Goal: Task Accomplishment & Management: Complete application form

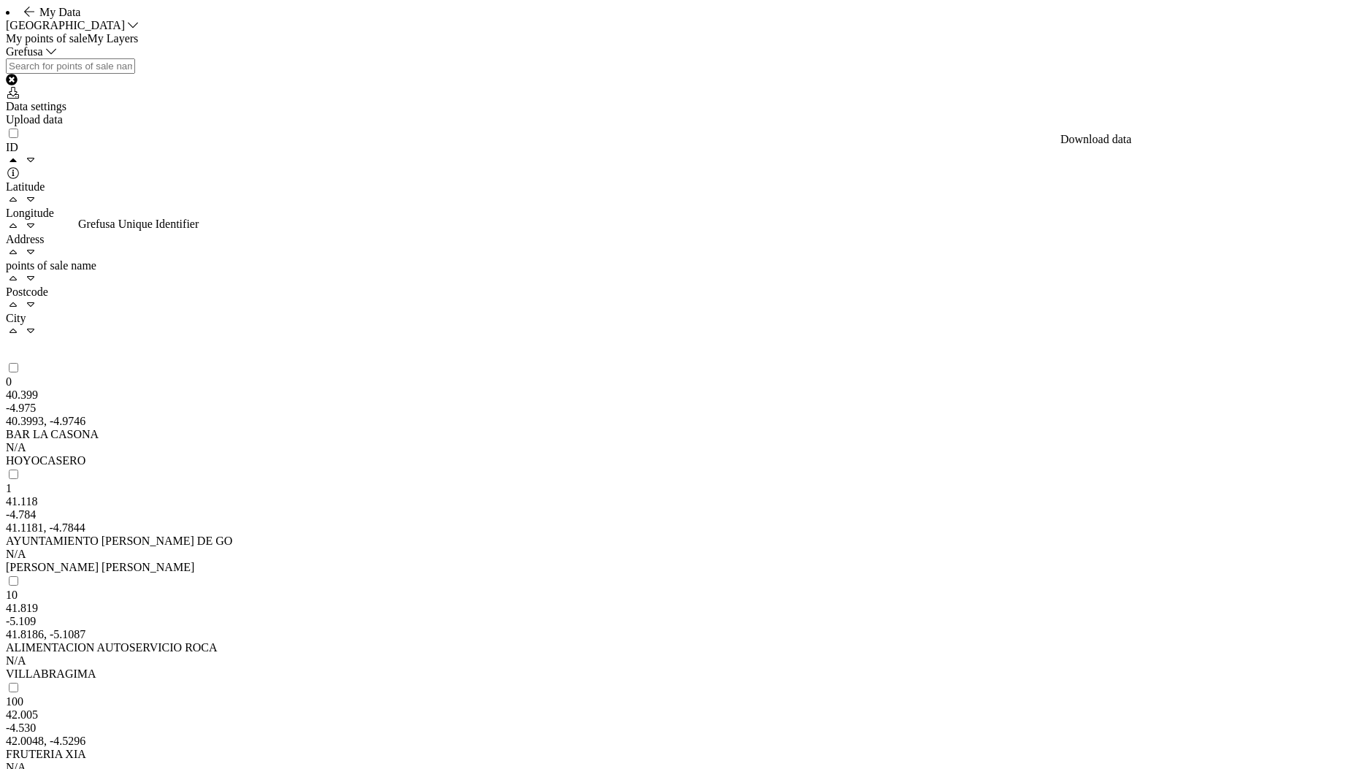
click at [1289, 126] on div "Upload data" at bounding box center [681, 119] width 1351 height 13
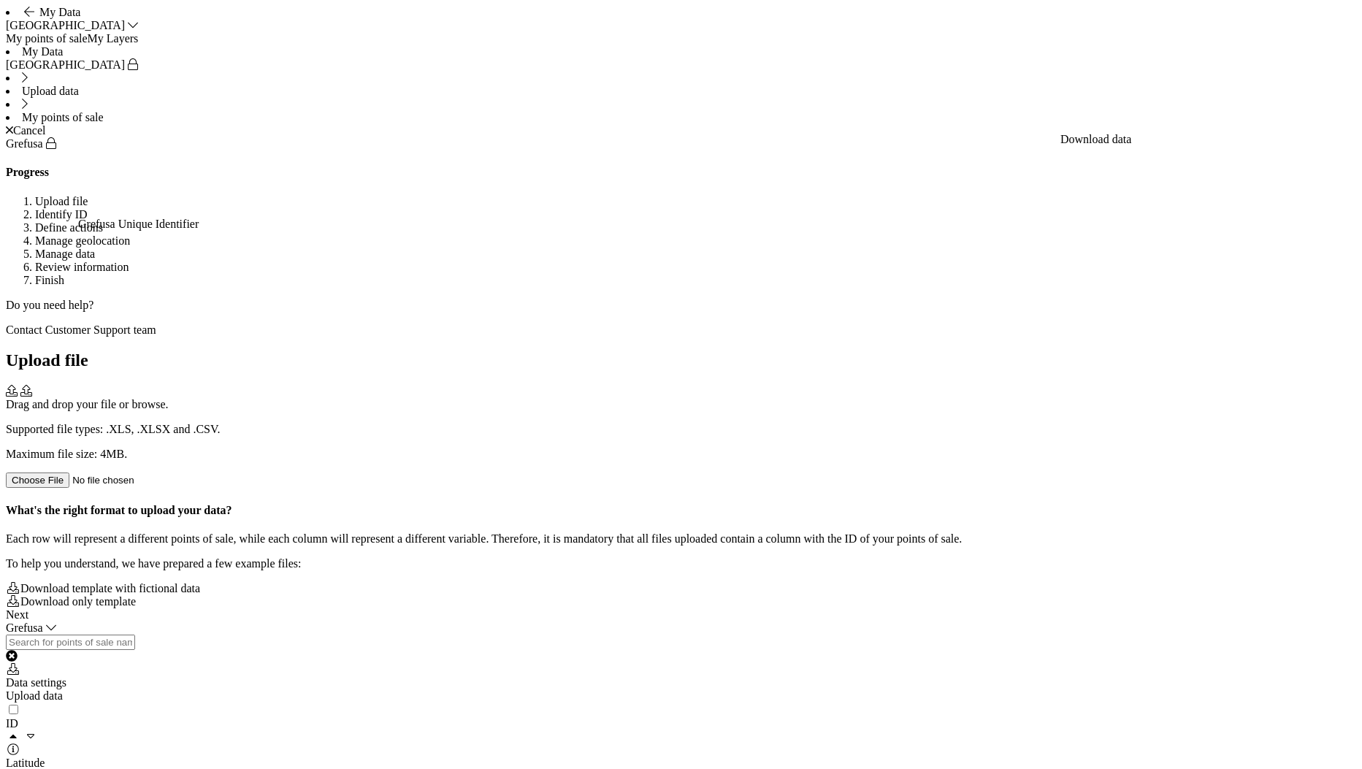
click at [638, 448] on p "Maximum file size: 4MB." at bounding box center [681, 454] width 1351 height 13
click at [682, 385] on div "Drag and drop your file or browse. Supported file types: .XLS, .XLSX and .CSV. …" at bounding box center [681, 436] width 1351 height 103
click at [771, 476] on div "Upload file grefusa_1.csv The file is bigger (5.3MB) than maximum allowed. Maxi…" at bounding box center [681, 479] width 1351 height 257
click at [650, 385] on div "grefusa_1.csv The file is bigger (5.3MB) than maximum allowed. Maximum file siz…" at bounding box center [681, 436] width 1351 height 103
click at [1324, 622] on div "Next" at bounding box center [681, 614] width 1351 height 13
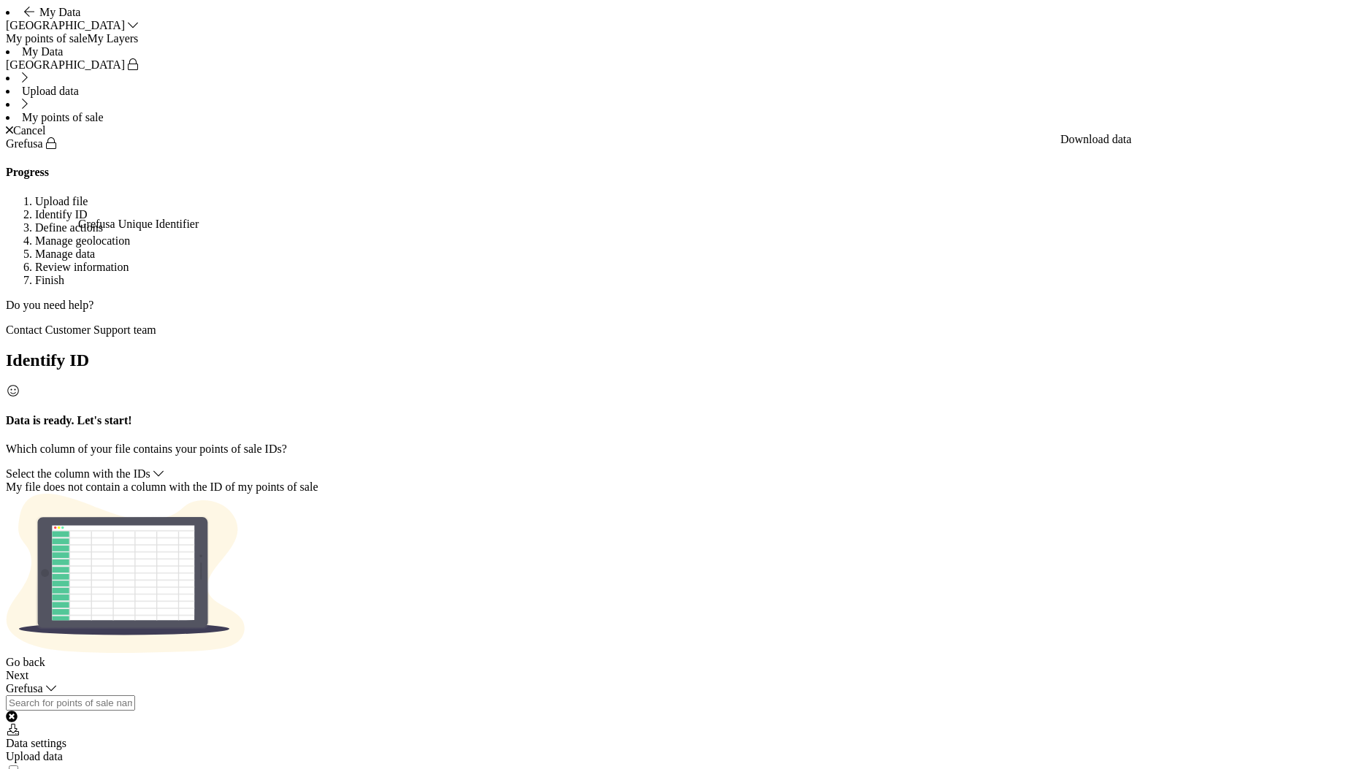
click at [150, 467] on span "Select the column with the IDs" at bounding box center [78, 473] width 145 height 12
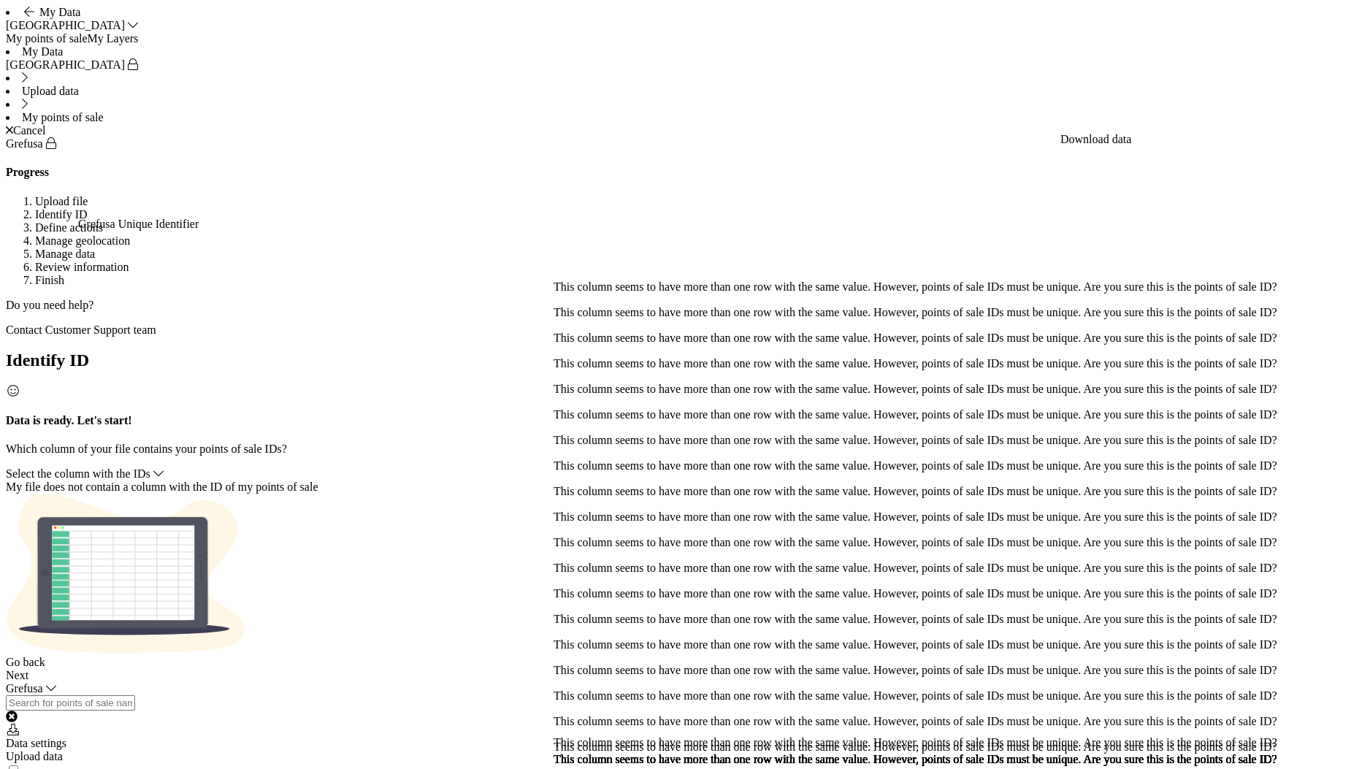
drag, startPoint x: 570, startPoint y: 266, endPoint x: 612, endPoint y: 270, distance: 41.8
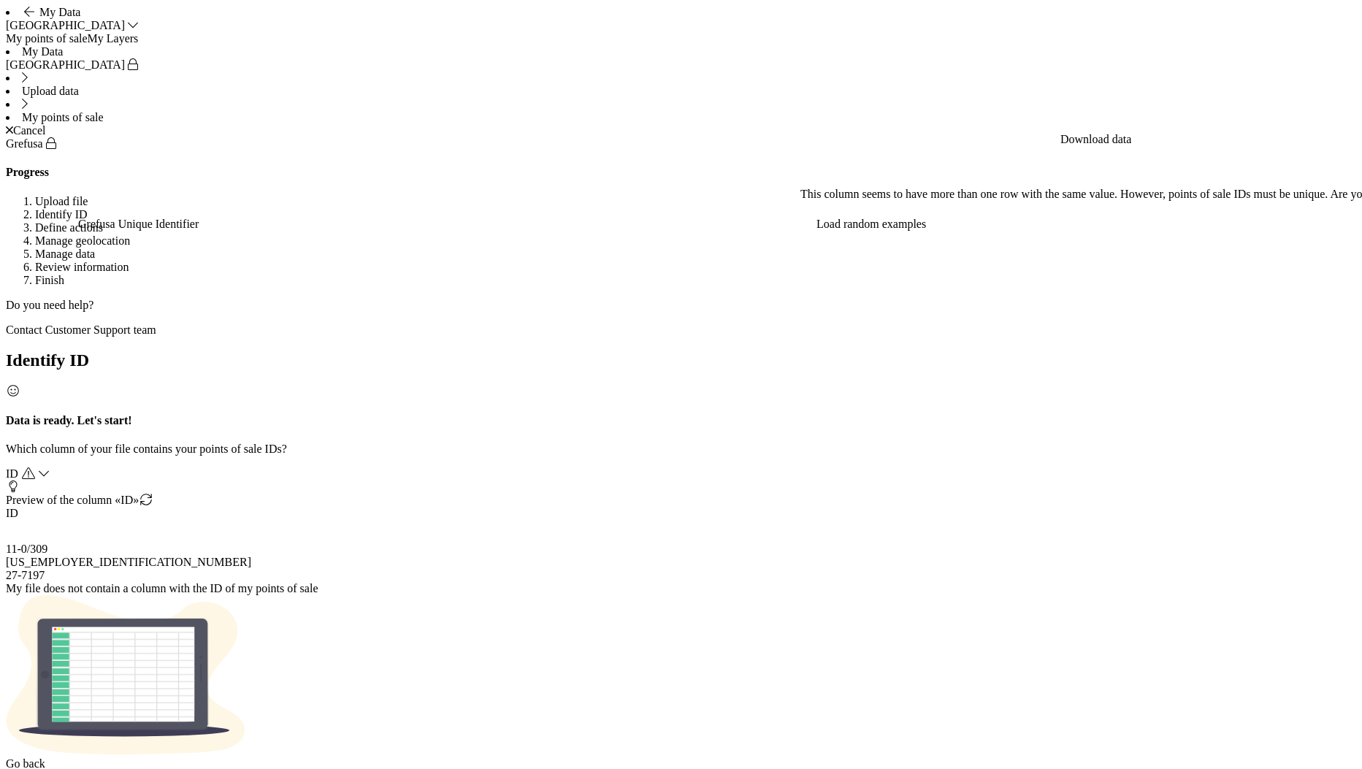
click at [18, 467] on span "ID" at bounding box center [12, 473] width 12 height 12
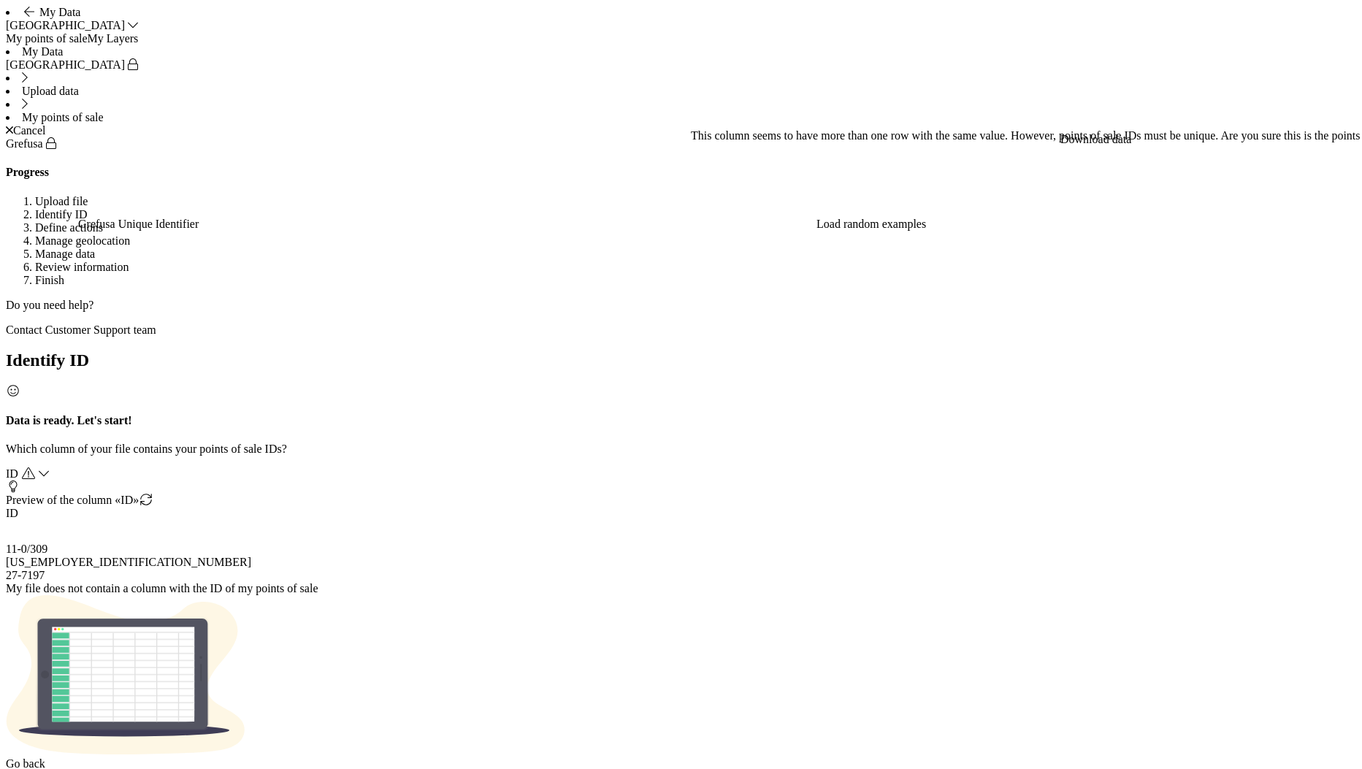
drag, startPoint x: 1314, startPoint y: 743, endPoint x: 1298, endPoint y: 696, distance: 49.4
click at [1298, 696] on div "Identify ID Data is ready. Let's start! Which column of your file contains your…" at bounding box center [681, 567] width 1351 height 432
click at [565, 467] on div "ID" at bounding box center [681, 473] width 1351 height 13
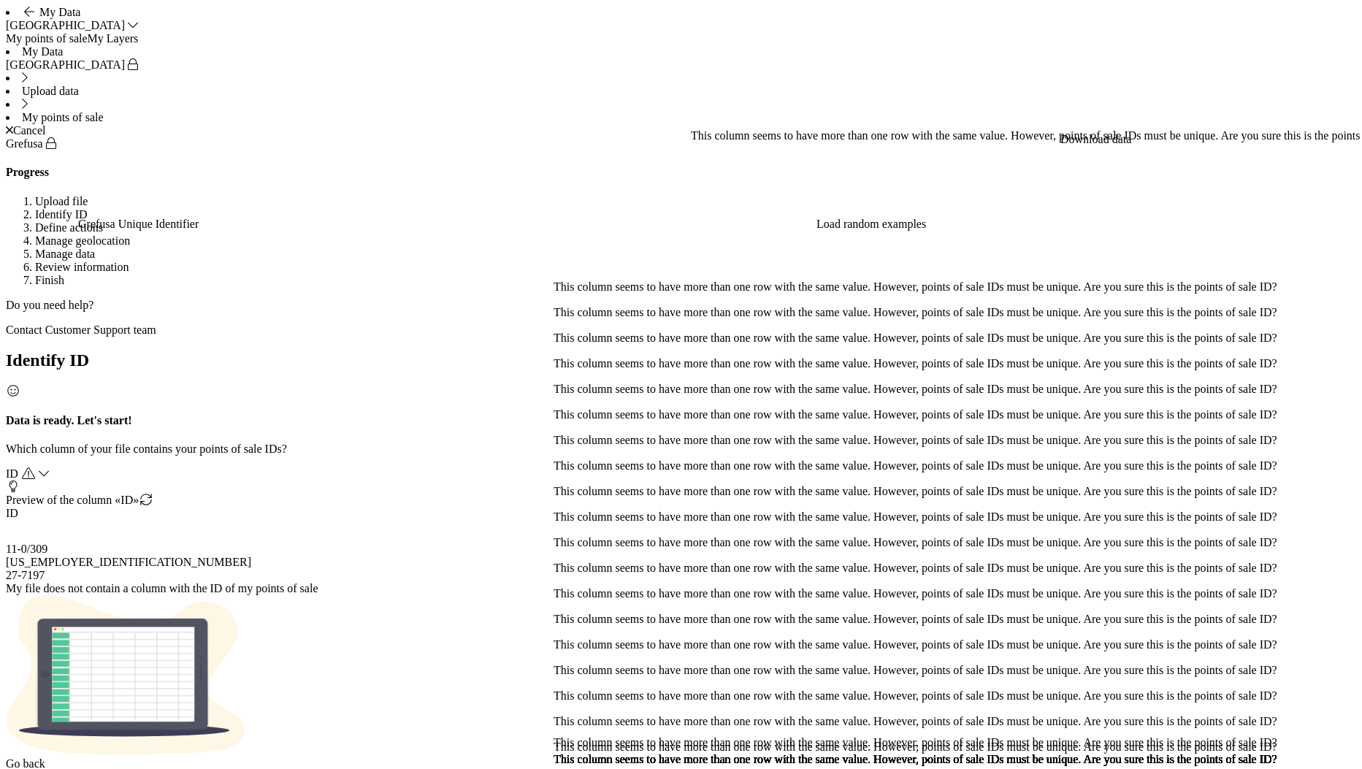
click at [565, 467] on div "ID" at bounding box center [681, 473] width 1351 height 13
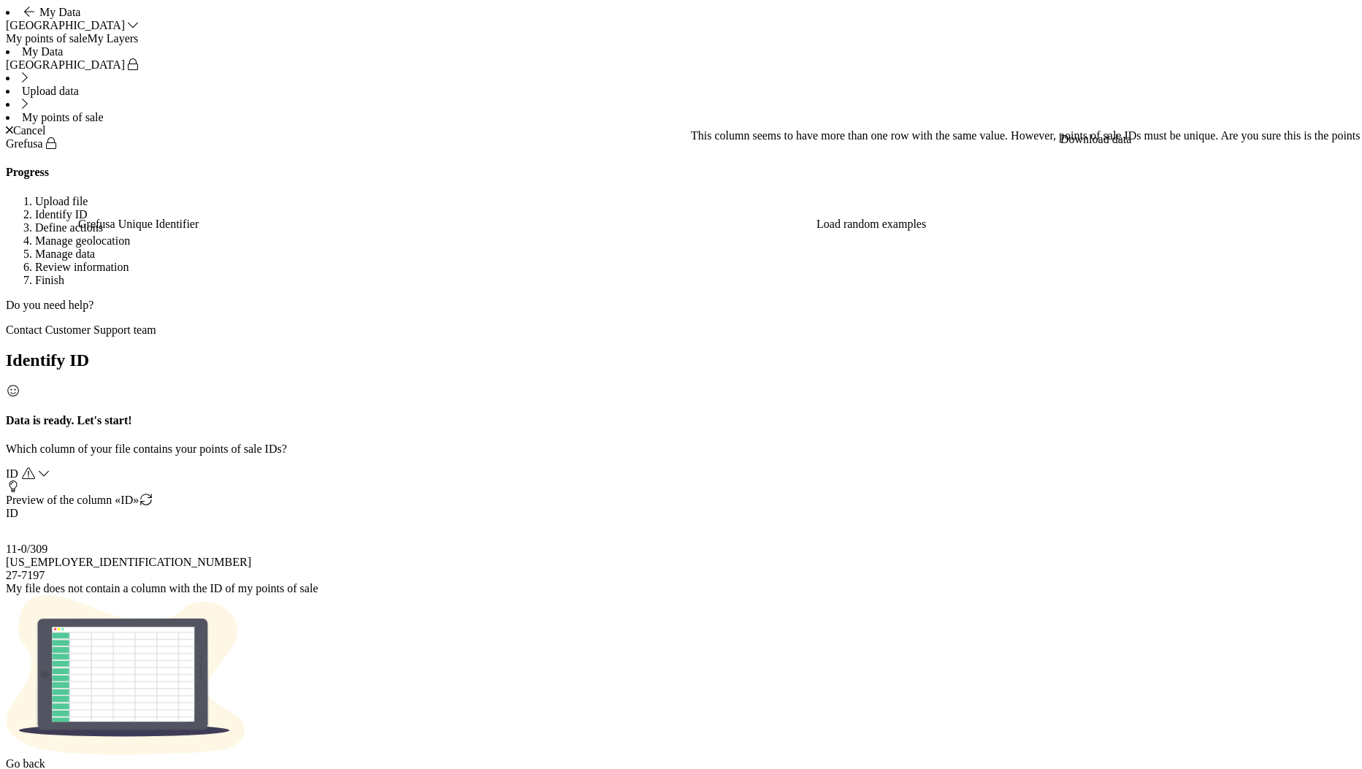
click at [18, 467] on span "ID" at bounding box center [12, 473] width 12 height 12
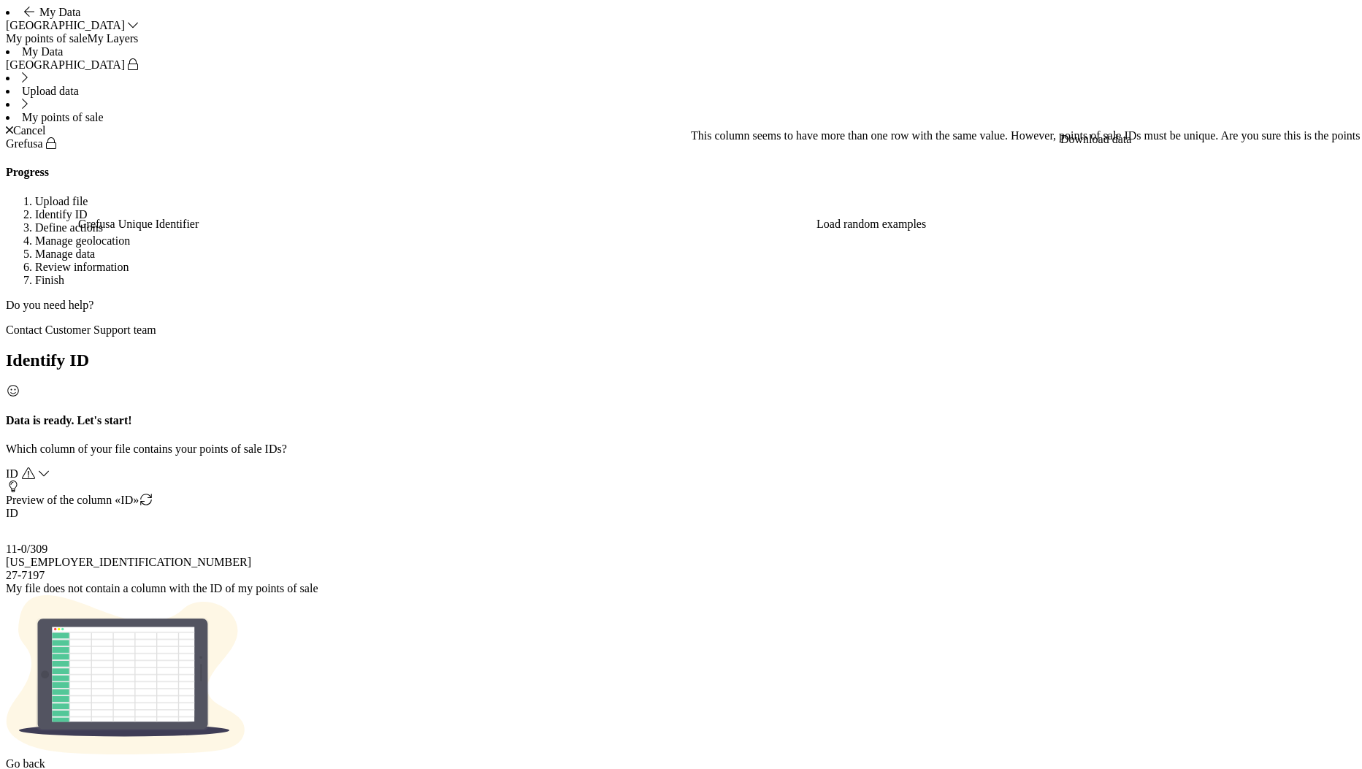
click at [343, 543] on div "11-0/309" at bounding box center [174, 549] width 337 height 13
click at [648, 467] on div "ID" at bounding box center [681, 473] width 1351 height 13
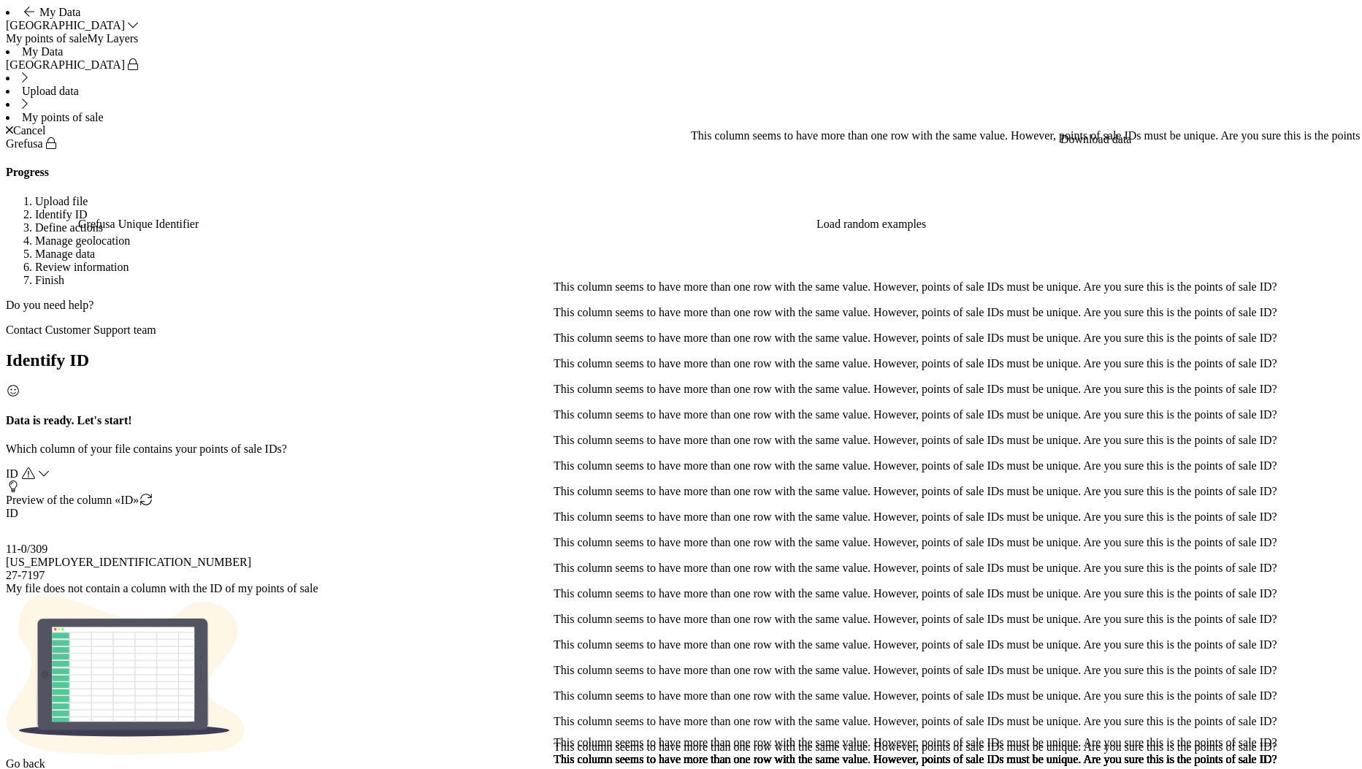
click at [1302, 768] on div "Next" at bounding box center [681, 777] width 1351 height 13
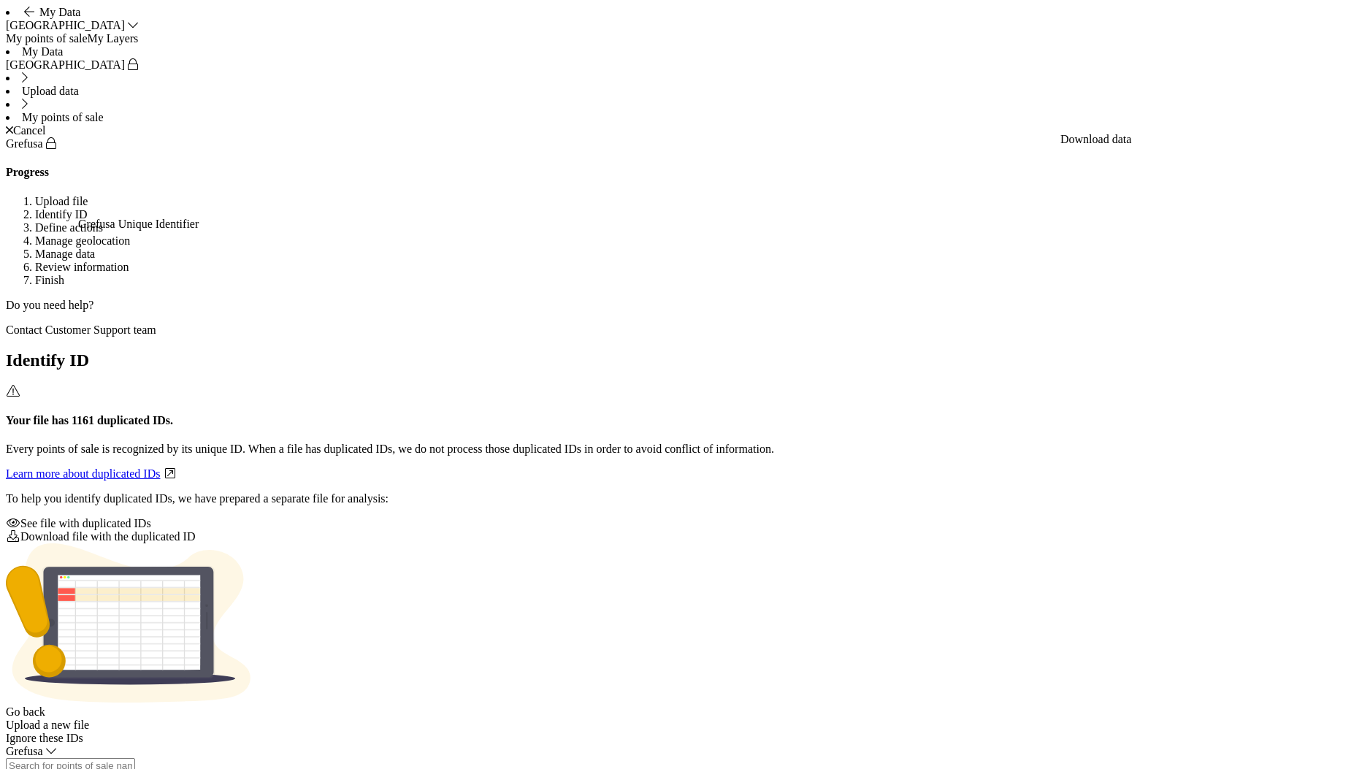
click at [551, 517] on div "See file with duplicated IDs" at bounding box center [681, 523] width 1351 height 13
drag, startPoint x: 1251, startPoint y: 141, endPoint x: 977, endPoint y: 332, distance: 334.2
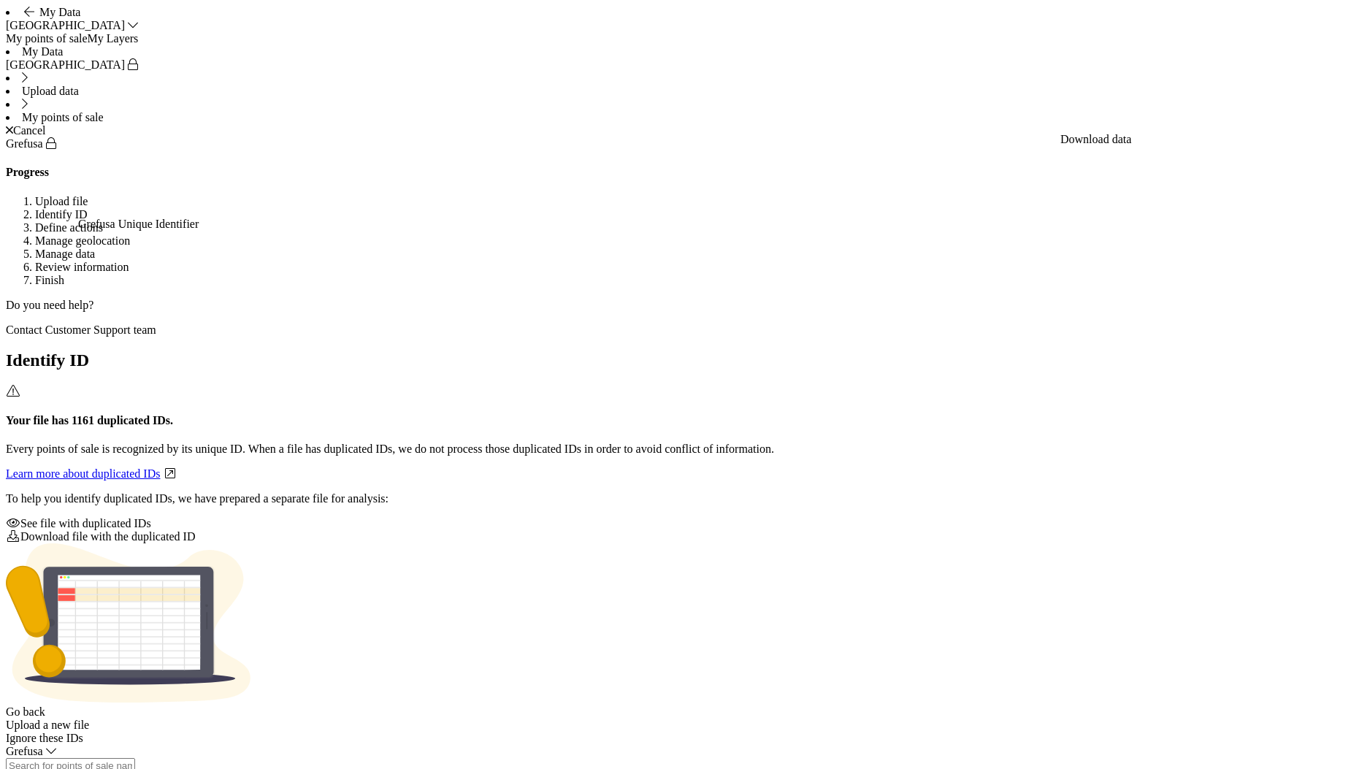
click at [1224, 732] on div "Upload a new file" at bounding box center [681, 725] width 1351 height 13
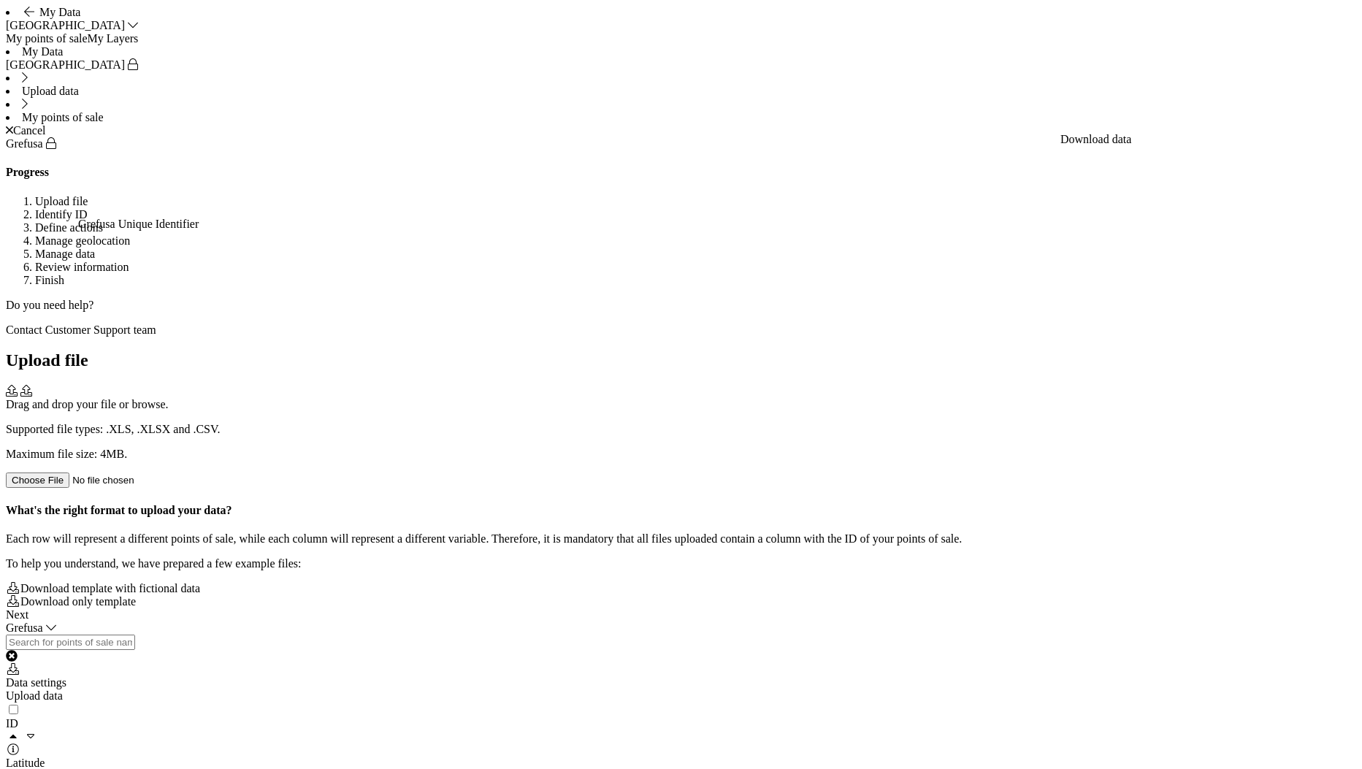
click at [606, 423] on div "Supported file types: .XLS, .XLSX and .CSV. Maximum file size: 4MB." at bounding box center [681, 442] width 1351 height 38
click at [1320, 622] on div "Next" at bounding box center [681, 614] width 1351 height 13
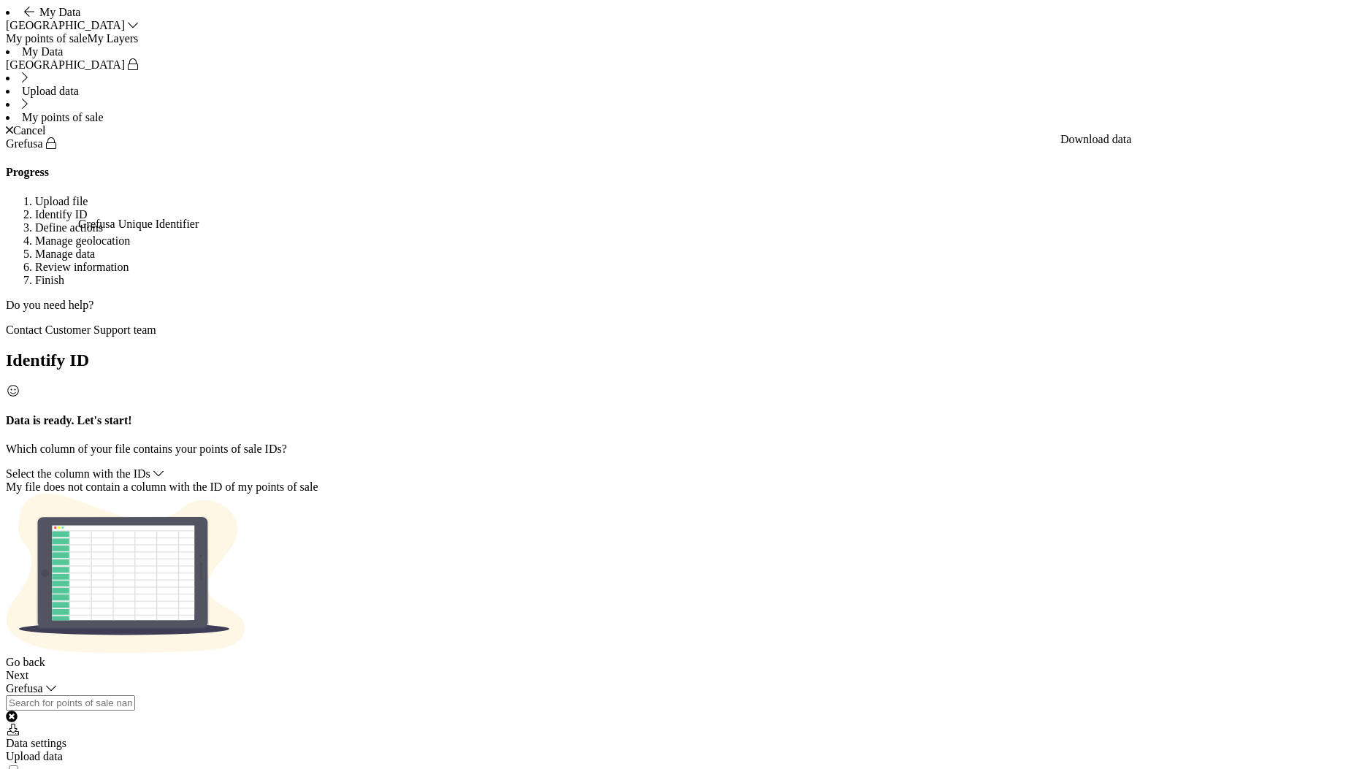
click at [150, 467] on span "Select the column with the IDs" at bounding box center [78, 473] width 145 height 12
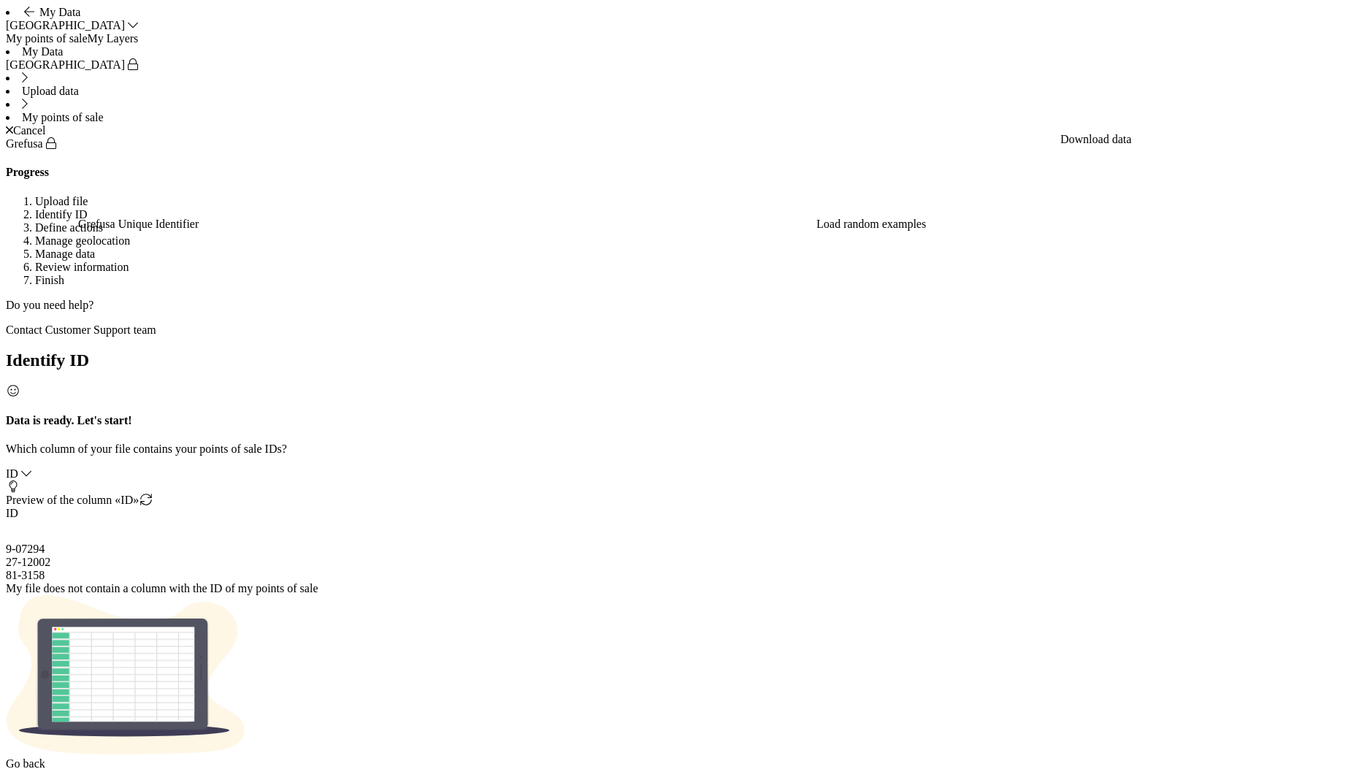
click at [1316, 768] on div "Next" at bounding box center [681, 777] width 1351 height 13
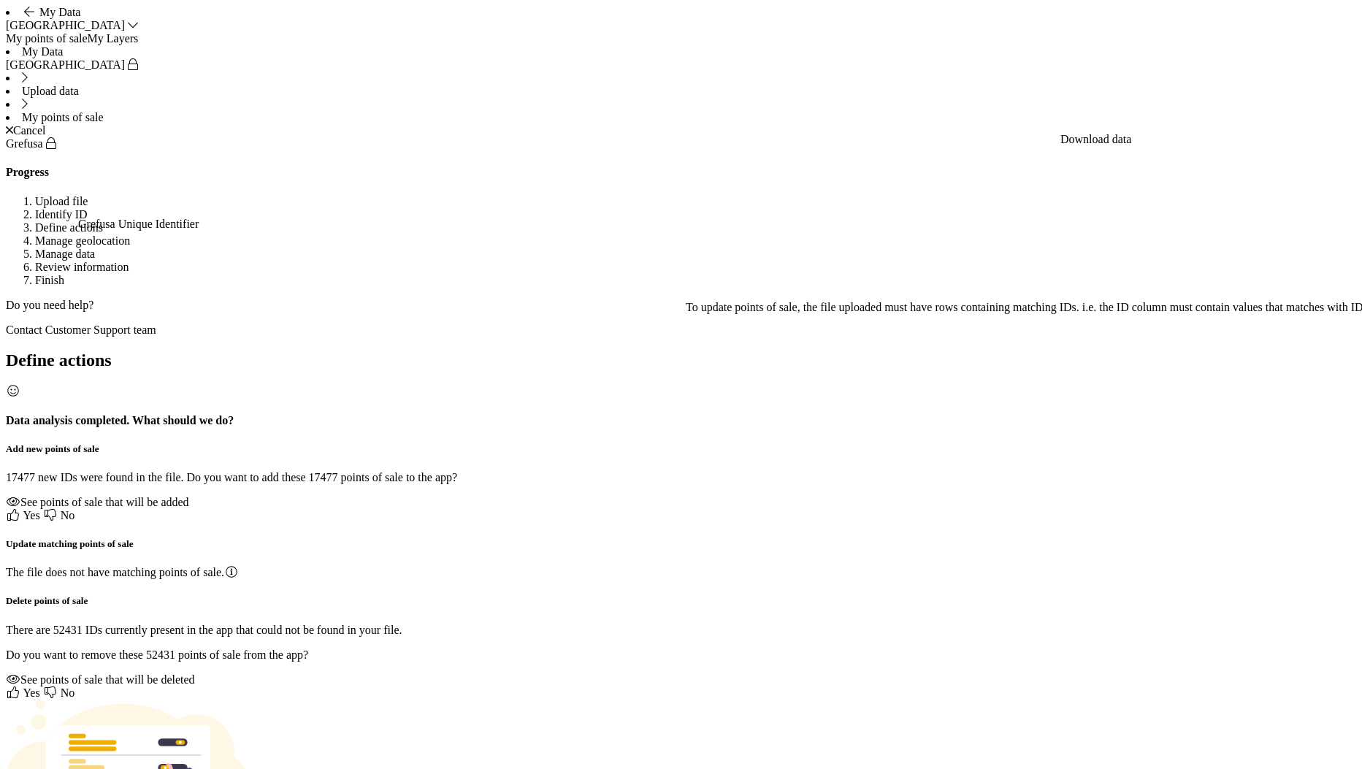
click at [521, 496] on div "See points of sale that will be added" at bounding box center [681, 502] width 1351 height 13
click at [20, 509] on icon at bounding box center [13, 515] width 15 height 12
click at [20, 687] on icon at bounding box center [13, 693] width 15 height 12
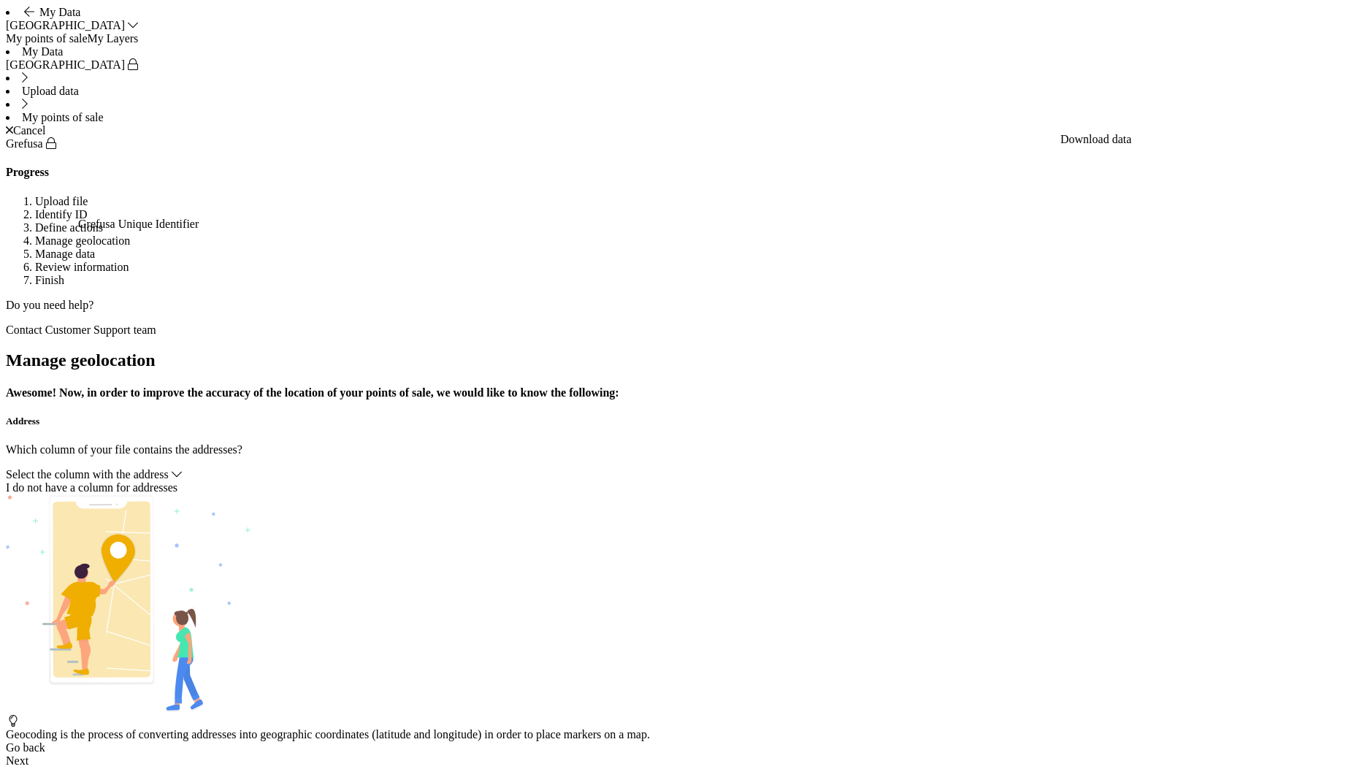
click at [587, 468] on div "Select the column with the address" at bounding box center [681, 474] width 1351 height 13
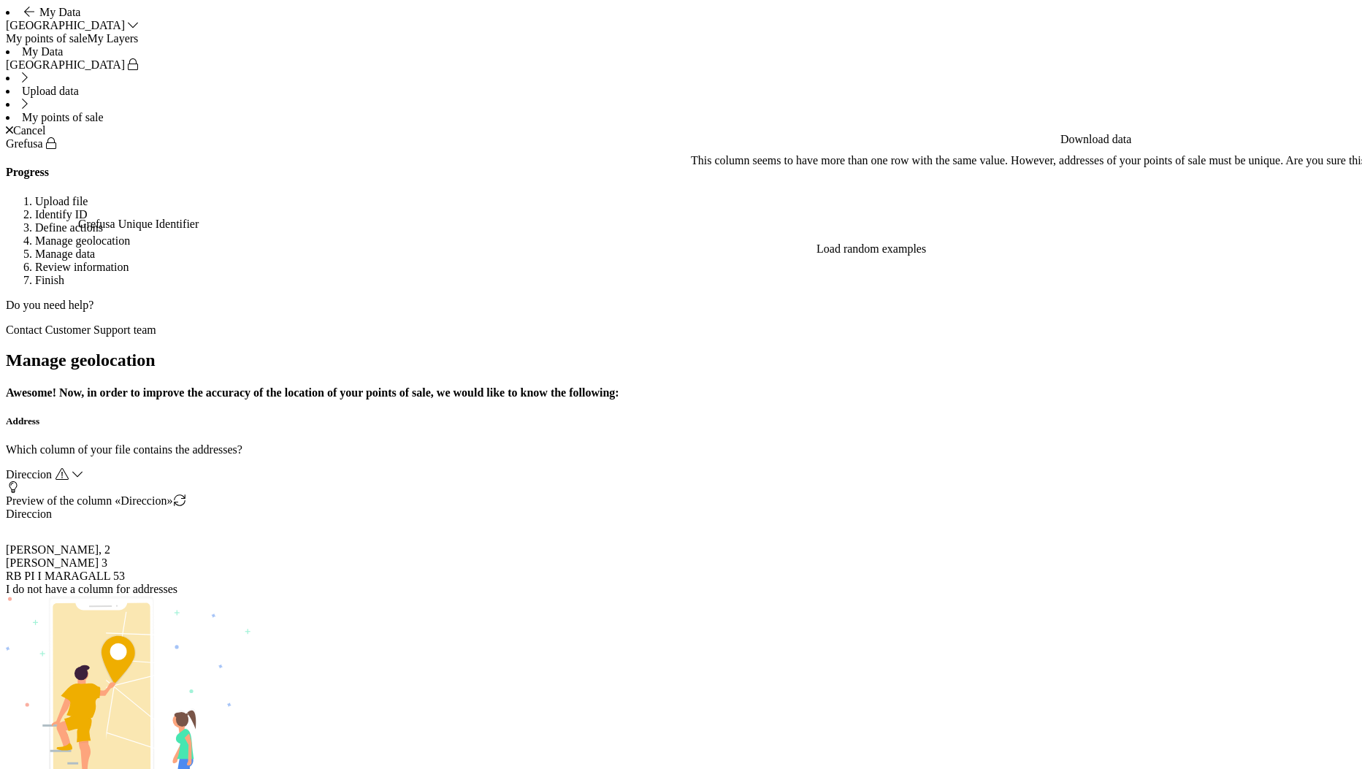
click at [69, 468] on icon at bounding box center [62, 474] width 15 height 12
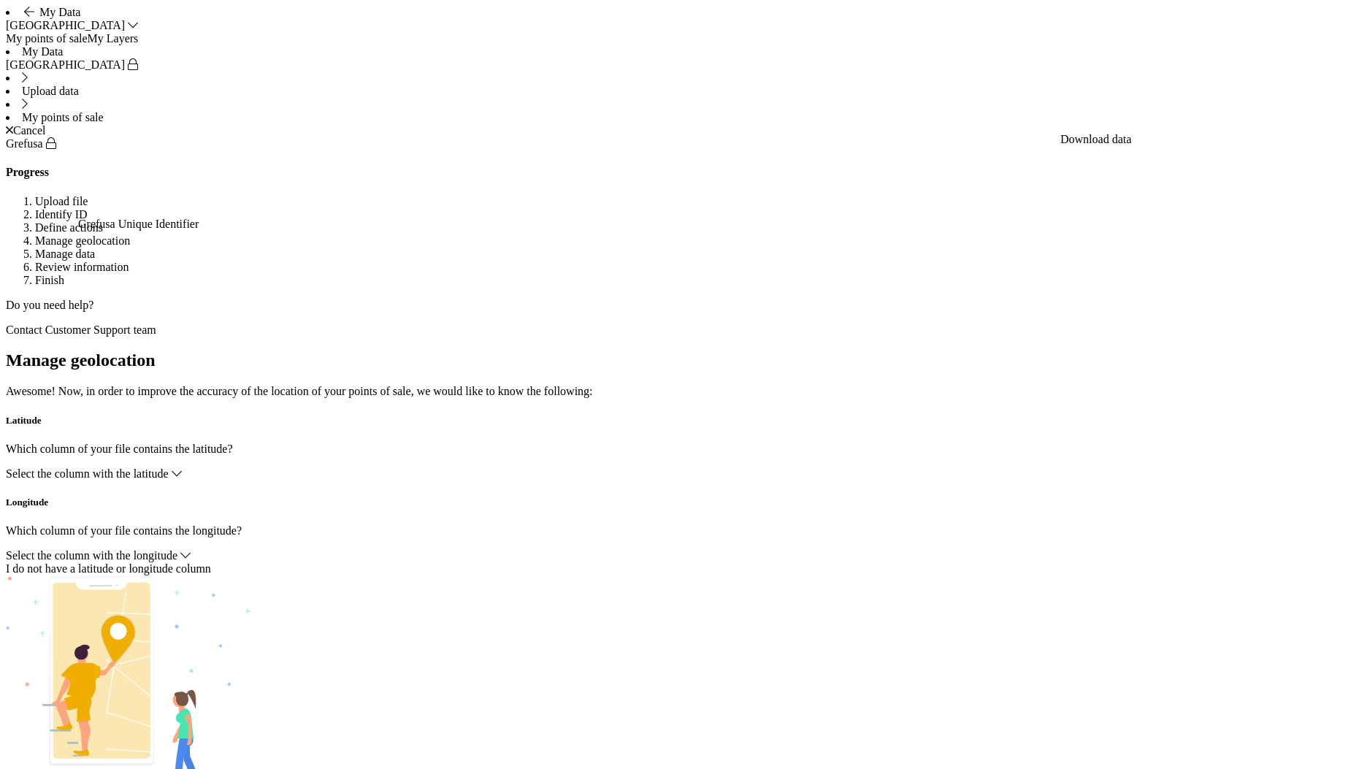
click at [169, 467] on span "Select the column with the latitude" at bounding box center [87, 473] width 163 height 12
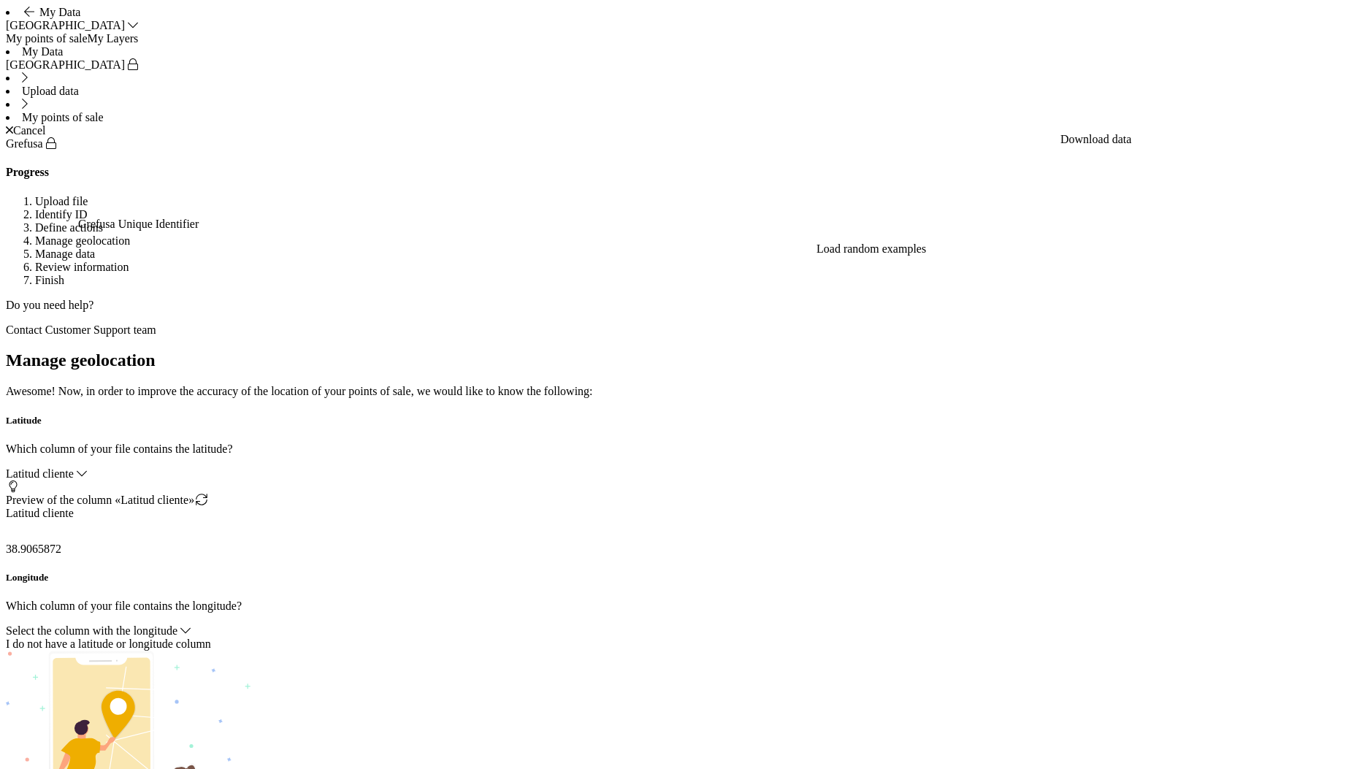
click at [658, 625] on div "Select the column with the longitude" at bounding box center [681, 631] width 1351 height 13
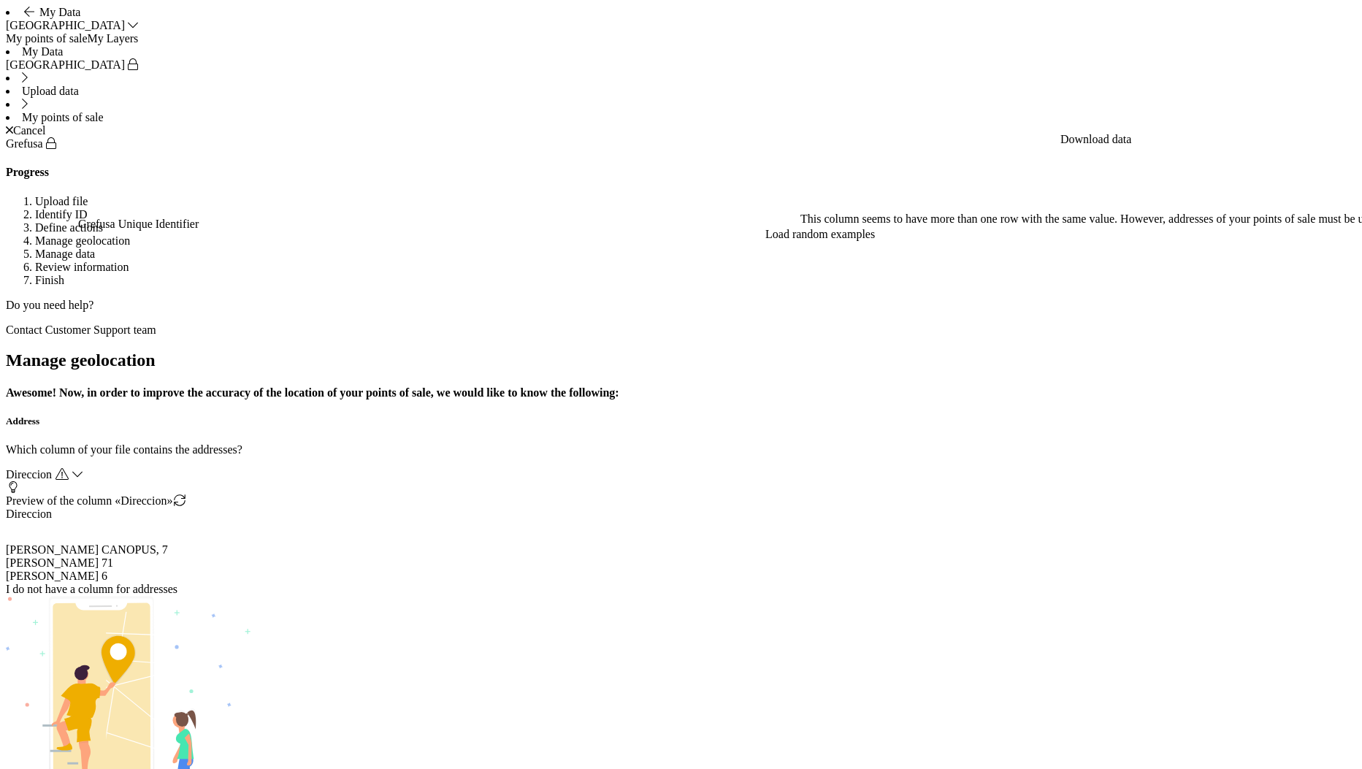
click at [52, 468] on span "Direccion" at bounding box center [29, 474] width 46 height 12
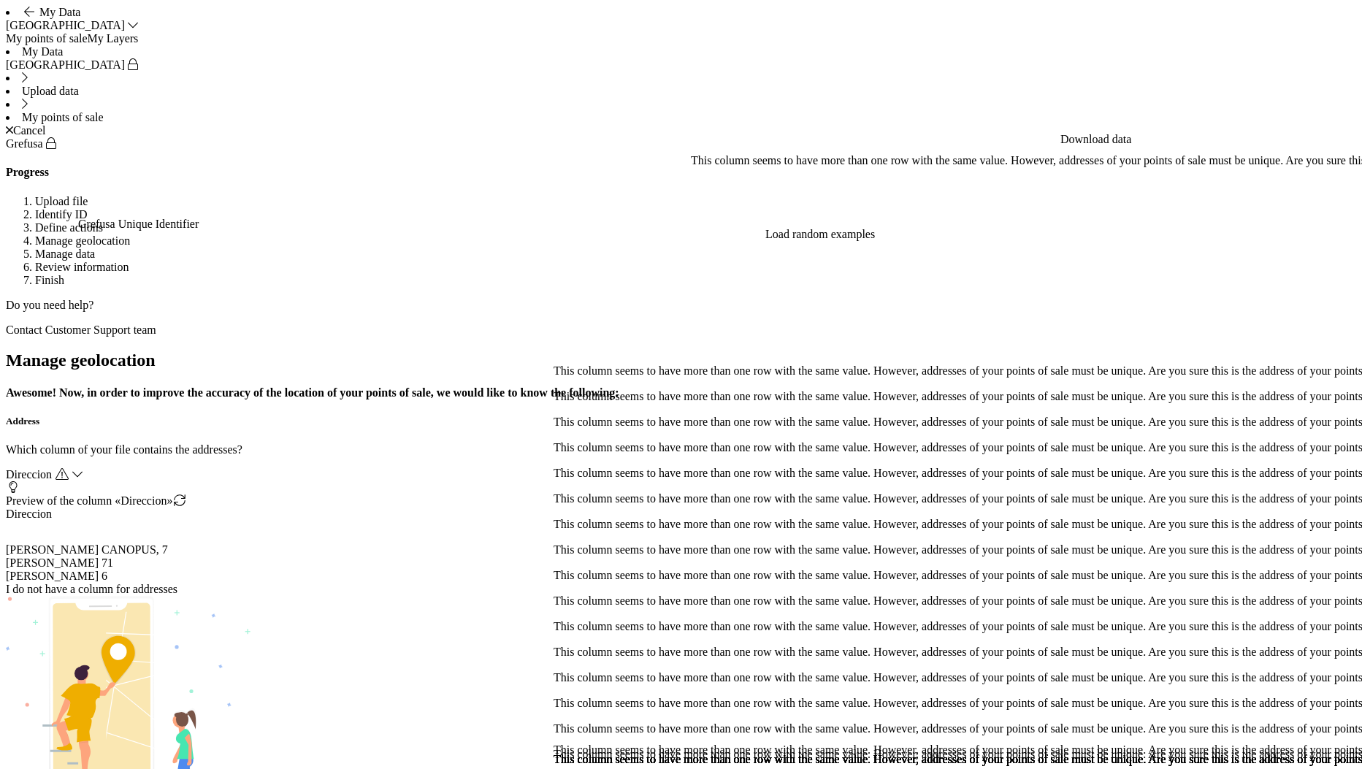
click at [52, 468] on span "Direccion" at bounding box center [29, 474] width 46 height 12
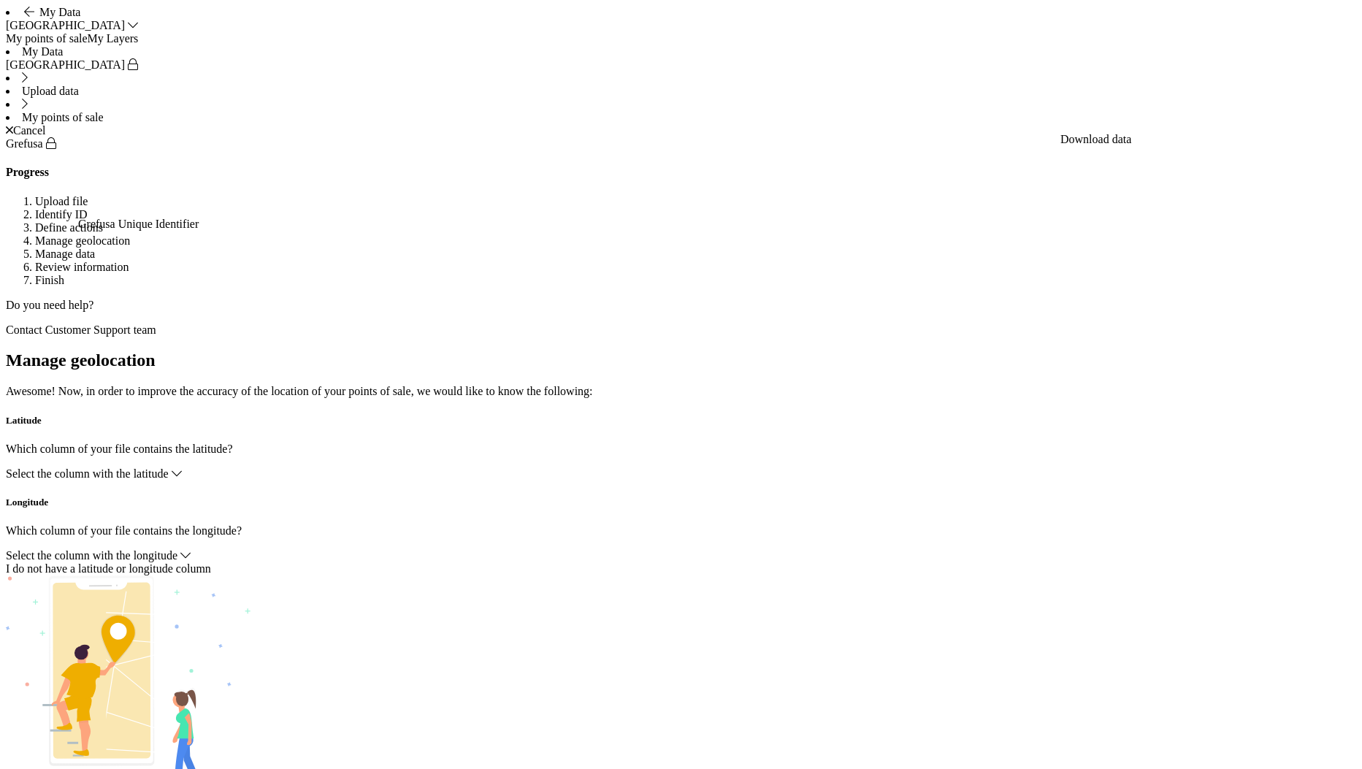
click at [169, 467] on span "Select the column with the latitude" at bounding box center [87, 473] width 163 height 12
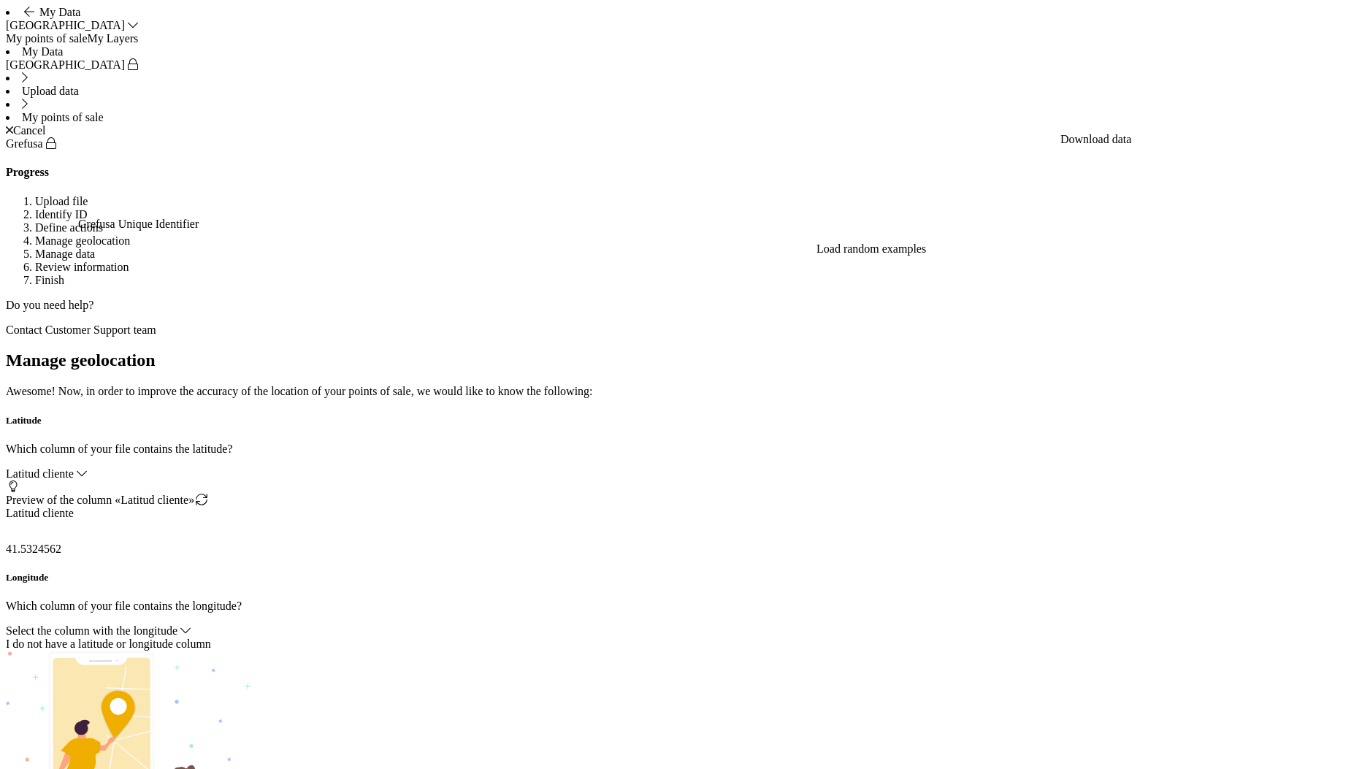
click at [537, 625] on div "Select the column with the longitude" at bounding box center [681, 631] width 1351 height 13
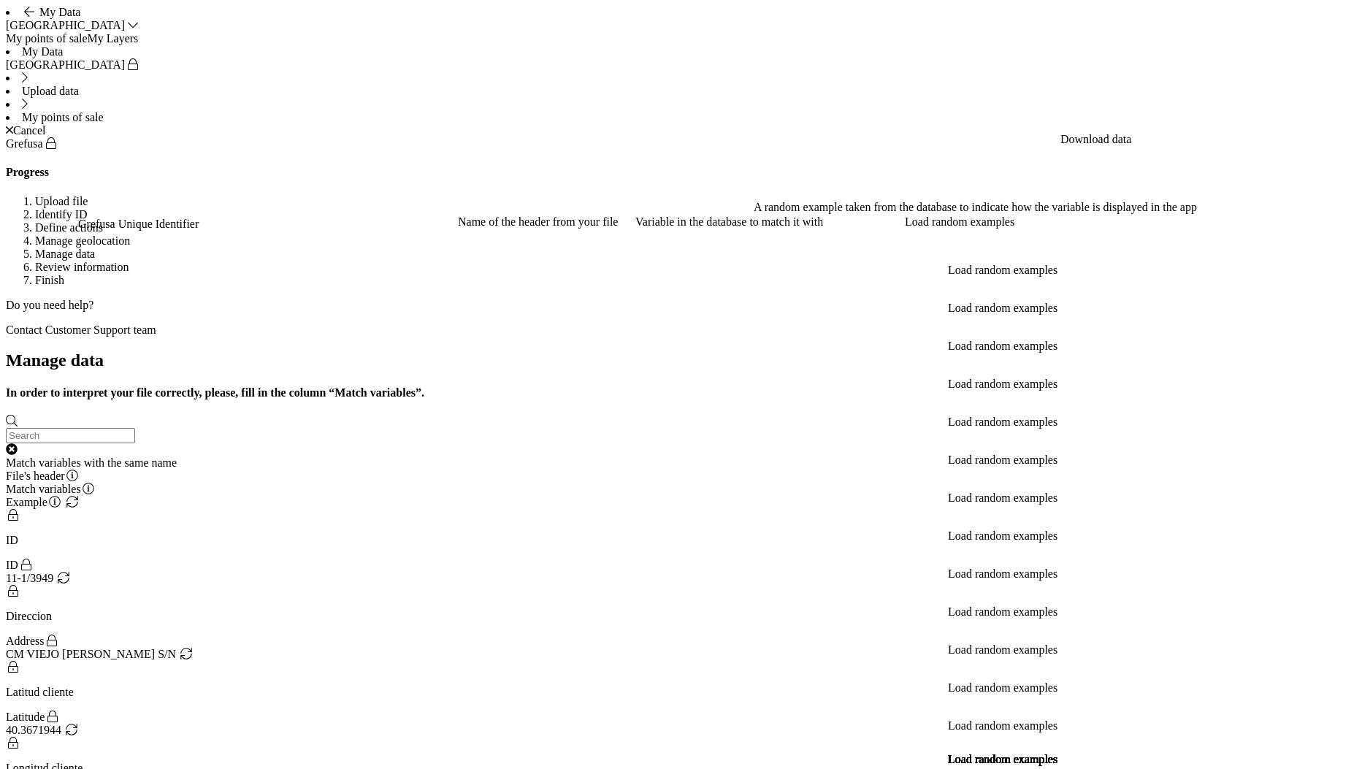
scroll to position [80, 0]
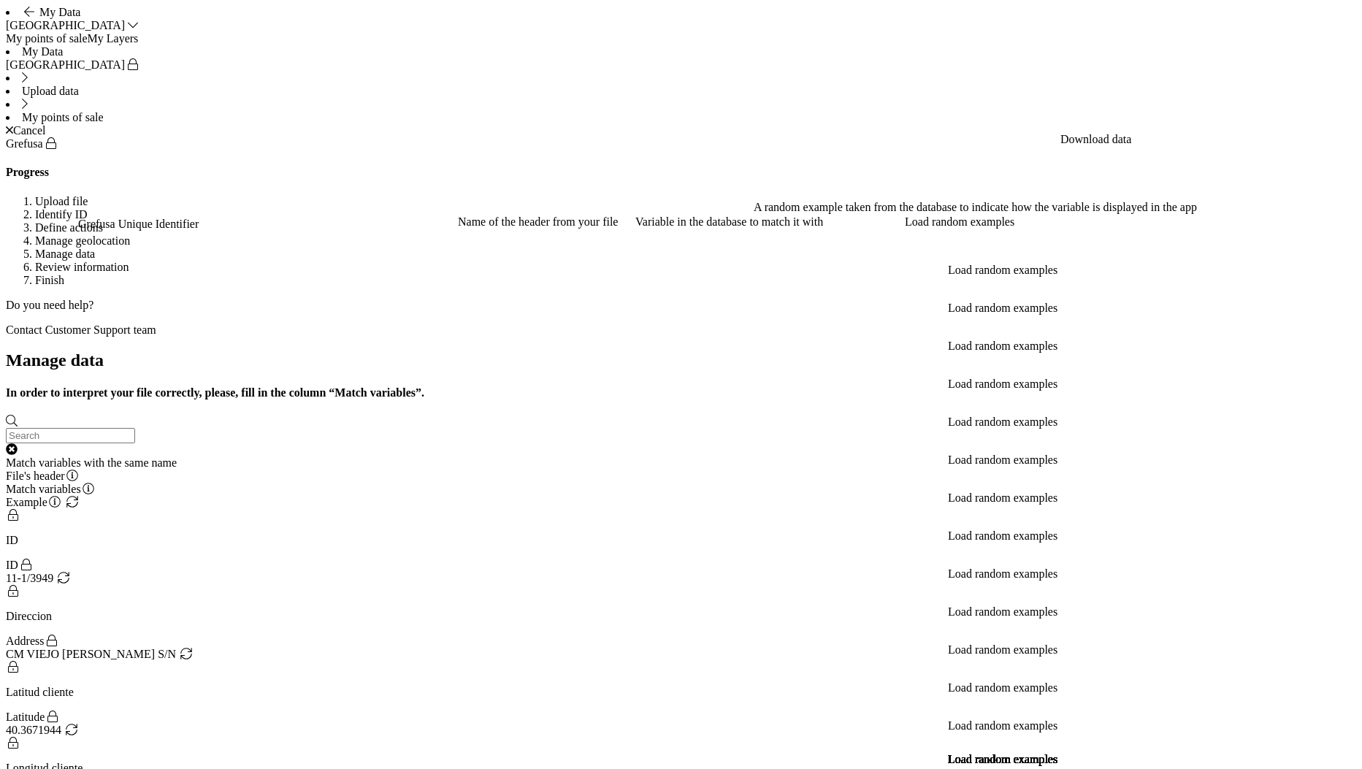
scroll to position [178, 0]
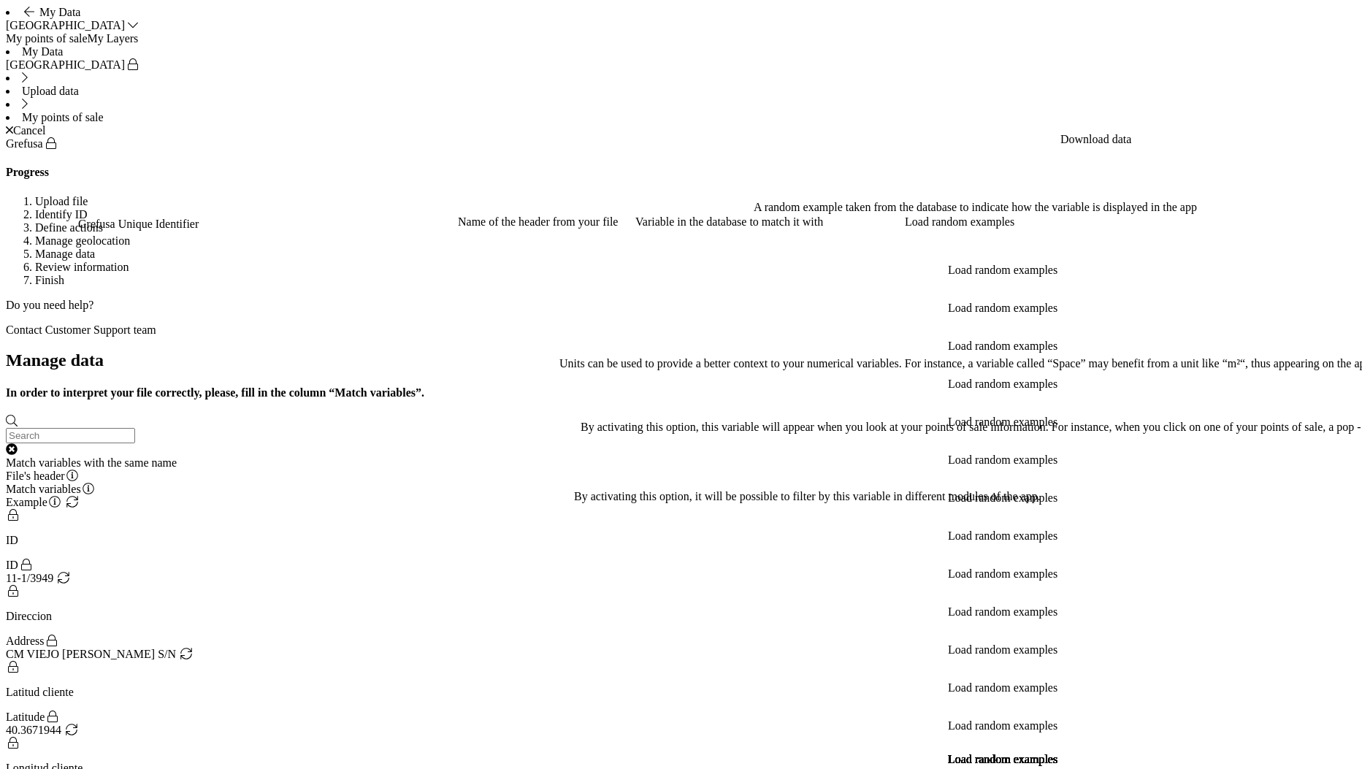
radio input "true"
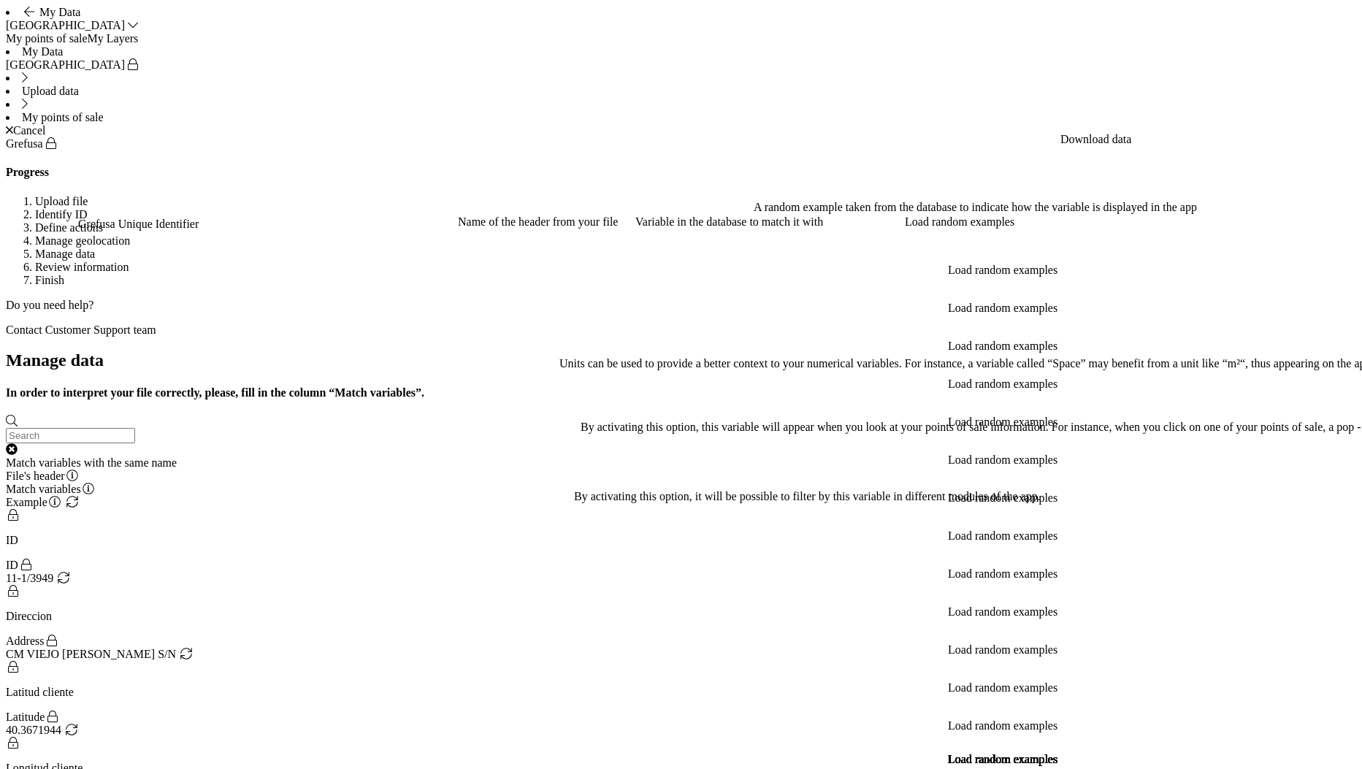
type input "ID Distribuidor"
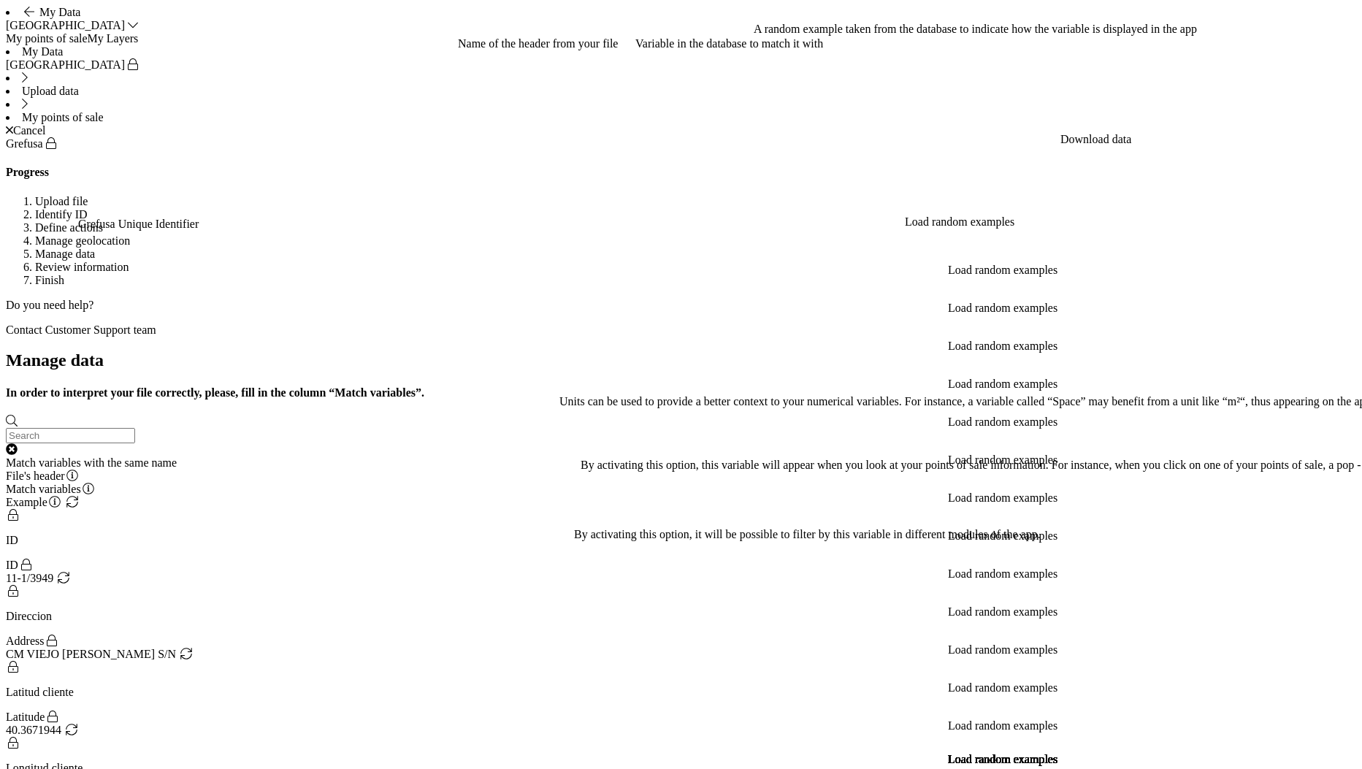
type input "ID Cliente"
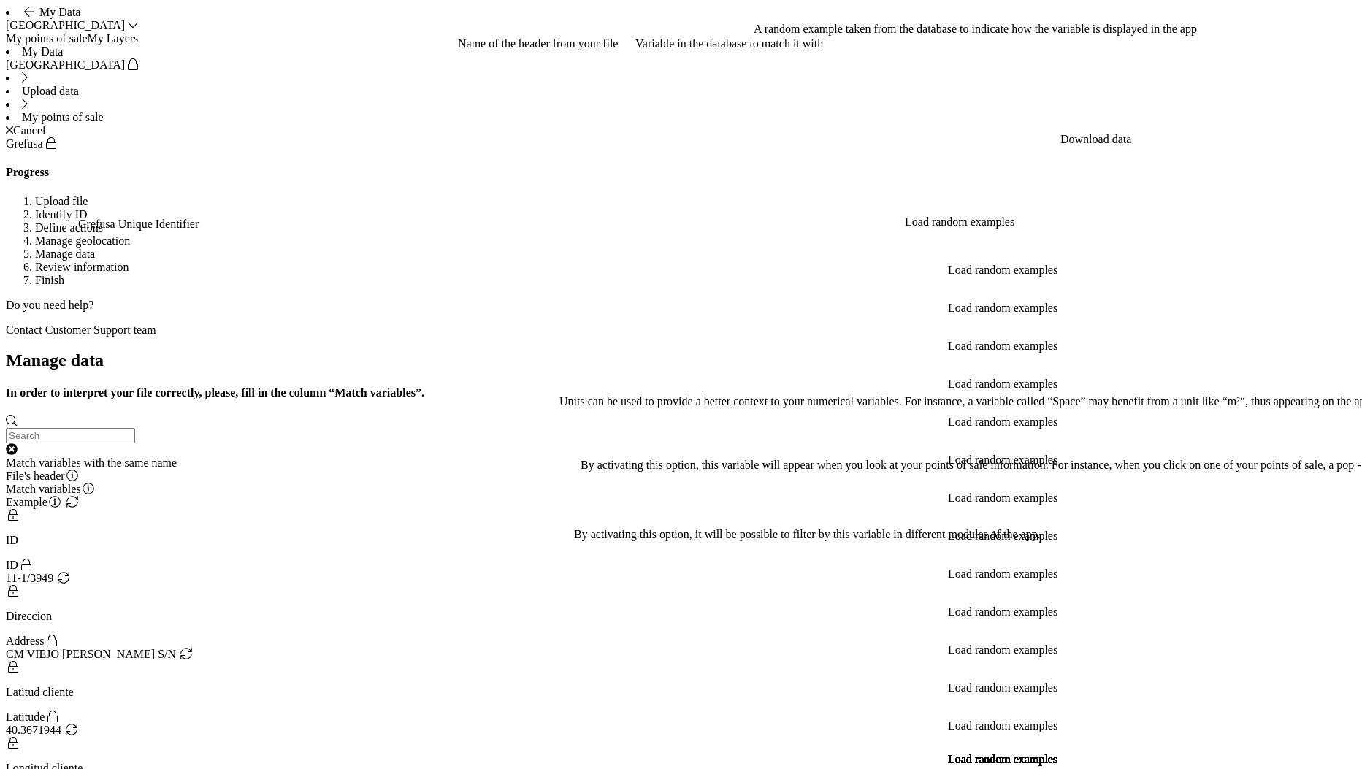
radio input "true"
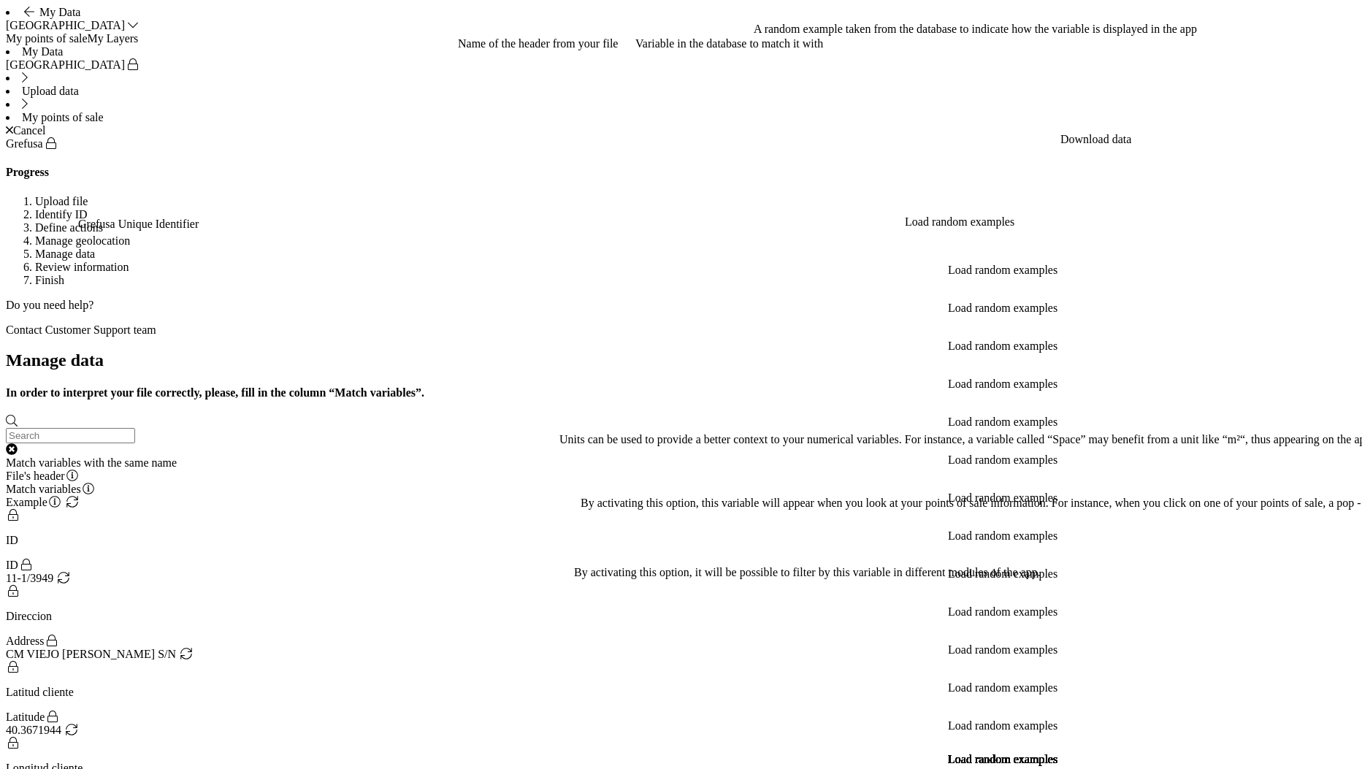
type input "Nombre Comercial del PdV"
radio input "true"
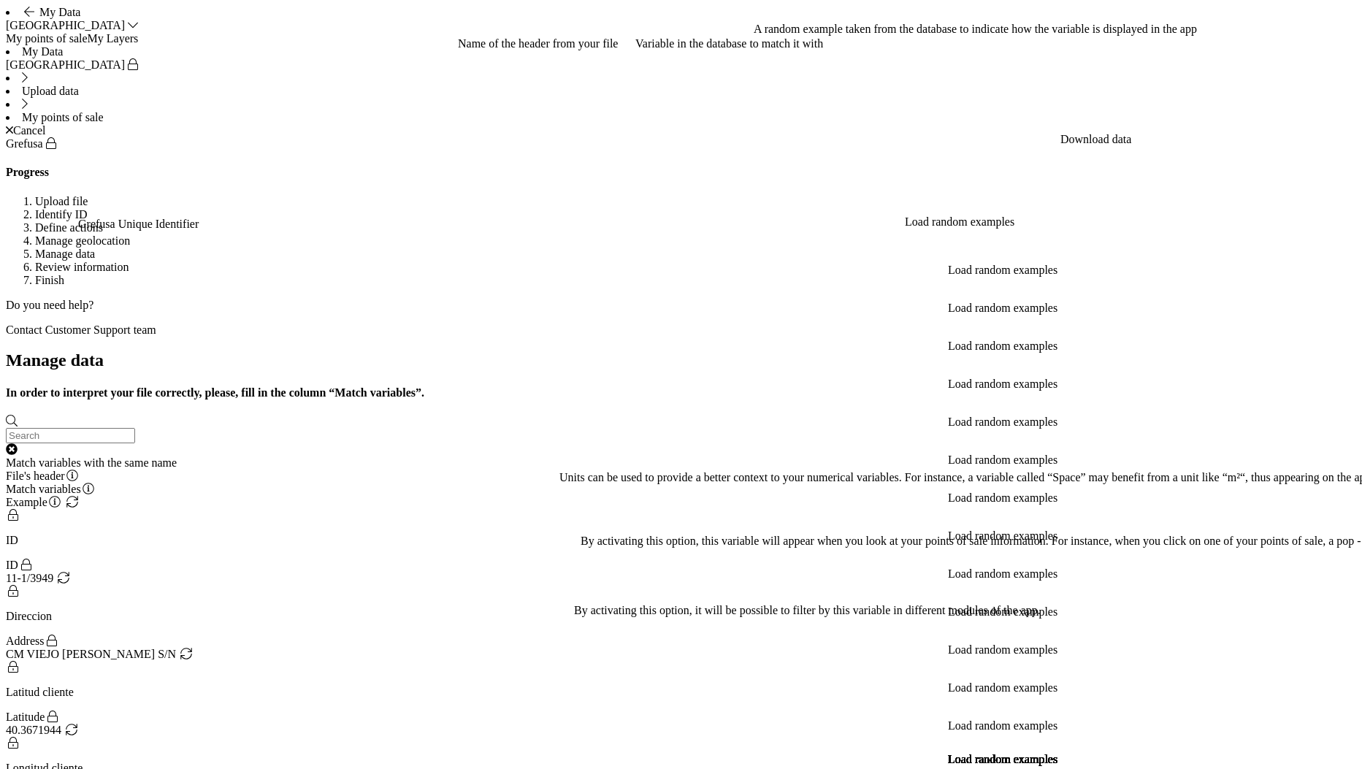
radio input "true"
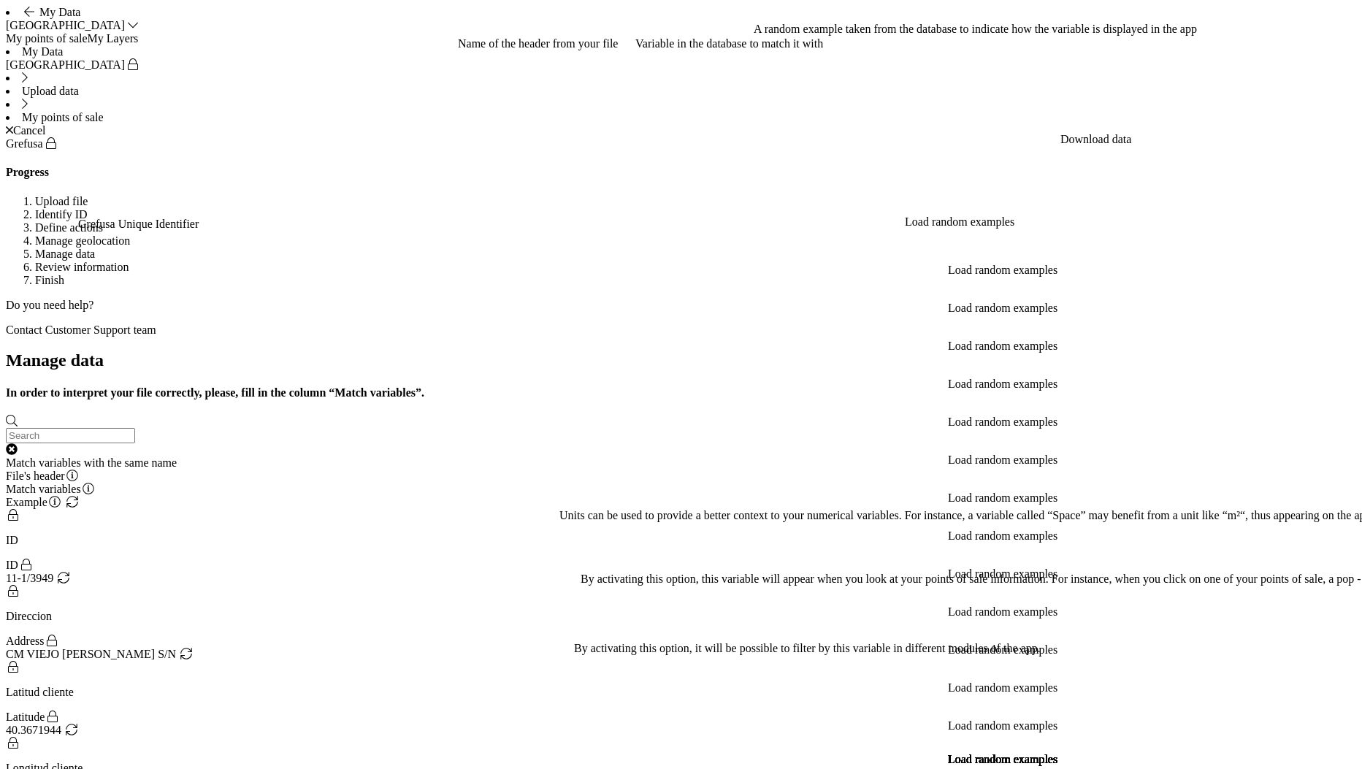
type input "ID provincia"
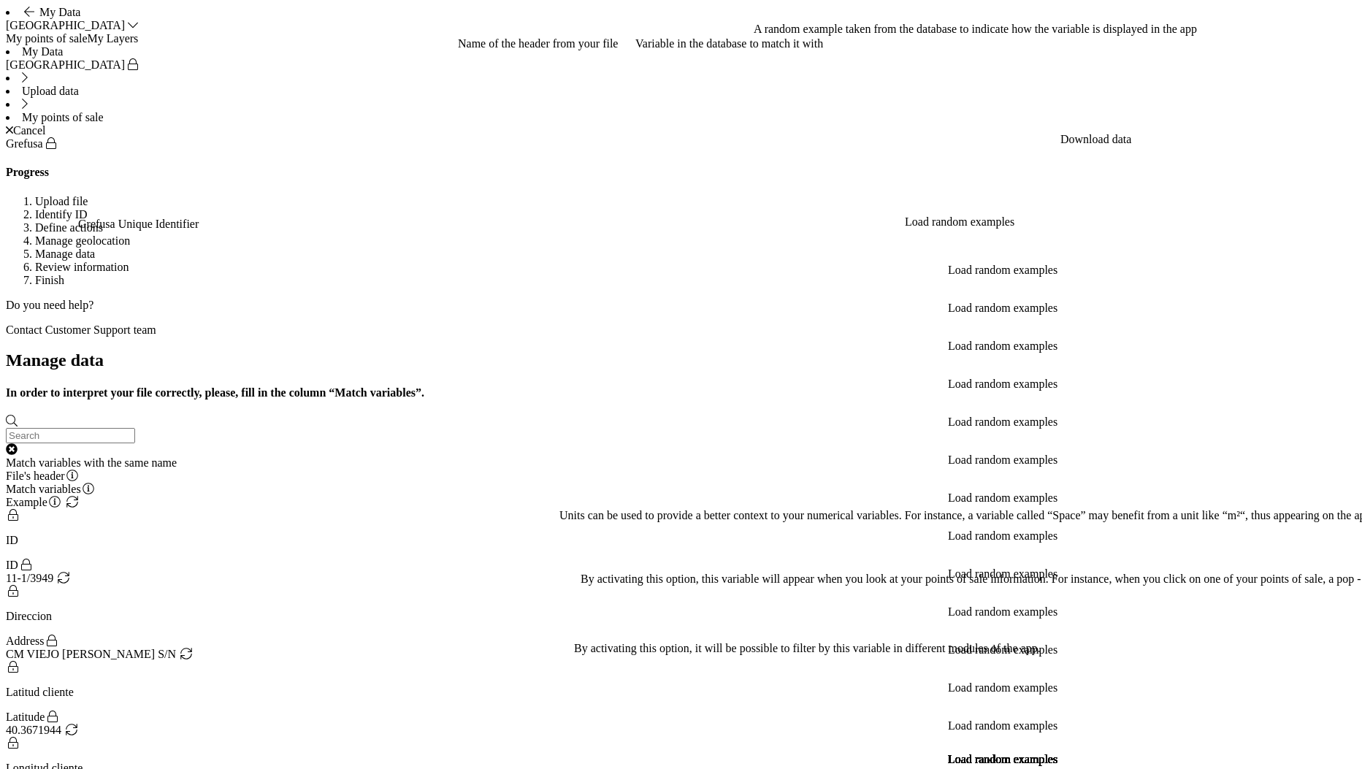
radio input "true"
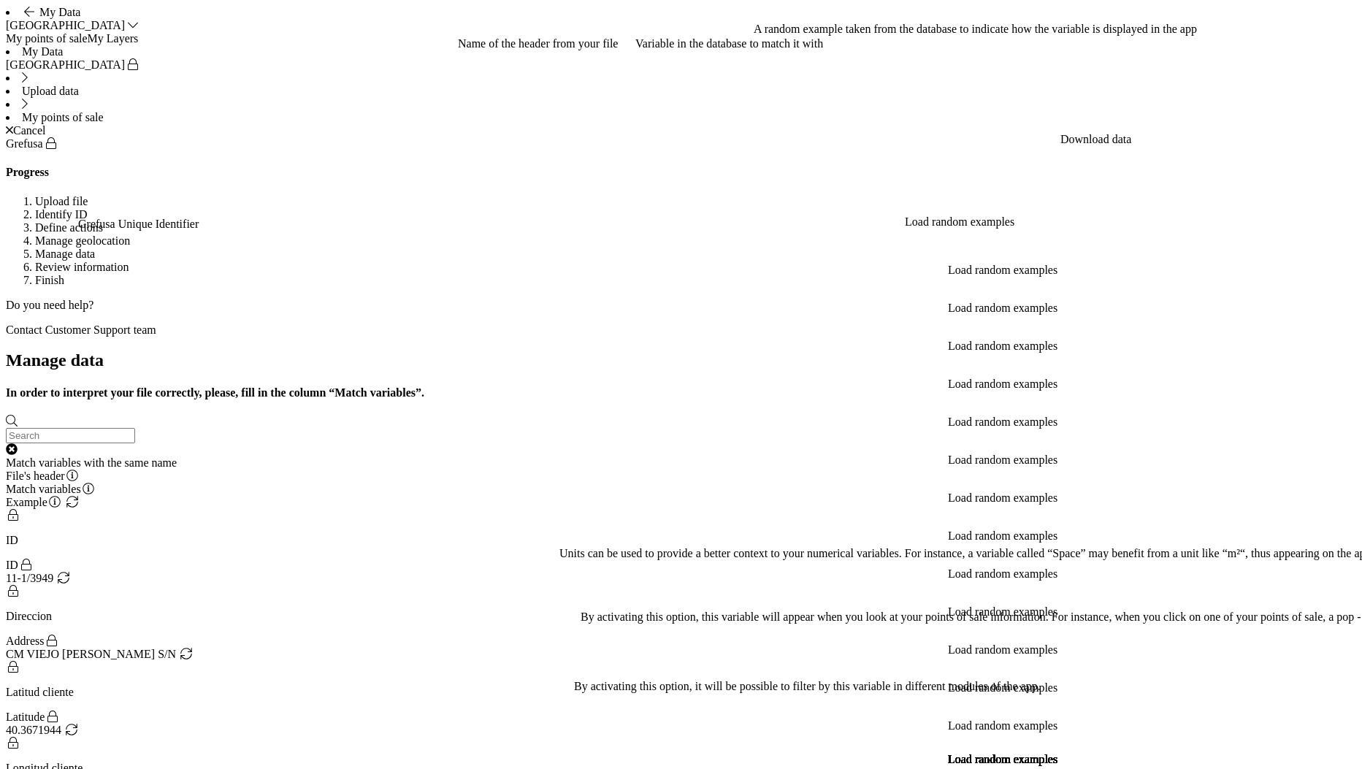
type input "ID municipio"
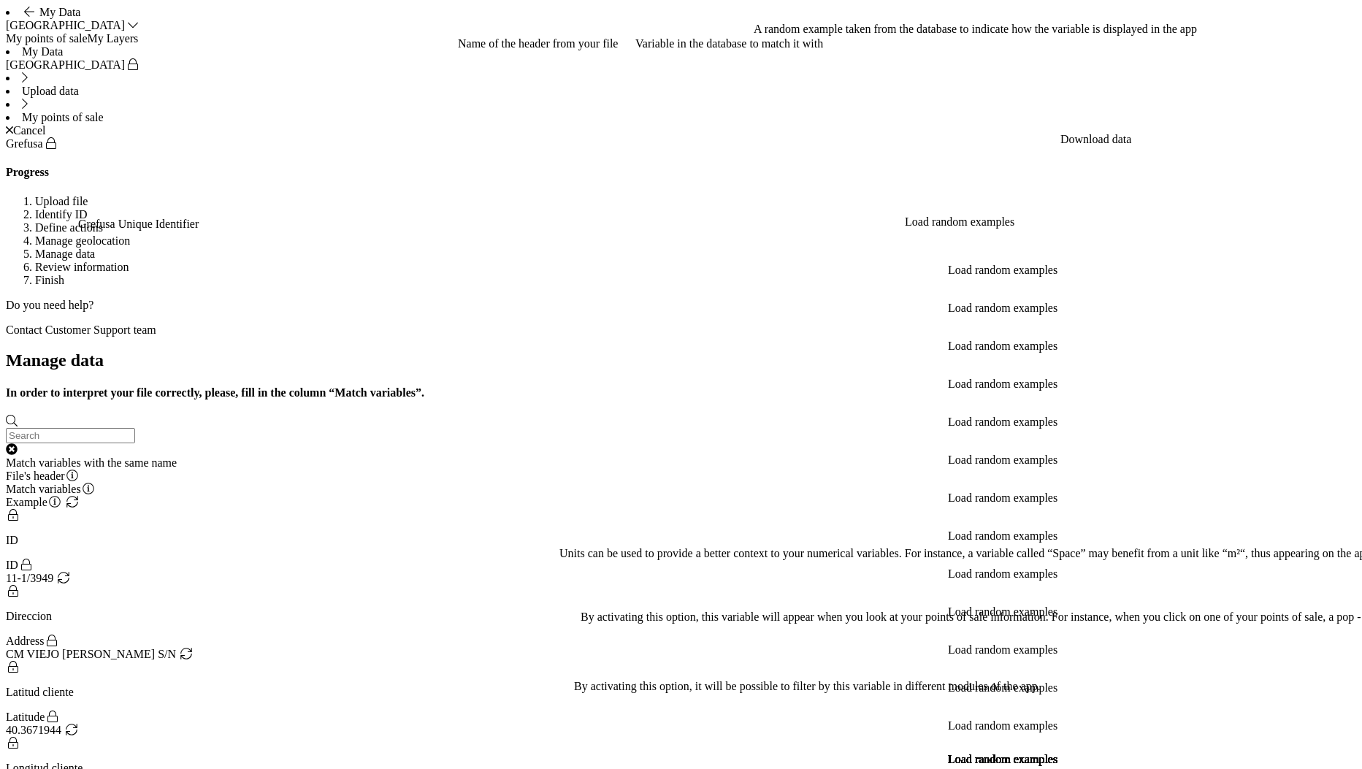
radio input "true"
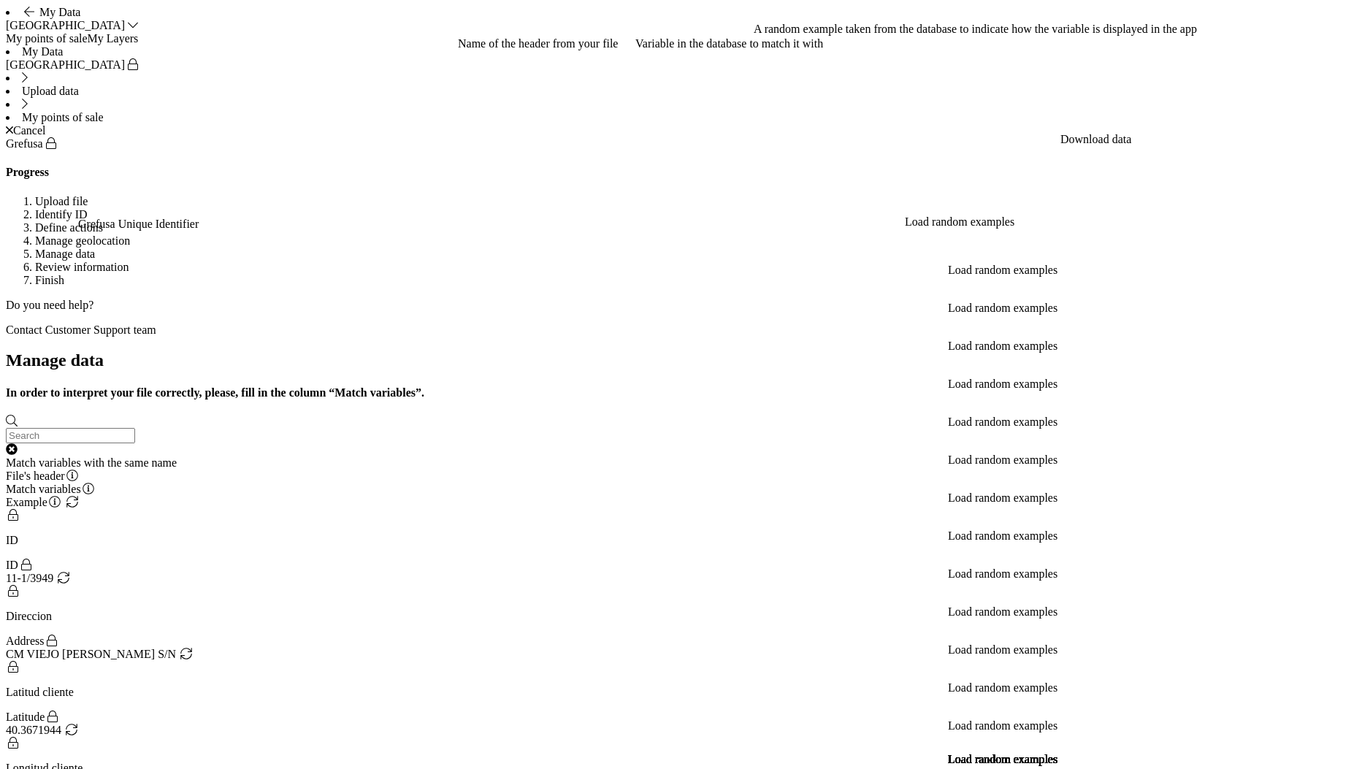
scroll to position [238, 0]
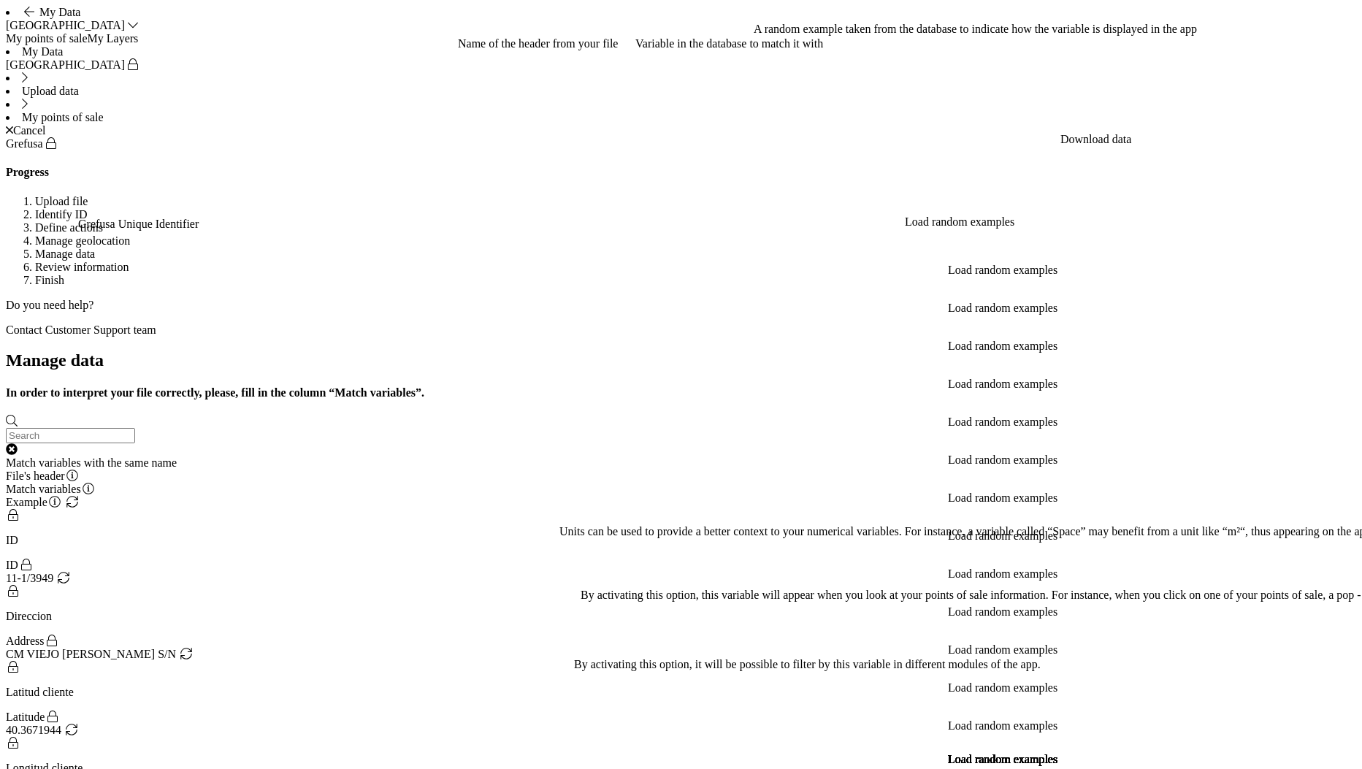
radio input "true"
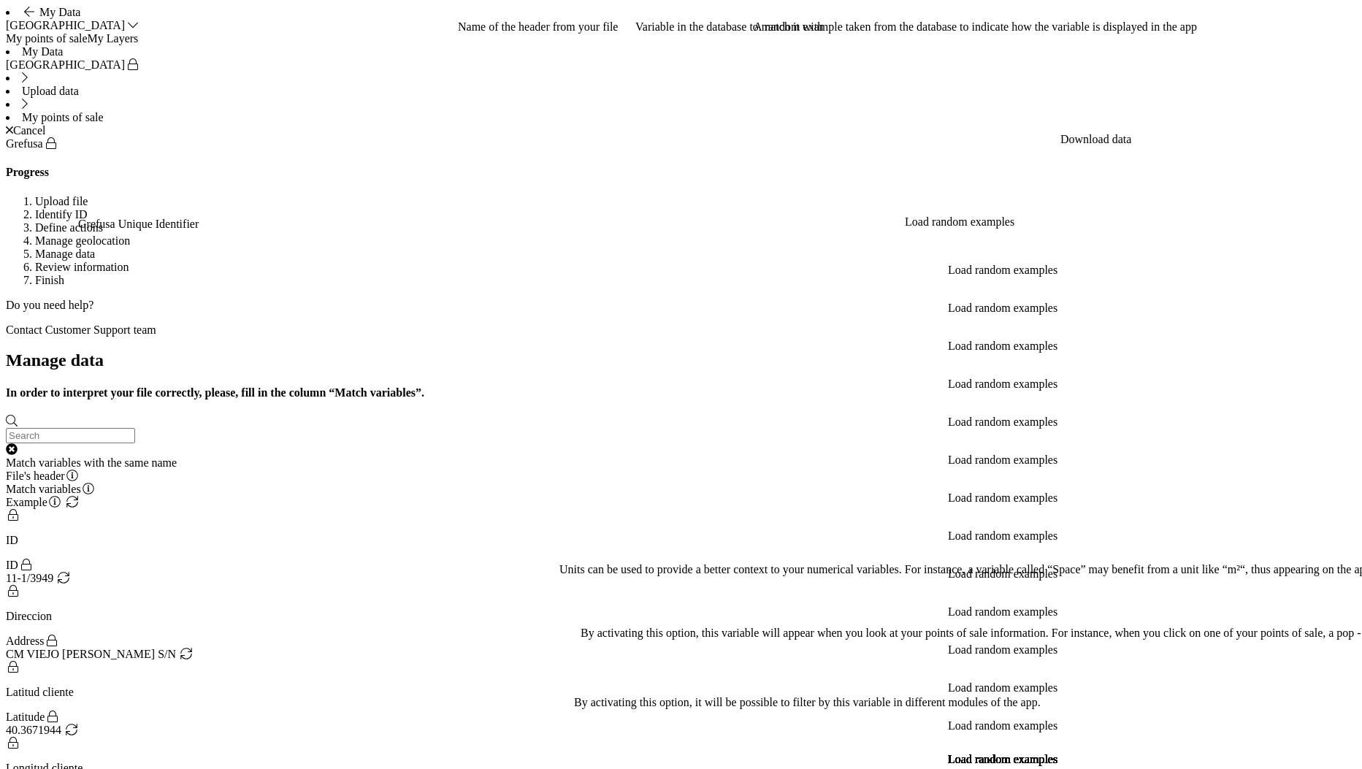
type input "€"
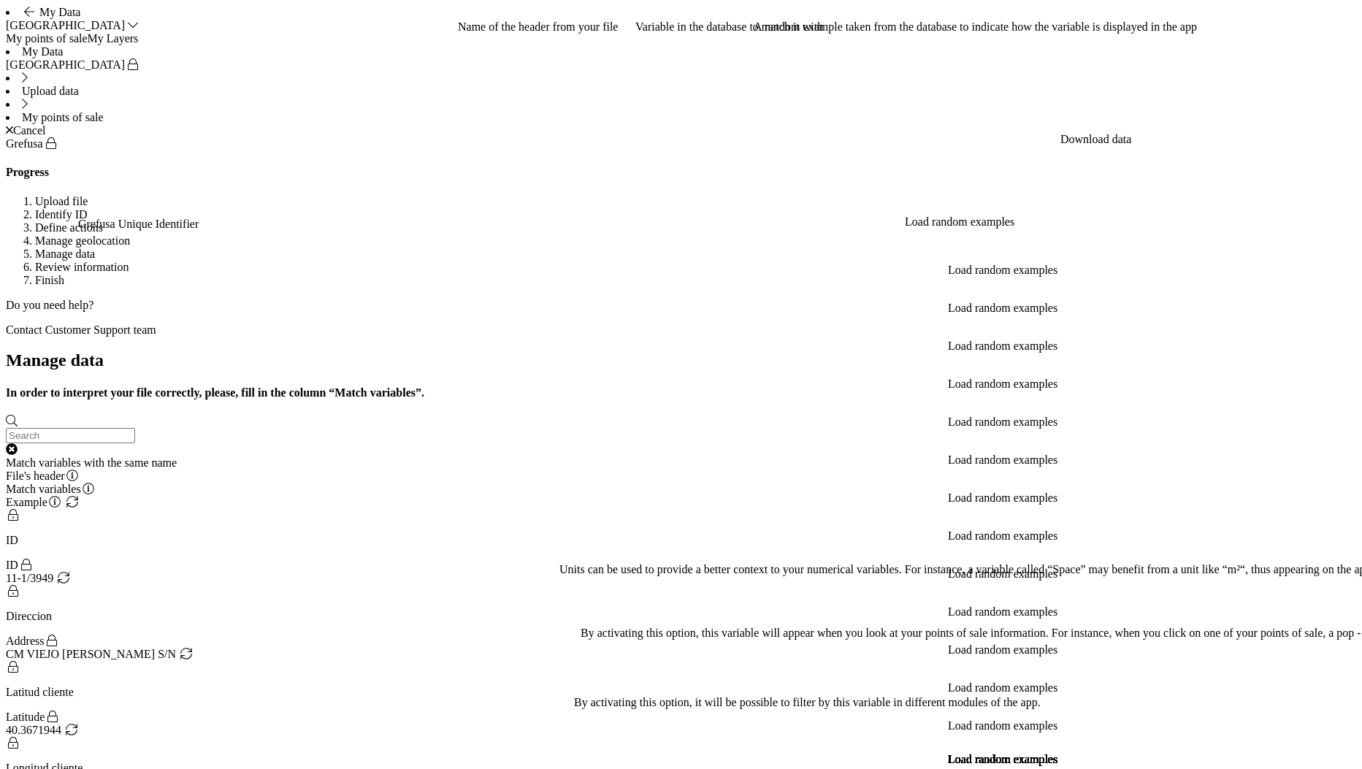
type input "Ventas"
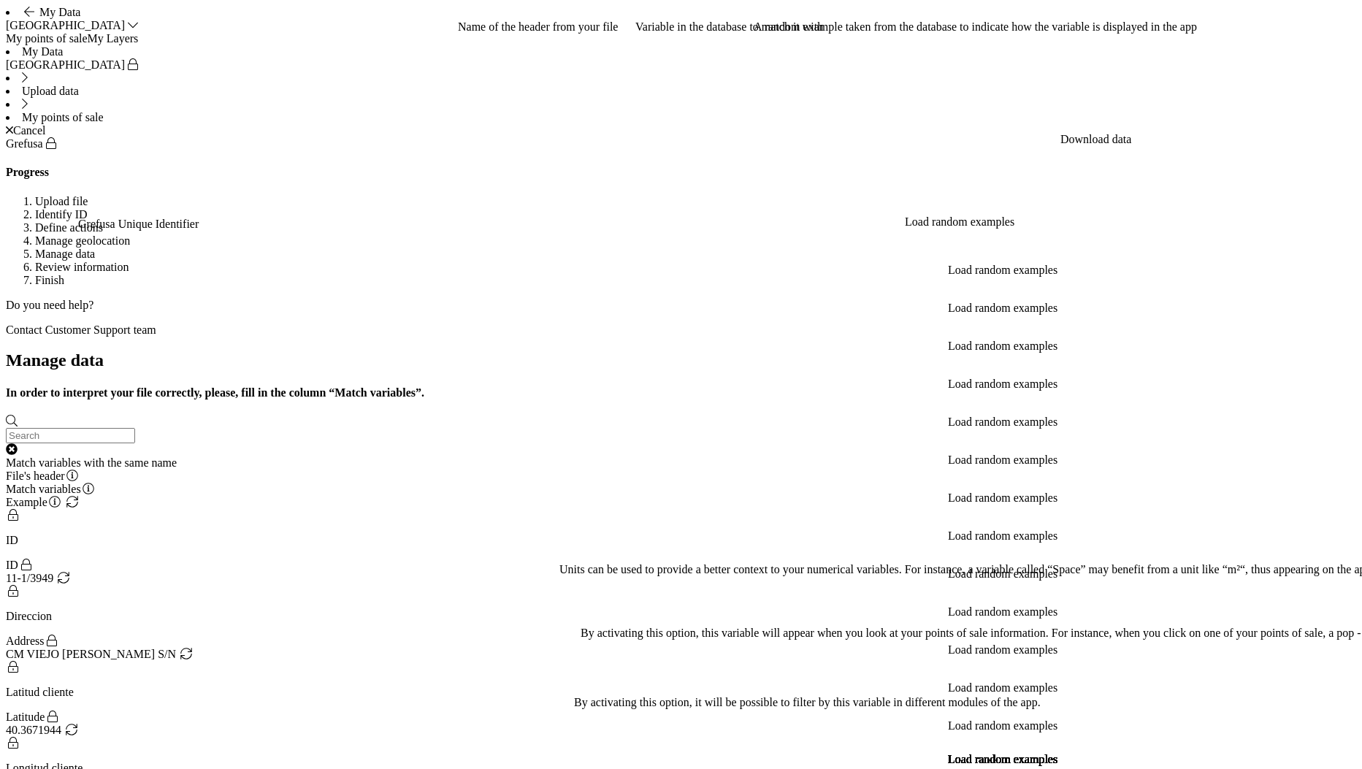
radio input "true"
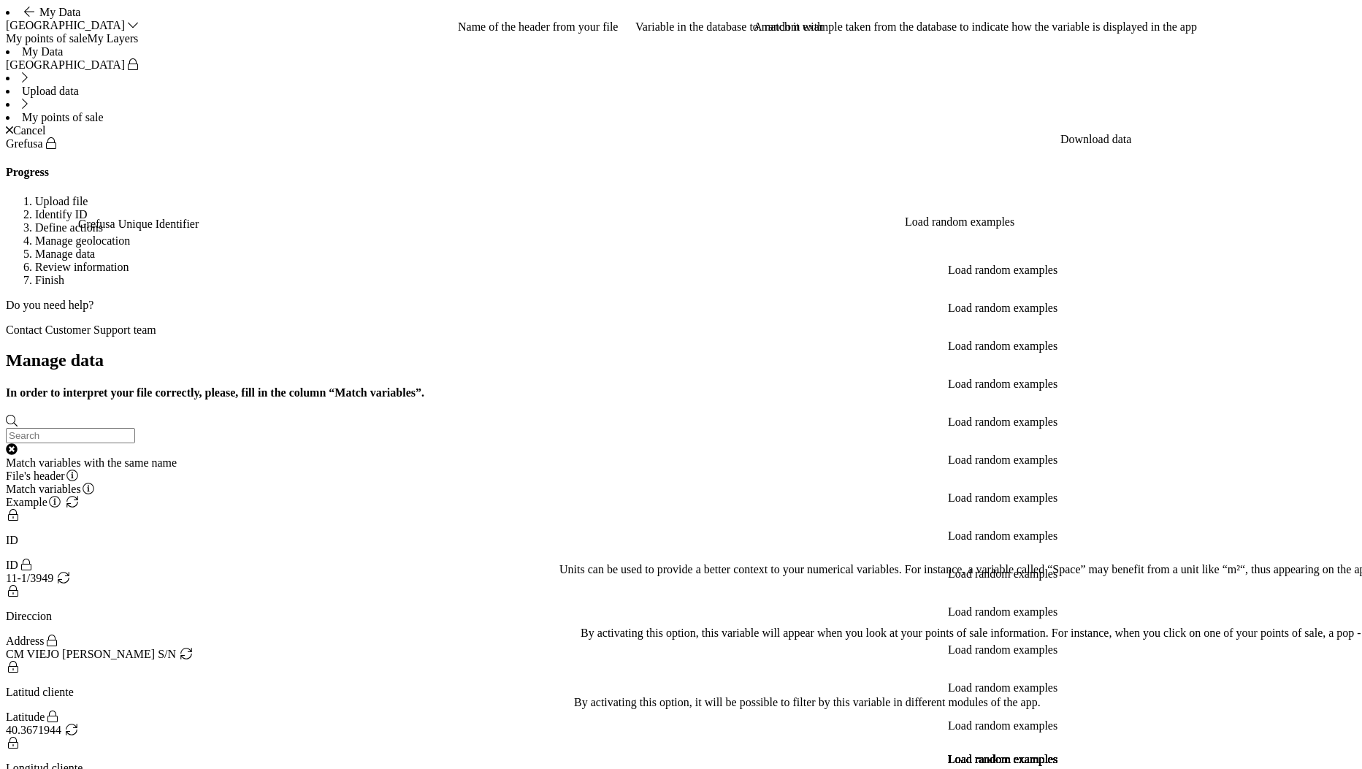
radio input "true"
type input "€"
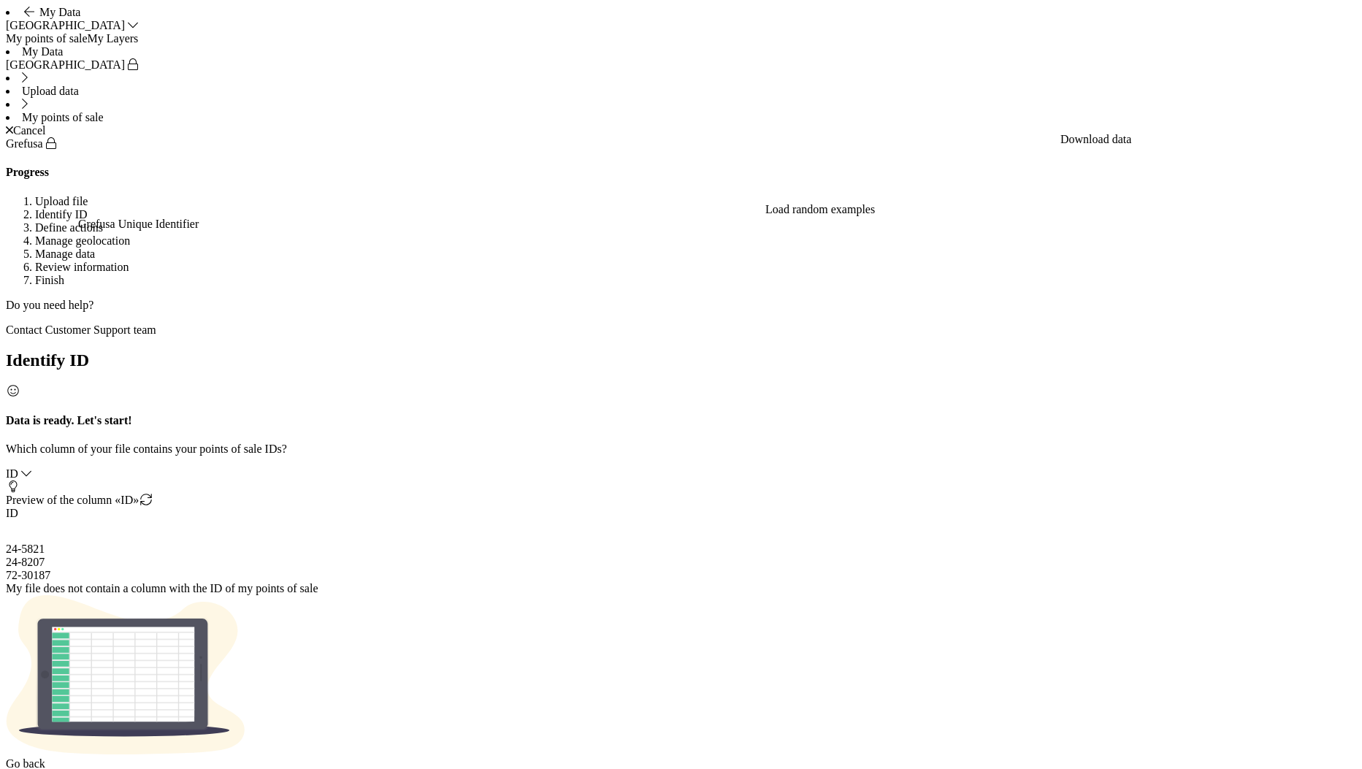
click at [218, 757] on div "Go back" at bounding box center [681, 763] width 1351 height 13
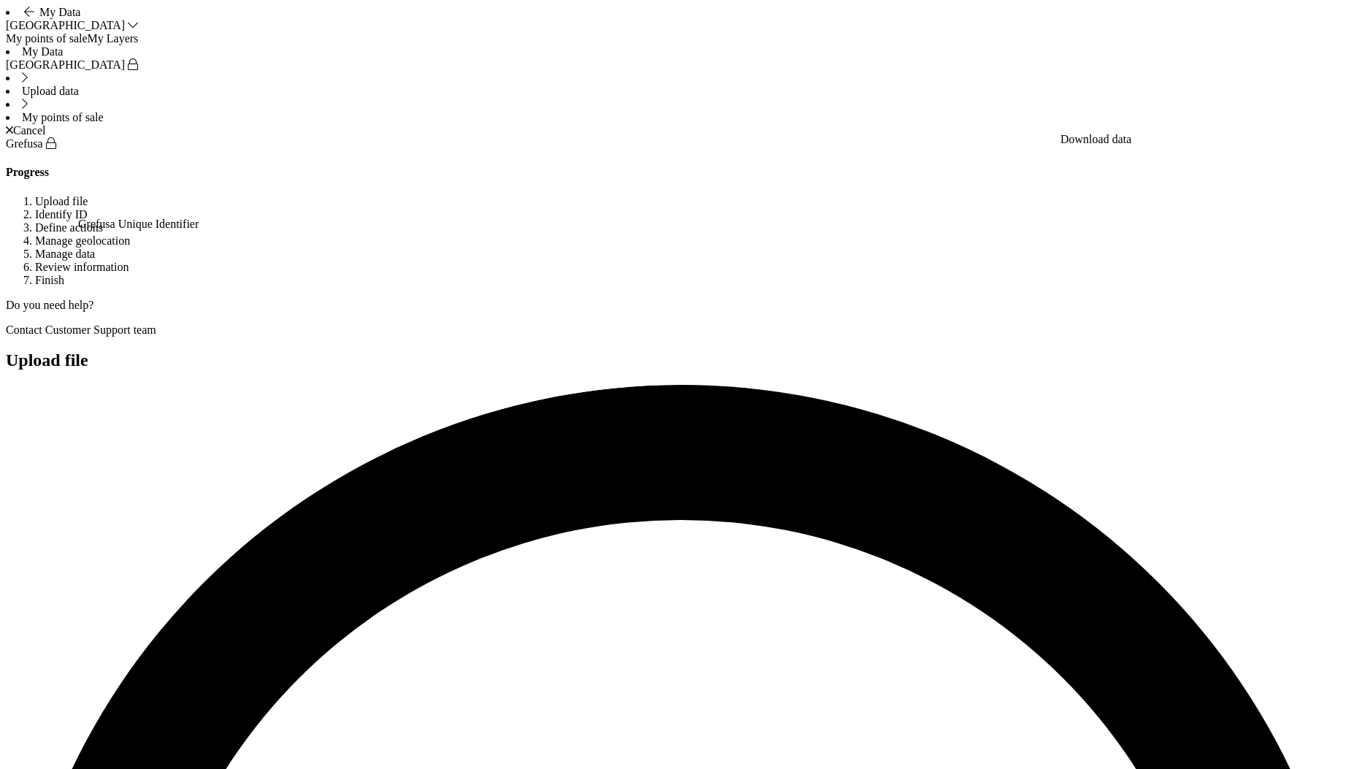
click at [1327, 124] on div "Cancel" at bounding box center [681, 130] width 1351 height 13
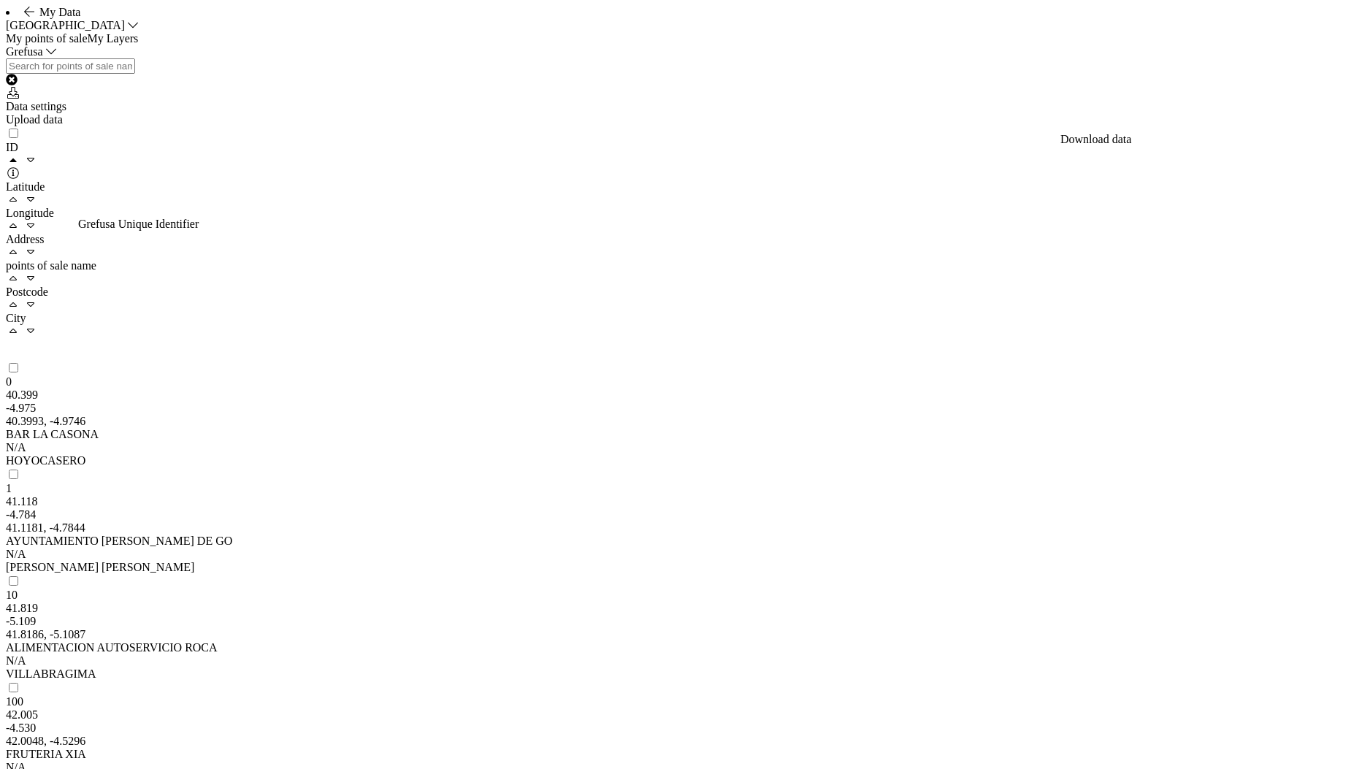
click at [1323, 126] on div "Upload data" at bounding box center [681, 119] width 1351 height 13
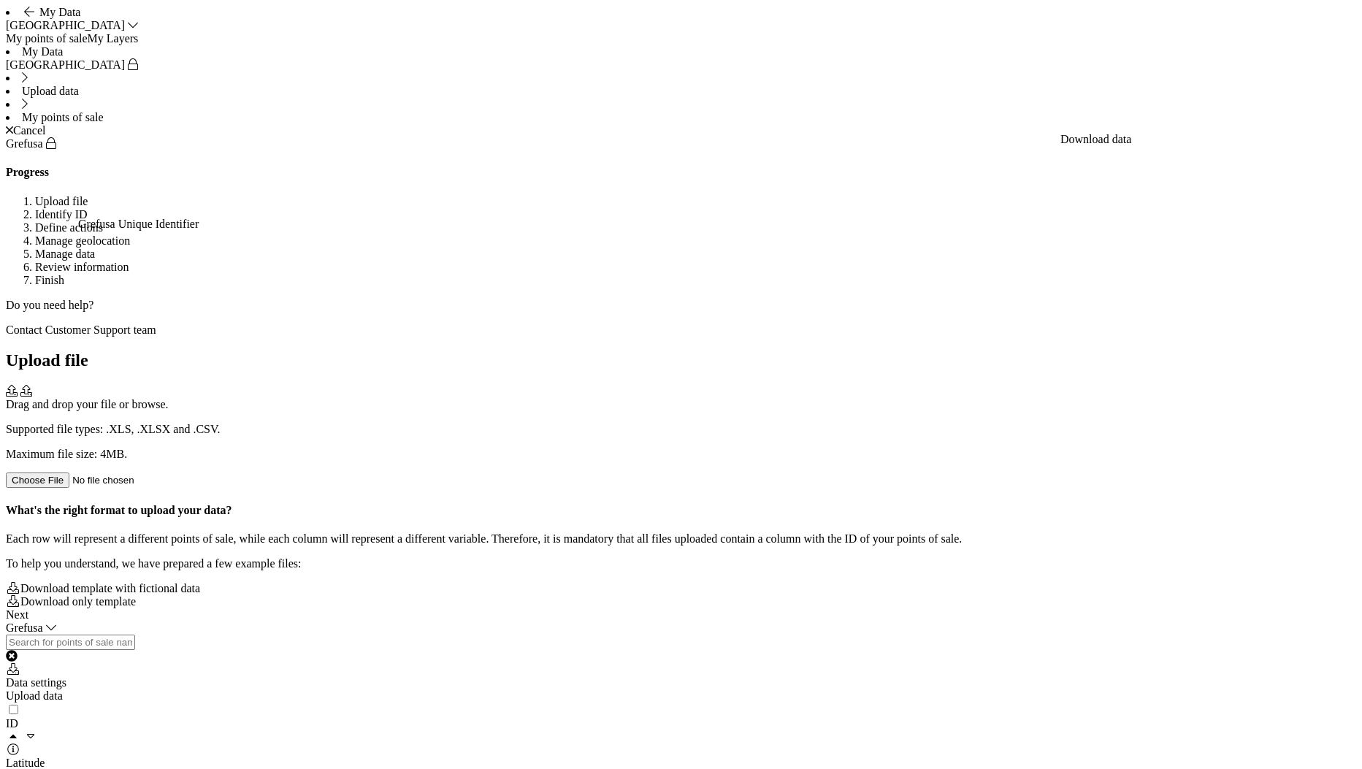
click at [754, 385] on div "Drag and drop your file or browse. Supported file types: .XLS, .XLSX and .CSV. …" at bounding box center [681, 436] width 1351 height 103
click at [1322, 622] on div "Next" at bounding box center [681, 614] width 1351 height 13
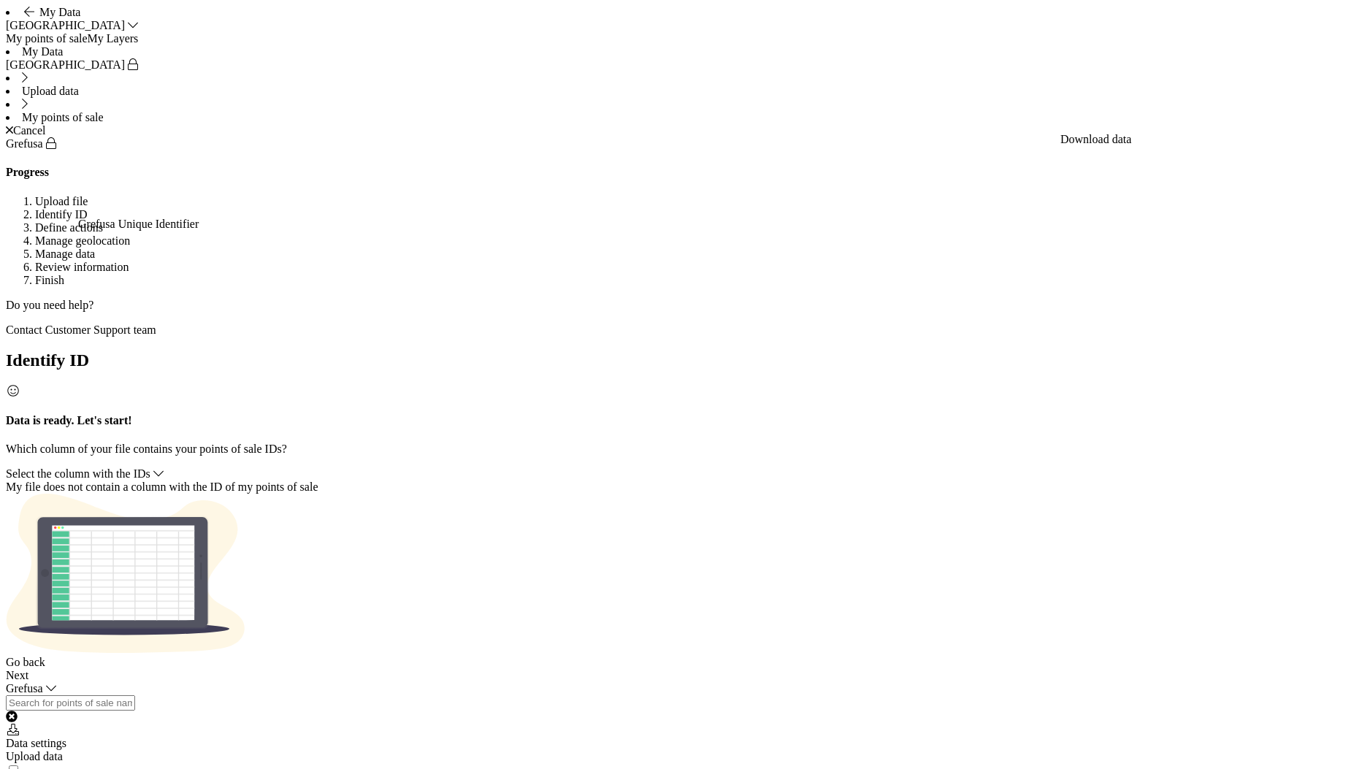
click at [150, 467] on span "Select the column with the IDs" at bounding box center [78, 473] width 145 height 12
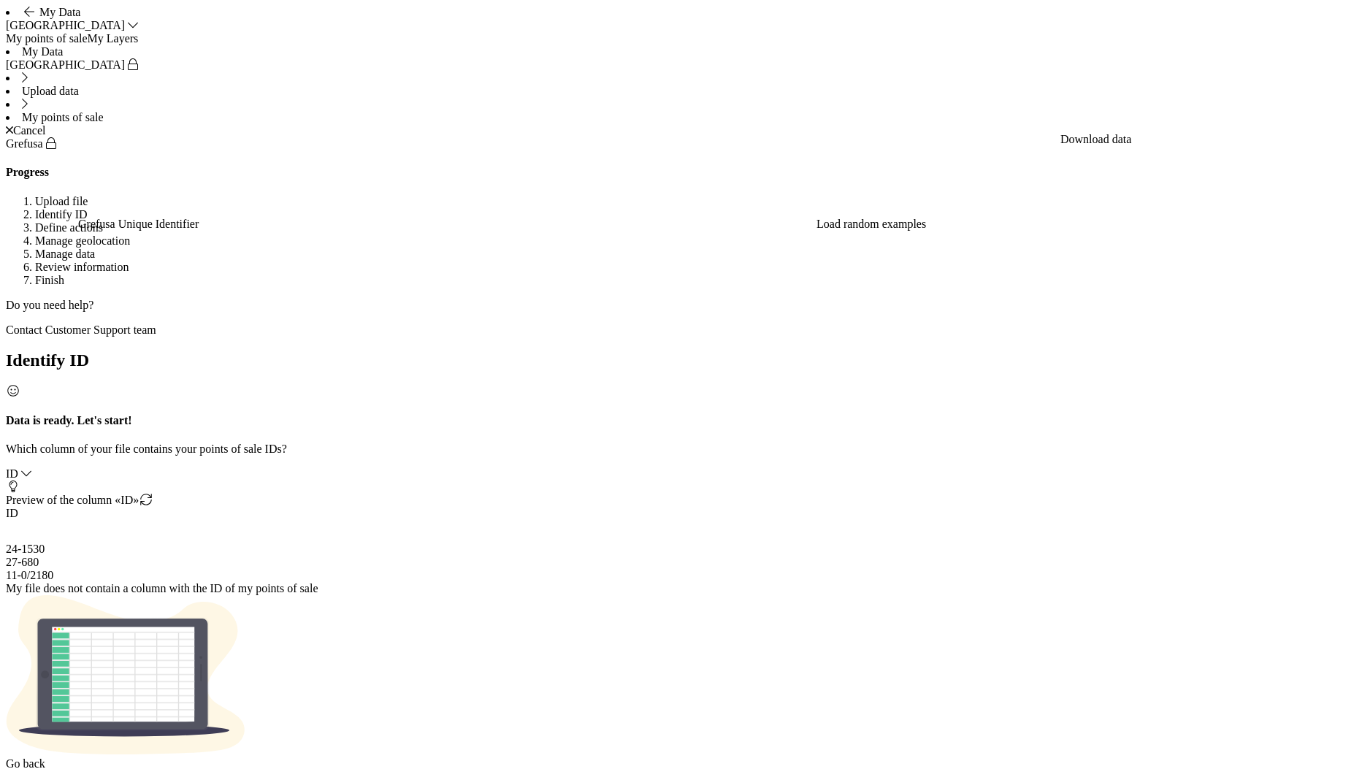
click at [1316, 768] on div "Next" at bounding box center [681, 777] width 1351 height 13
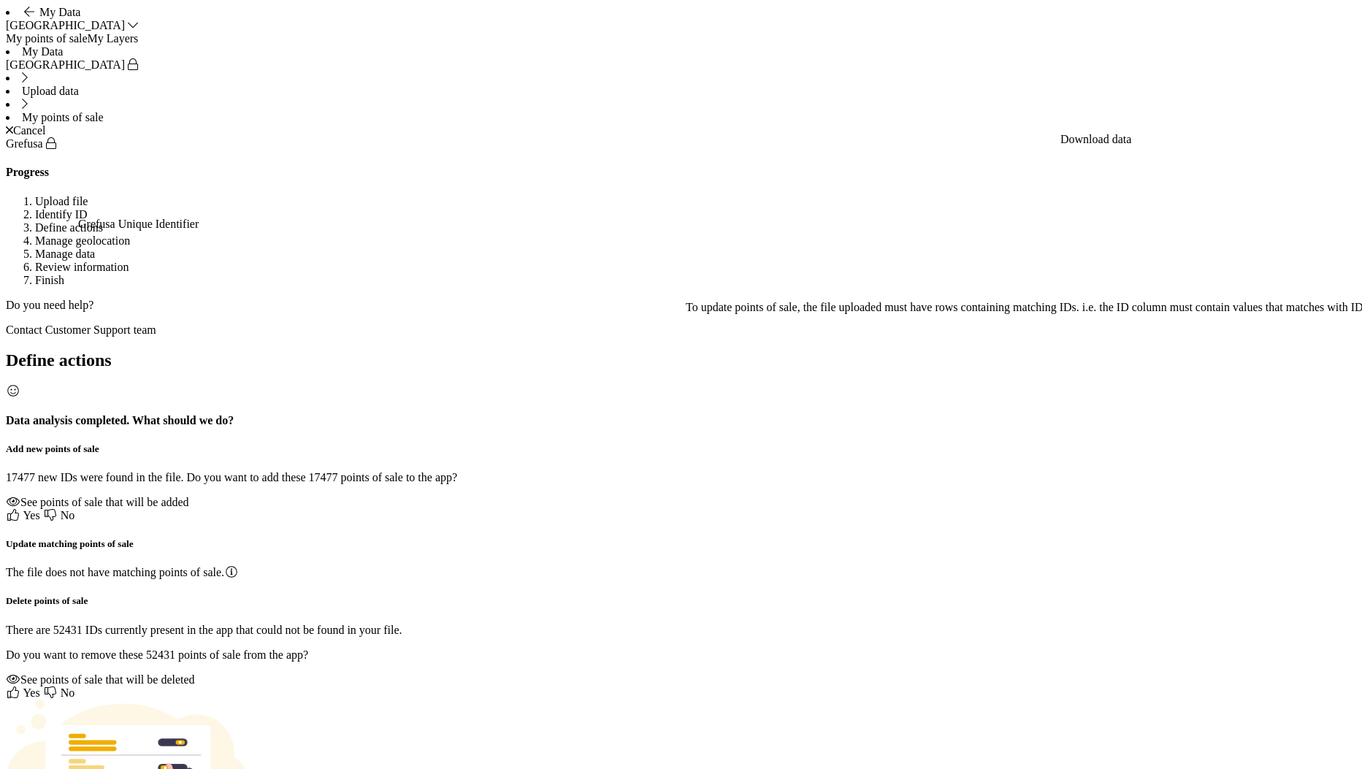
click at [40, 509] on span "Yes" at bounding box center [23, 515] width 34 height 12
click at [40, 687] on span "Yes" at bounding box center [23, 693] width 34 height 12
click at [594, 496] on div "See points of sale that will be added" at bounding box center [681, 502] width 1351 height 13
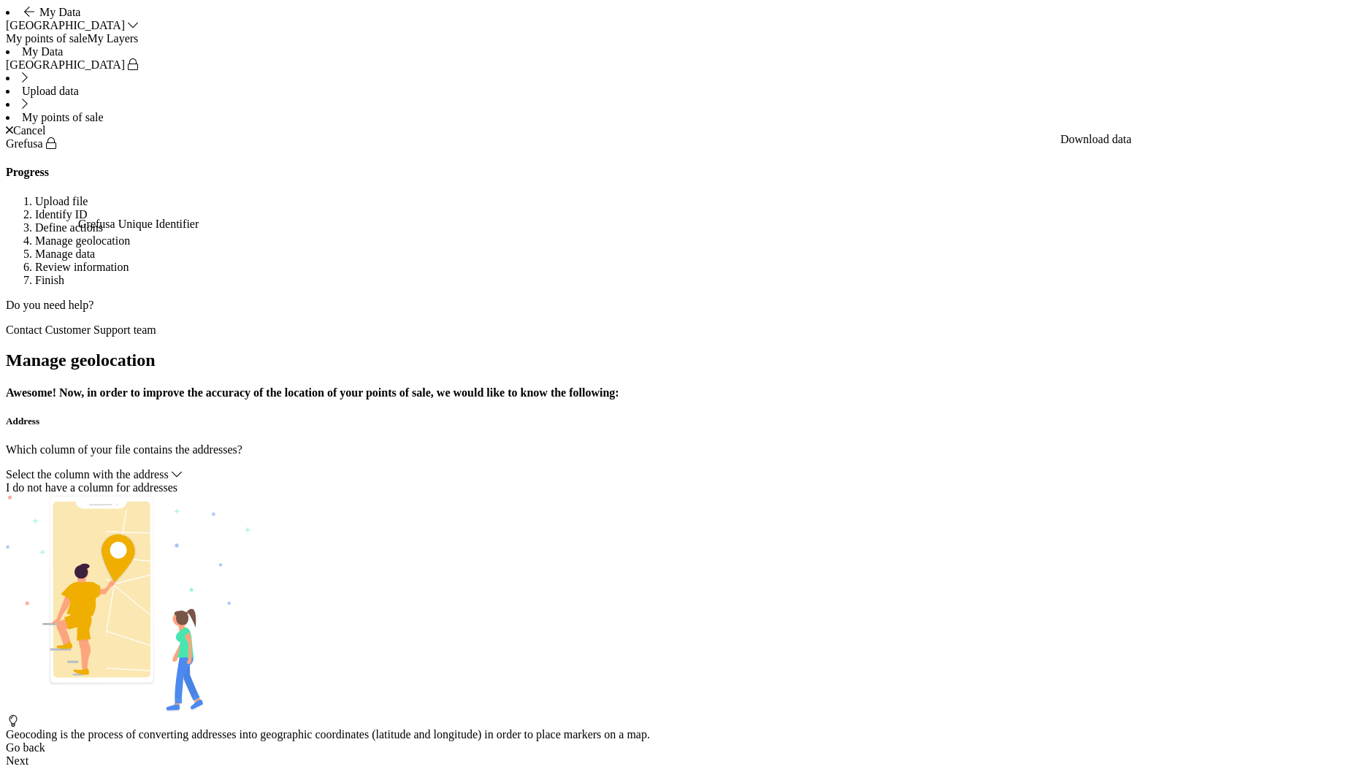
click at [169, 468] on span "Select the column with the address" at bounding box center [87, 474] width 163 height 12
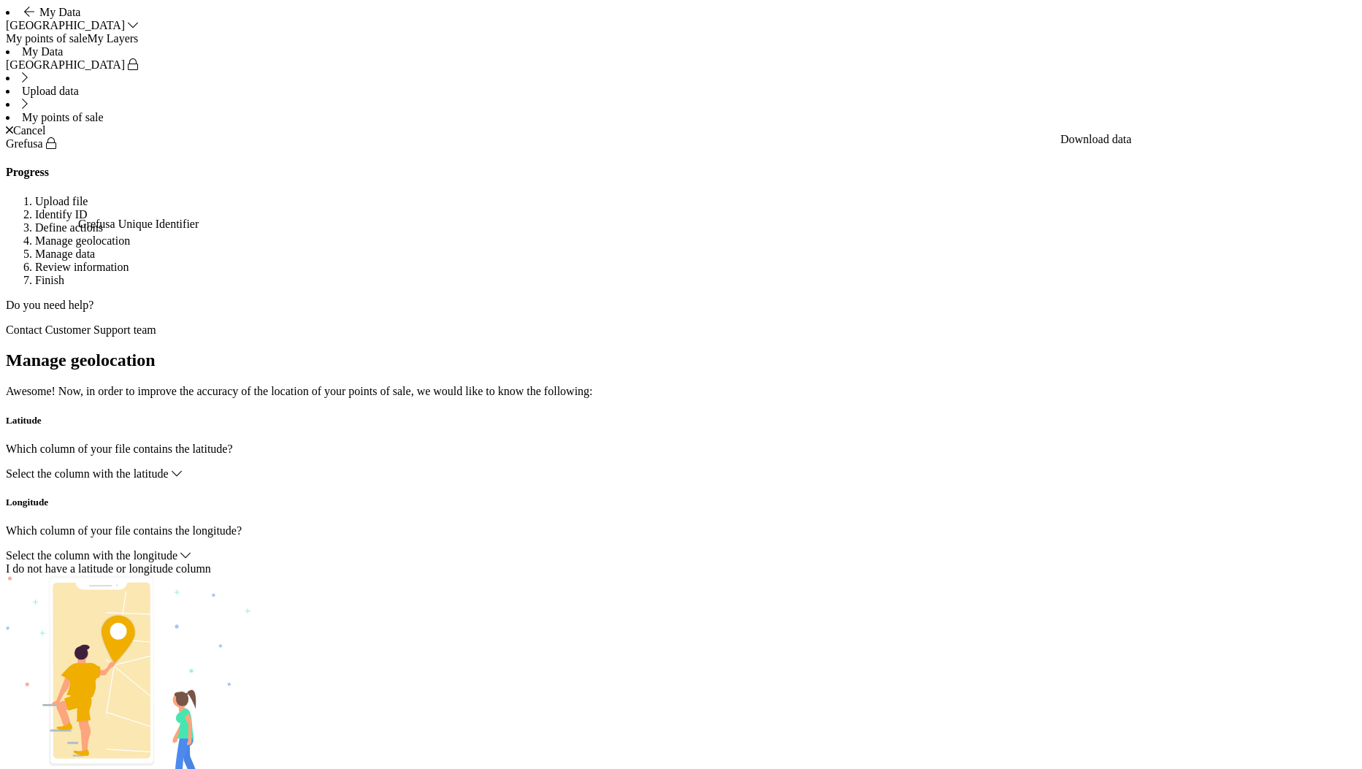
click at [657, 443] on p "Which column of your file contains the latitude?" at bounding box center [681, 449] width 1351 height 13
click at [169, 467] on span "Select the column with the latitude" at bounding box center [87, 473] width 163 height 12
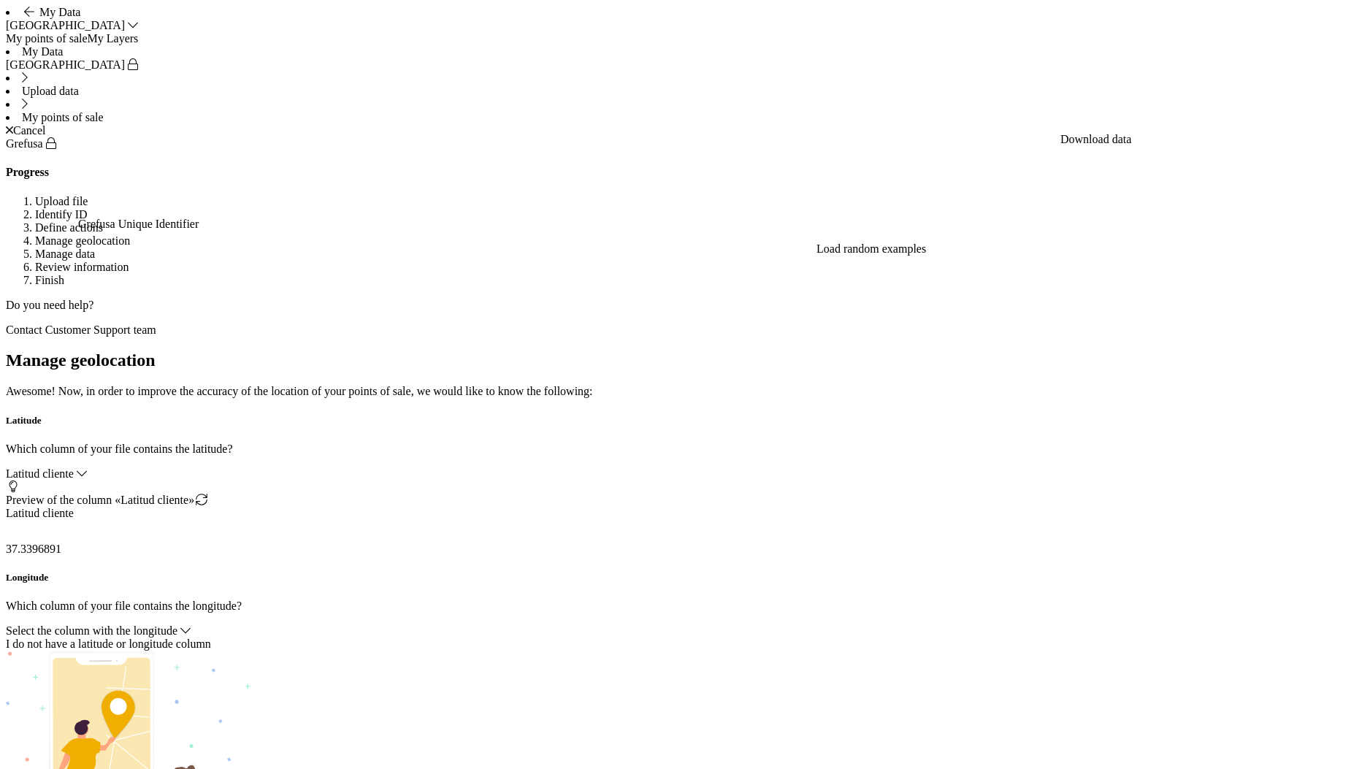
click at [178, 625] on span "Select the column with the longitude" at bounding box center [92, 631] width 172 height 12
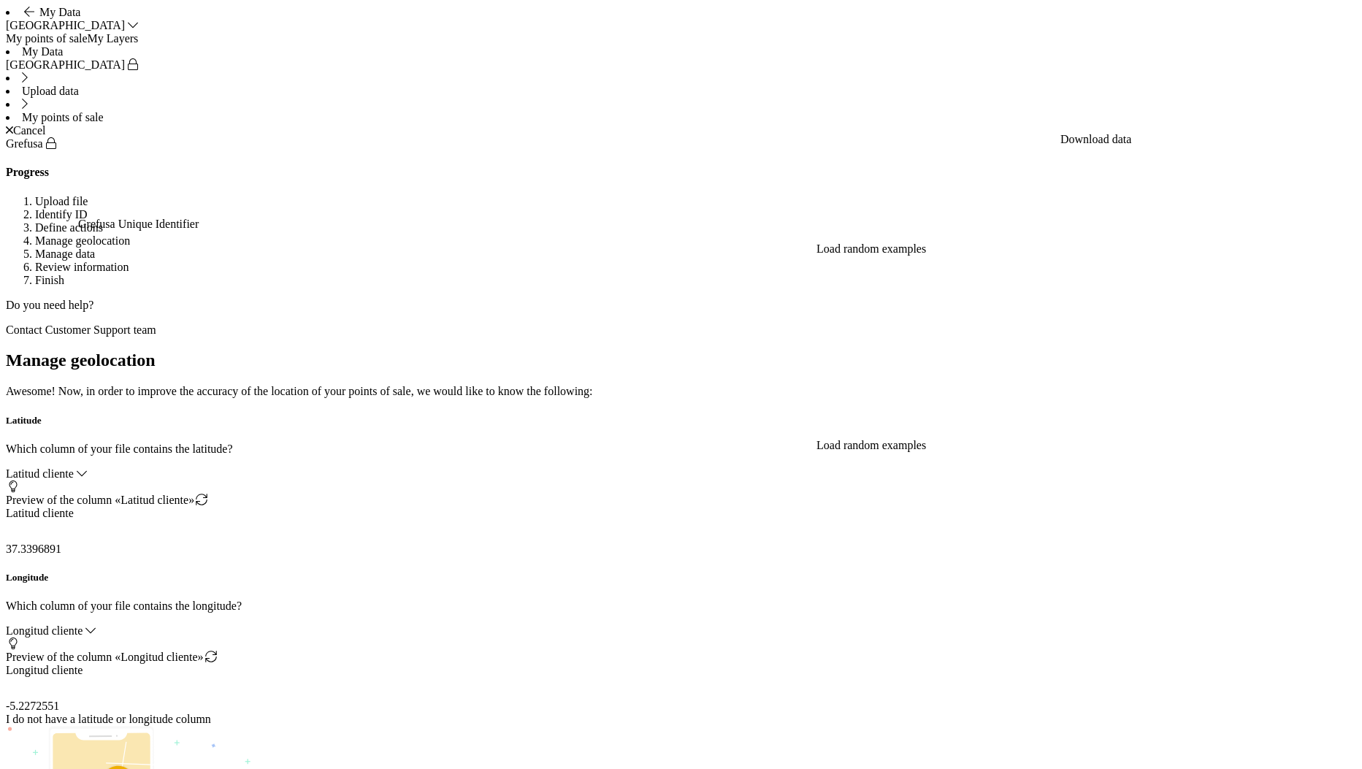
drag, startPoint x: 1321, startPoint y: 741, endPoint x: 1319, endPoint y: 748, distance: 7.4
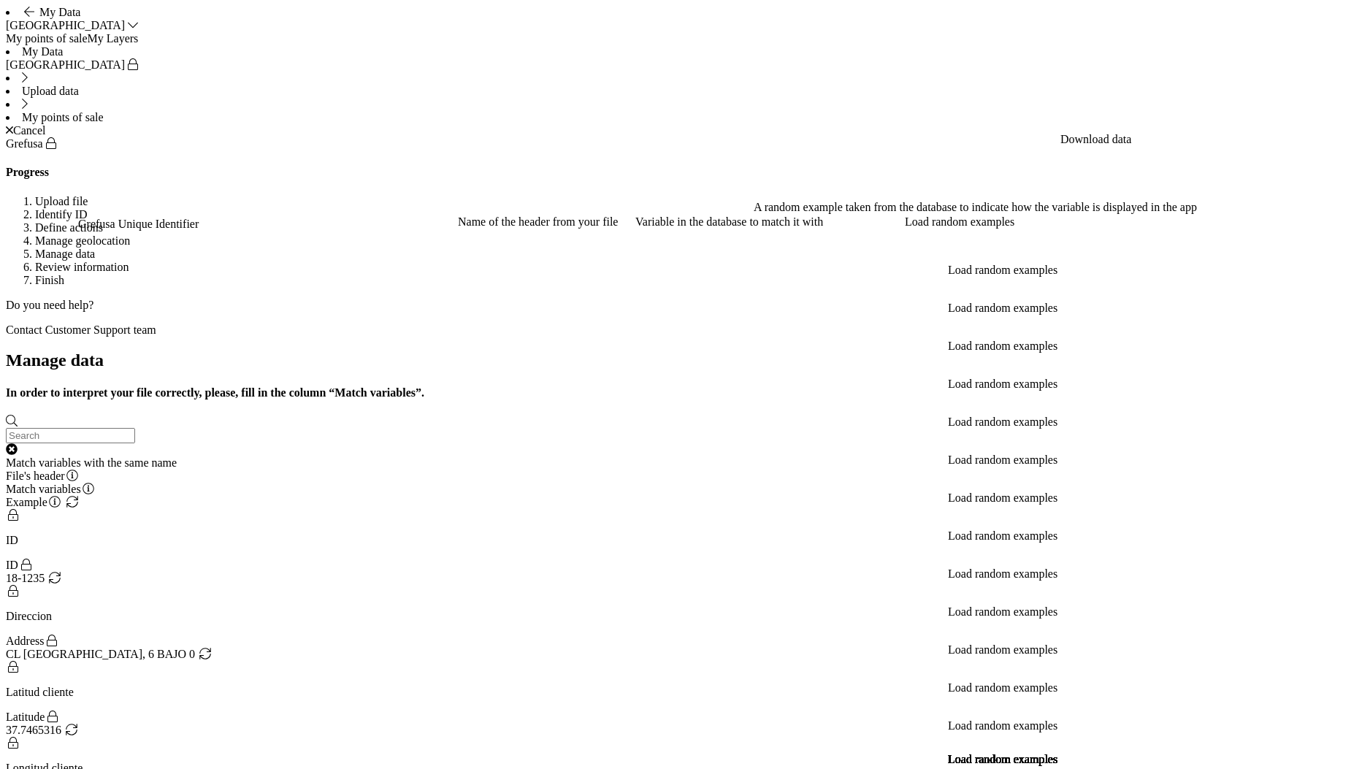
scroll to position [69, 0]
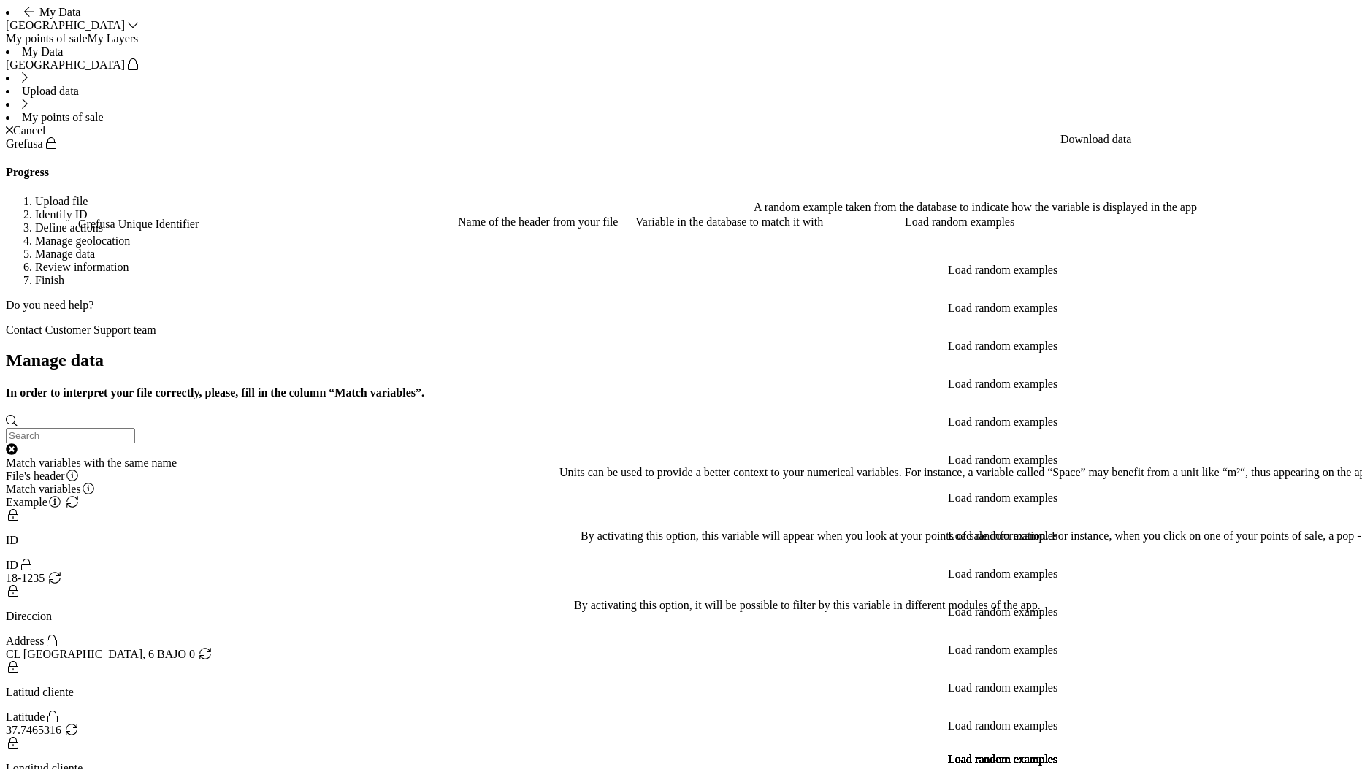
radio input "true"
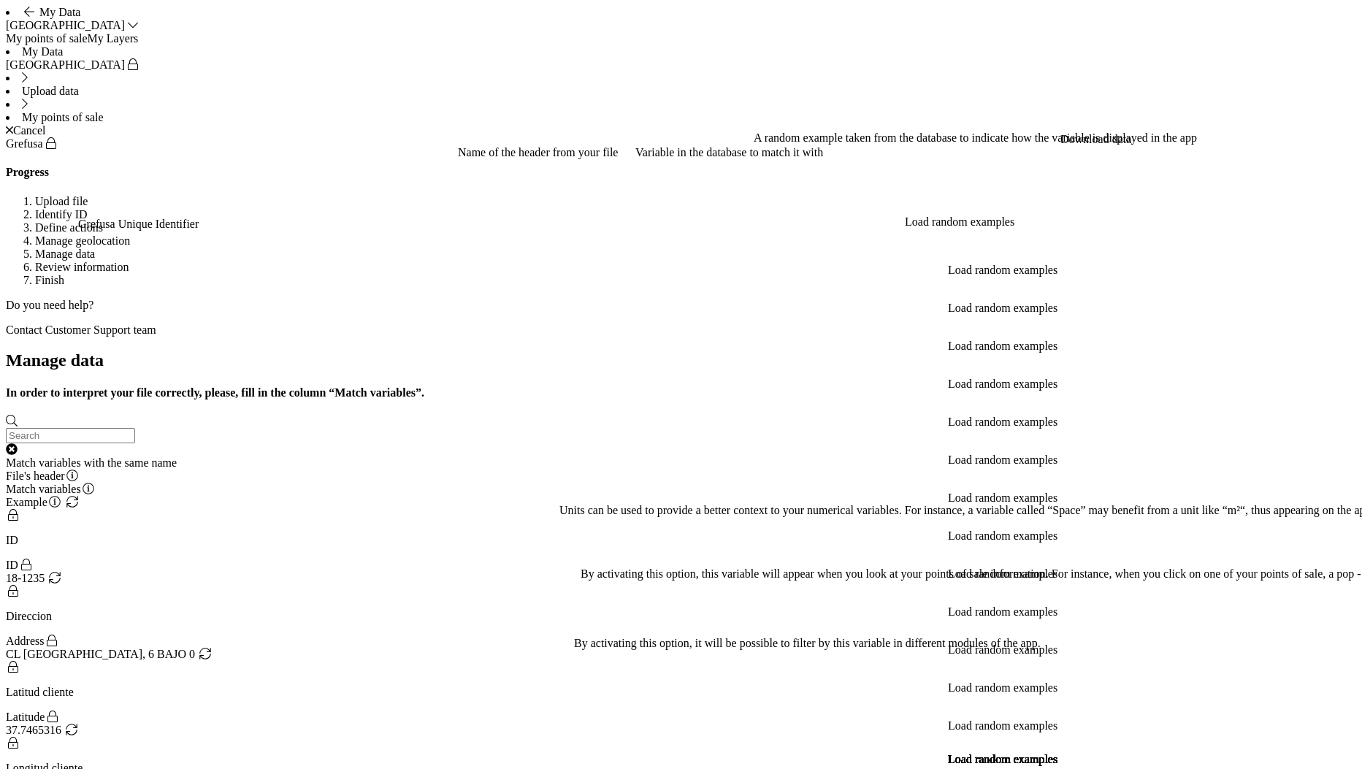
radio input "true"
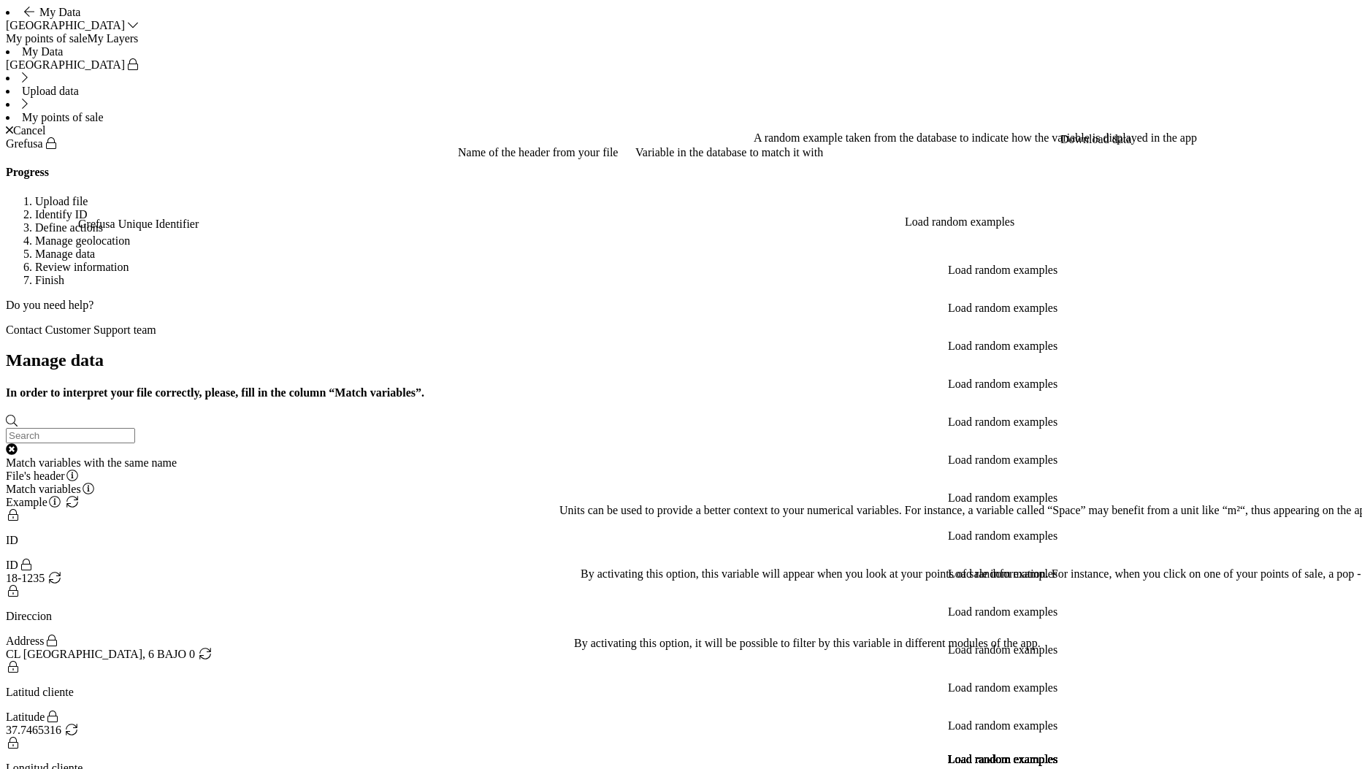
radio input "true"
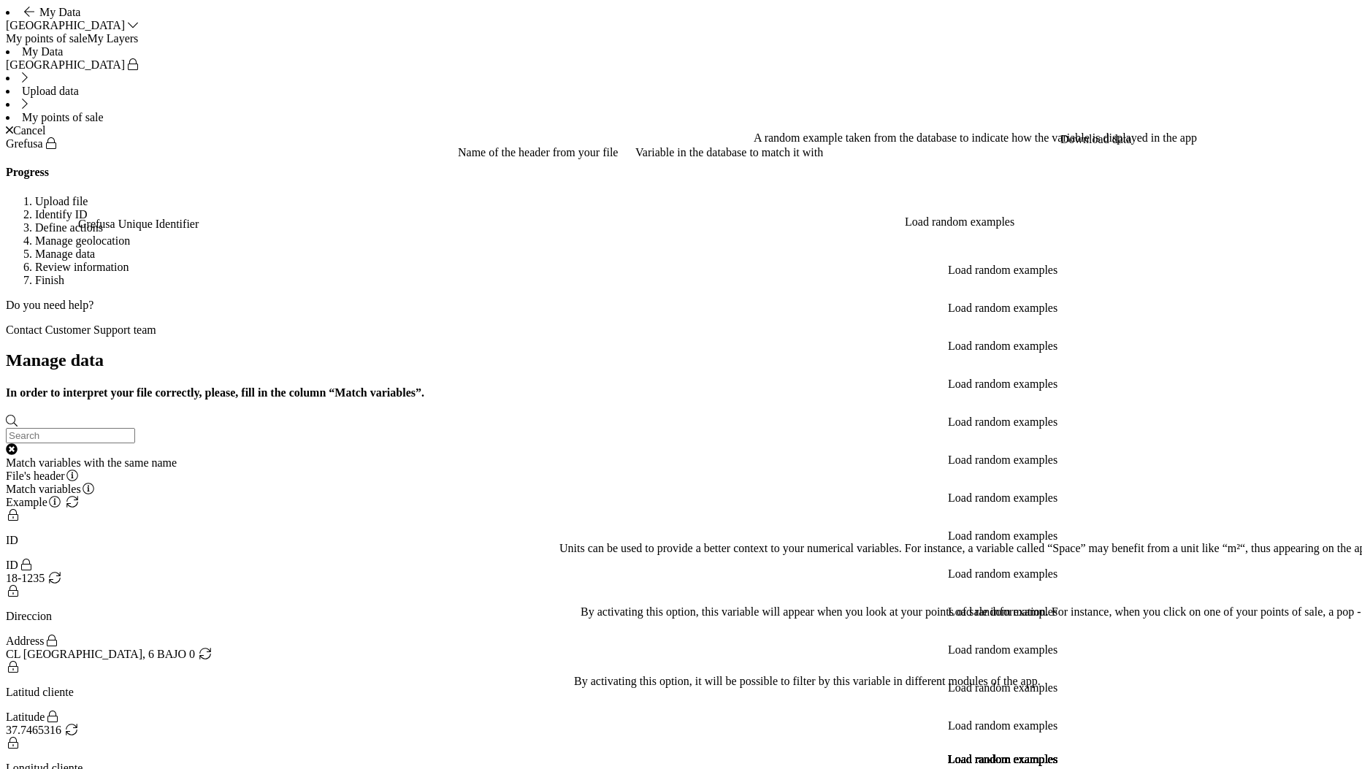
radio input "true"
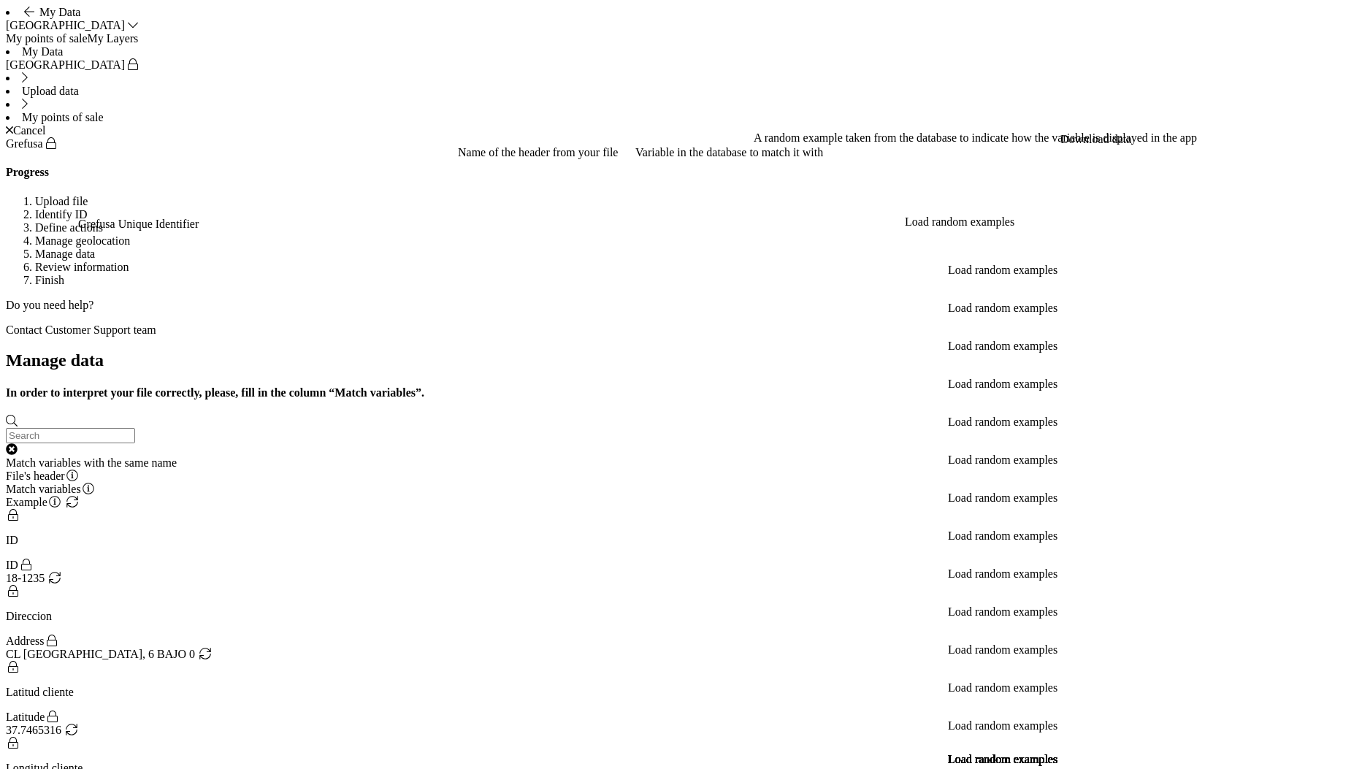
scroll to position [229, 0]
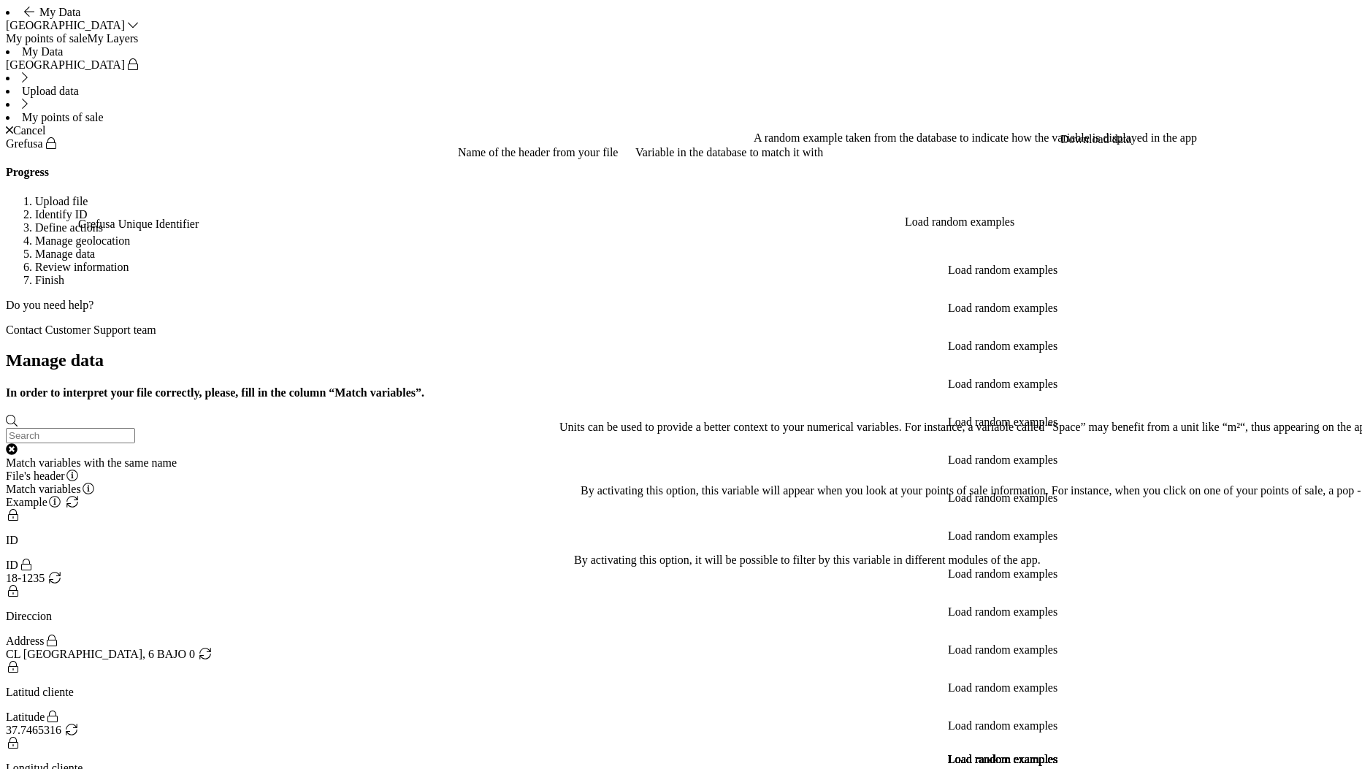
radio input "true"
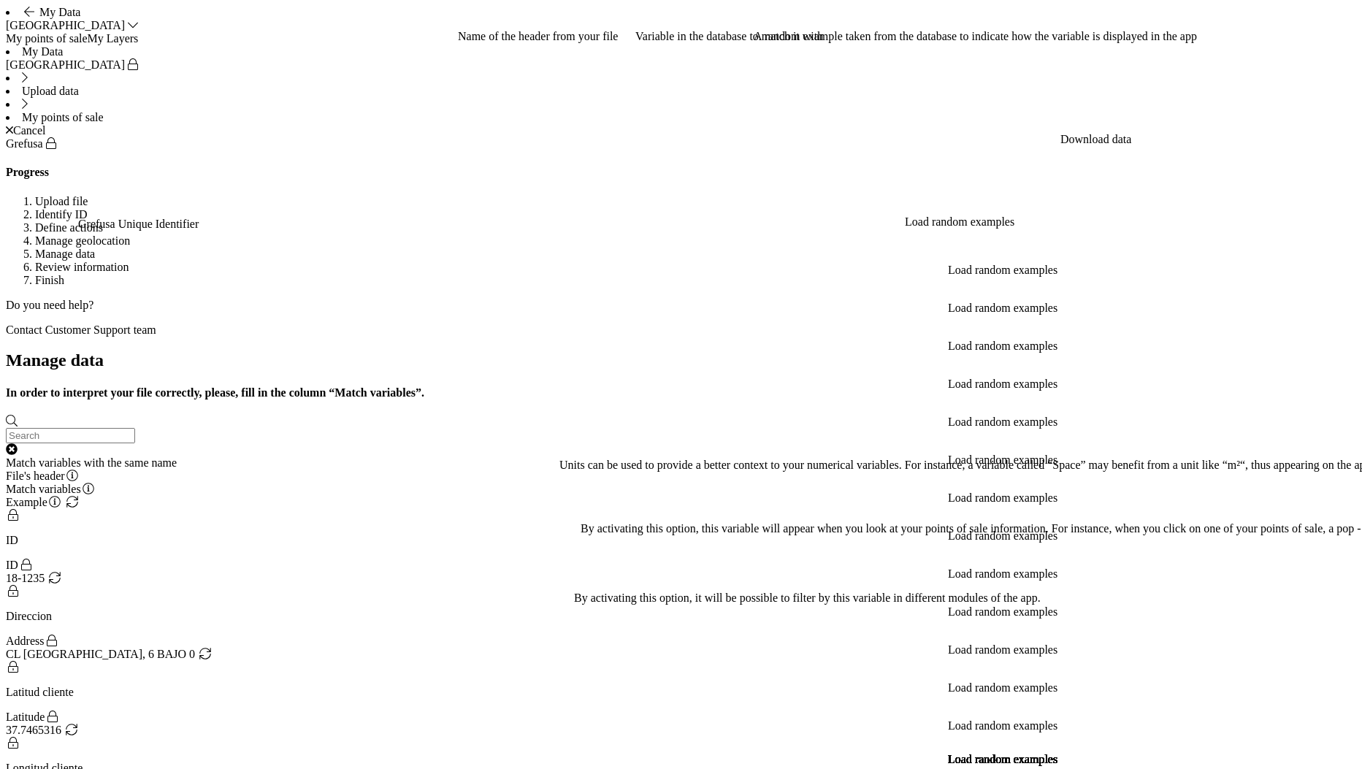
radio input "true"
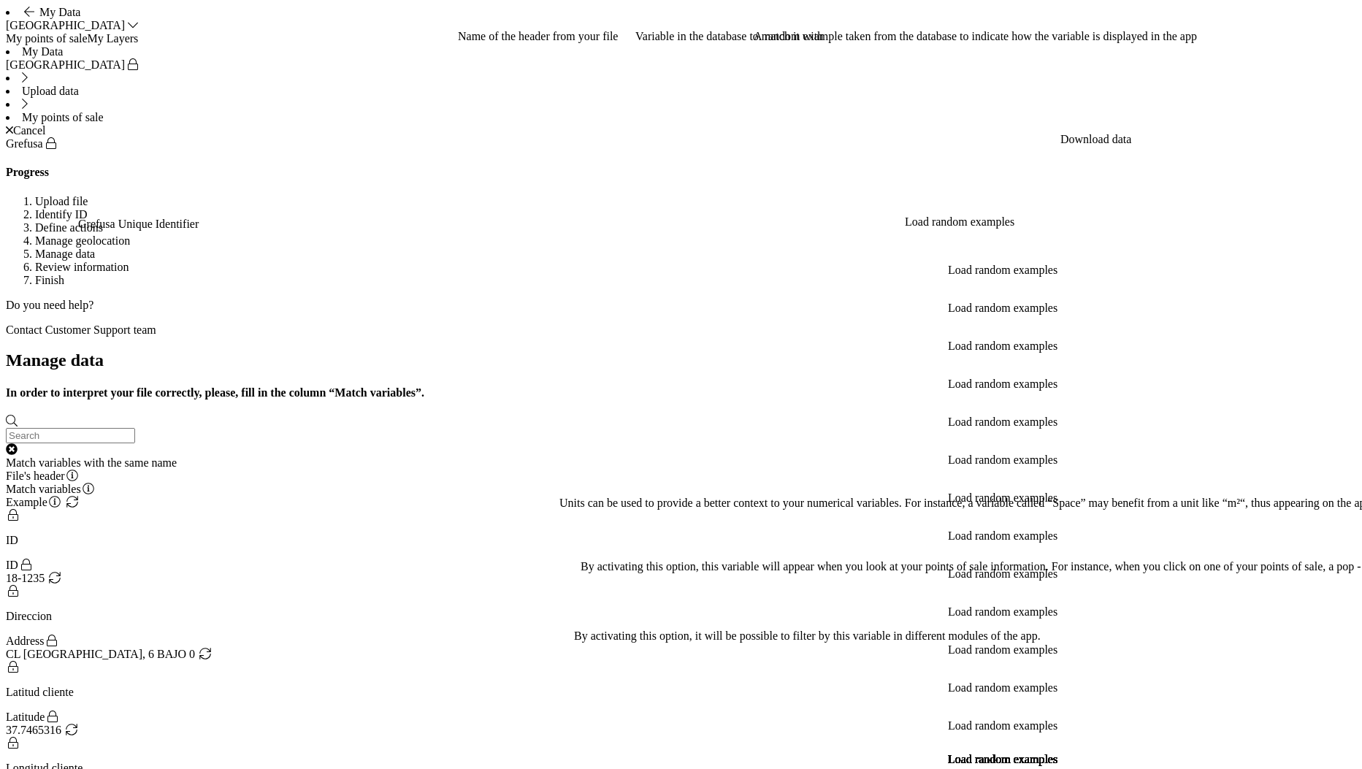
radio input "true"
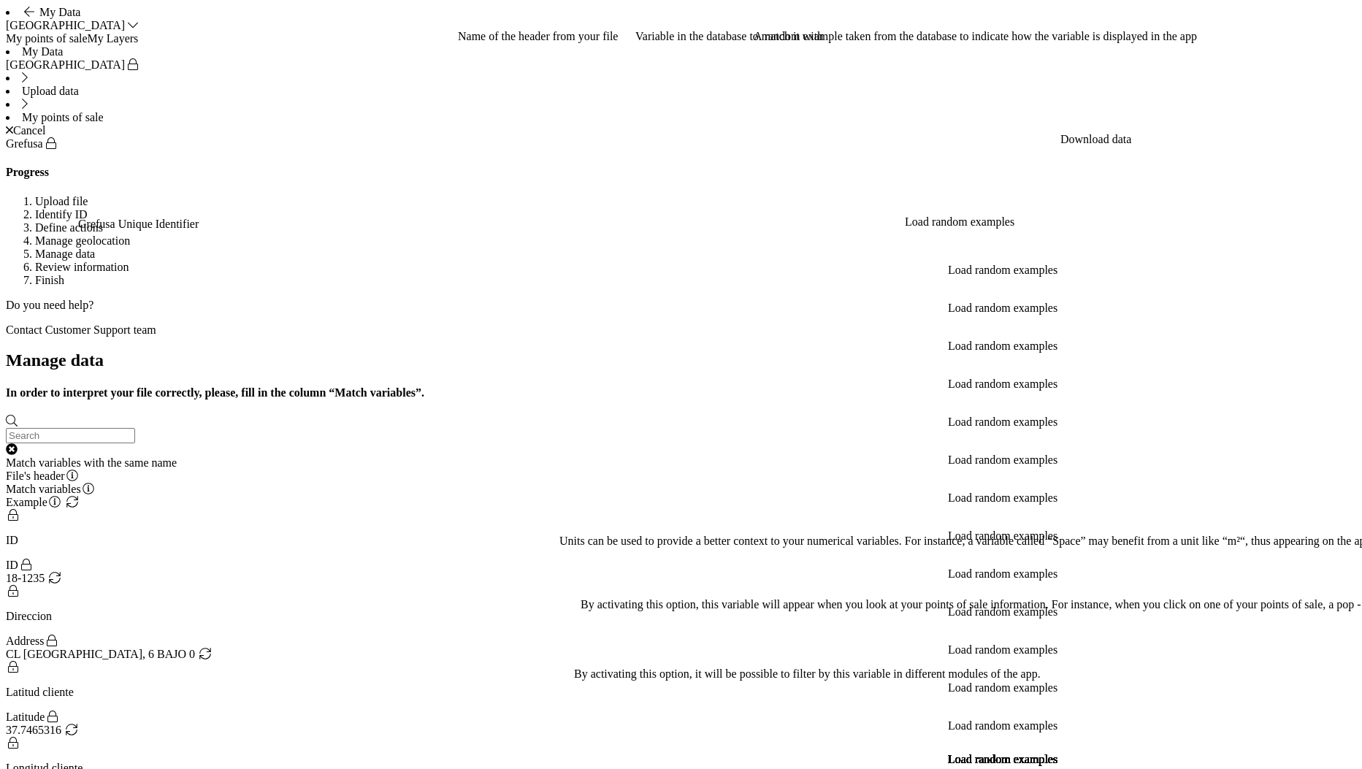
radio input "true"
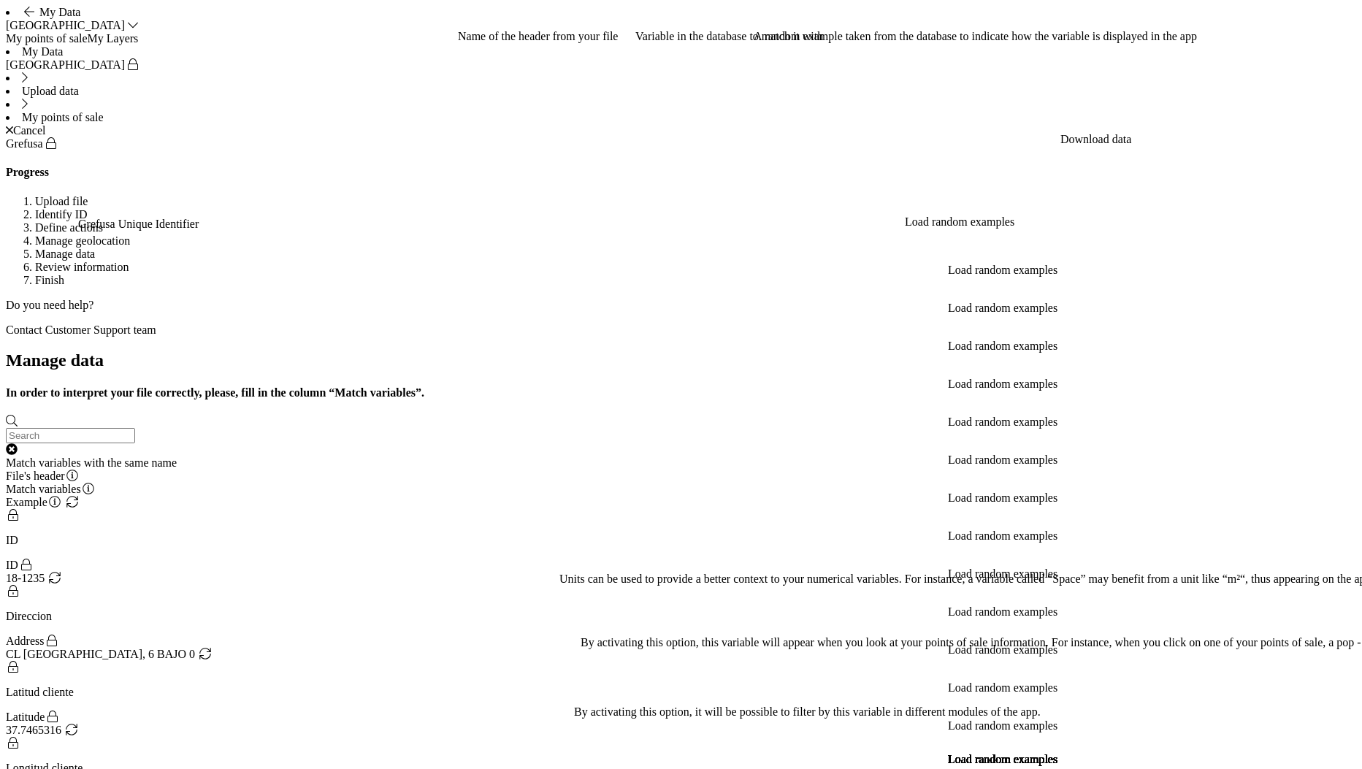
radio input "true"
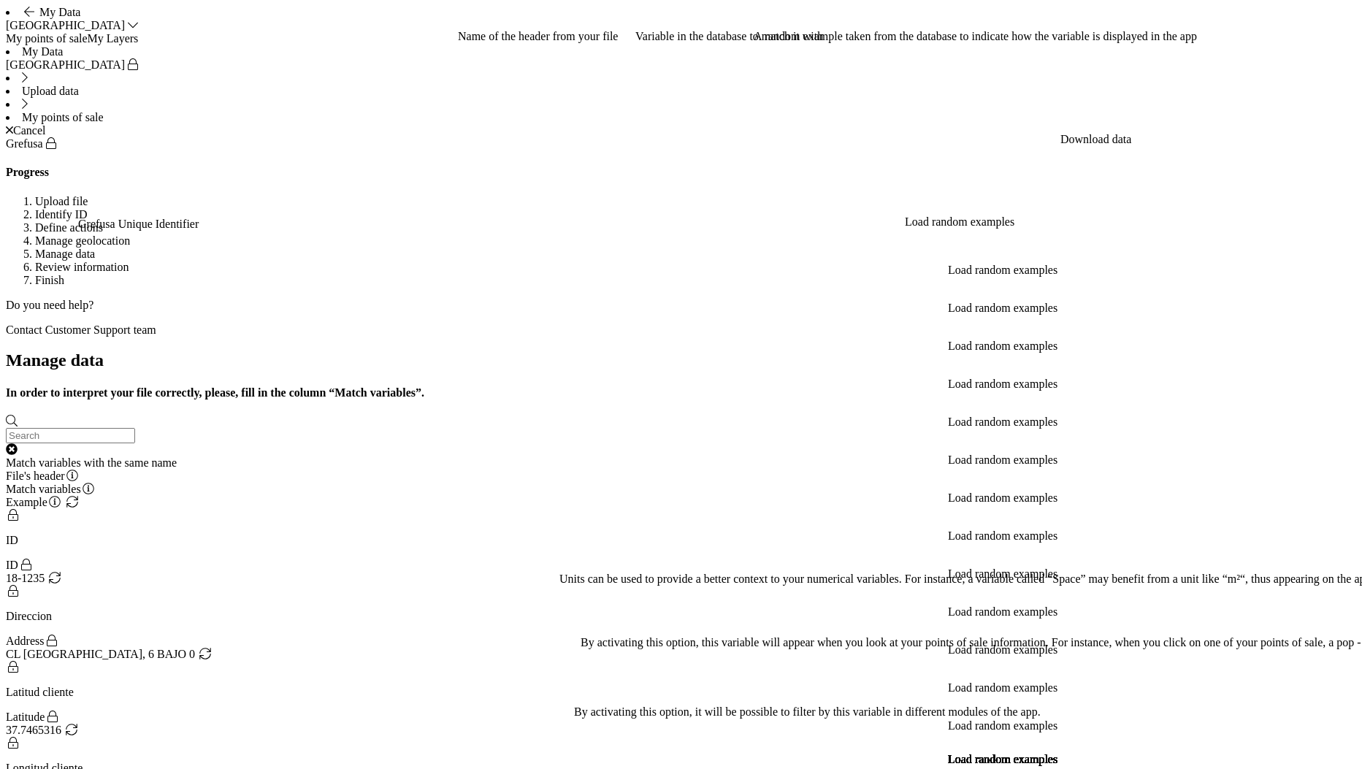
scroll to position [109, 0]
type input "€"
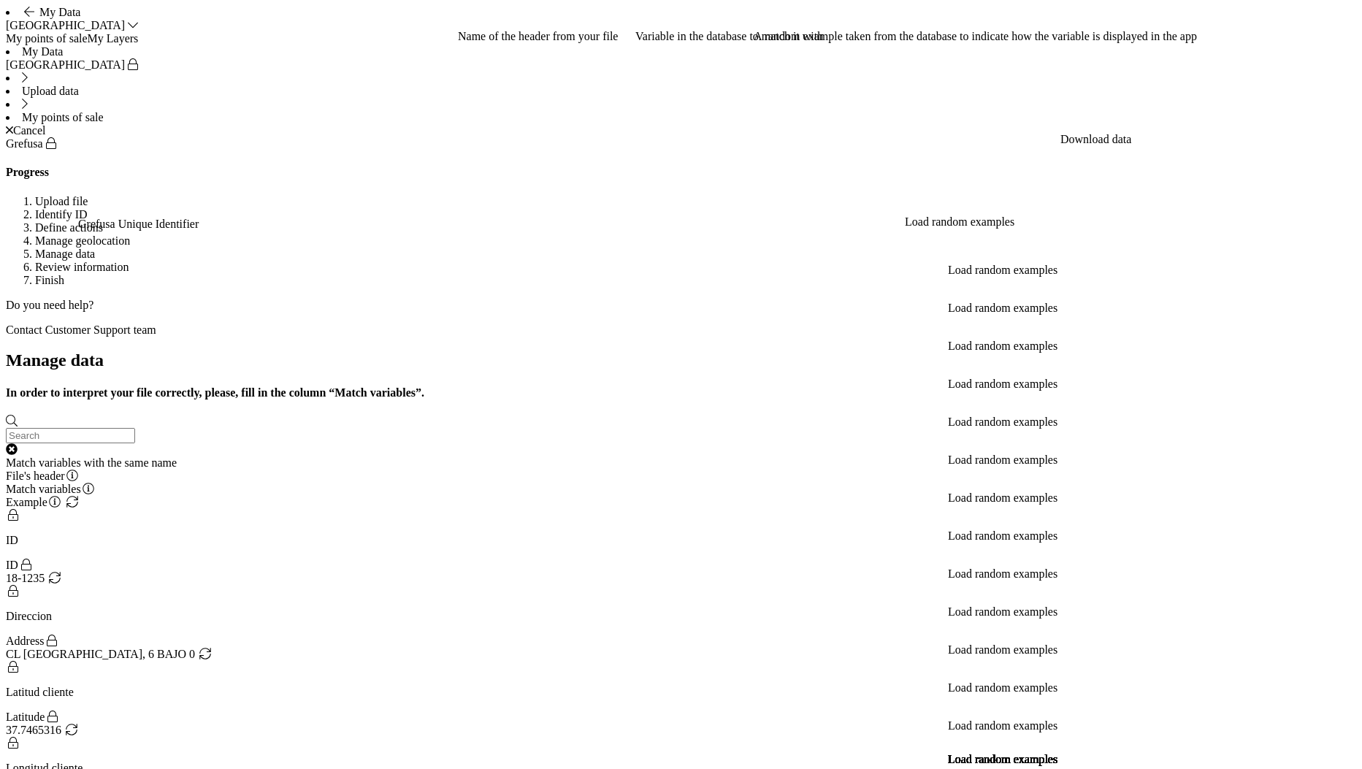
scroll to position [293, 0]
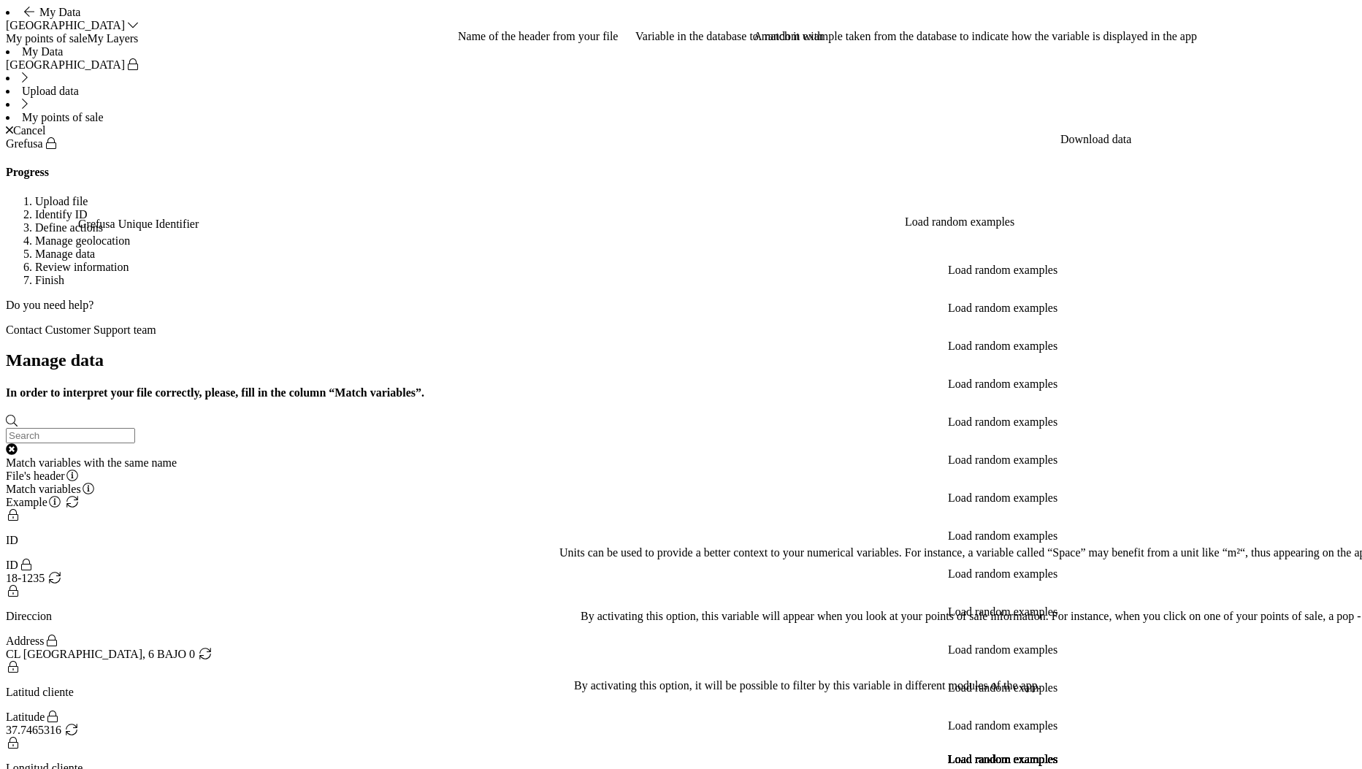
radio input "true"
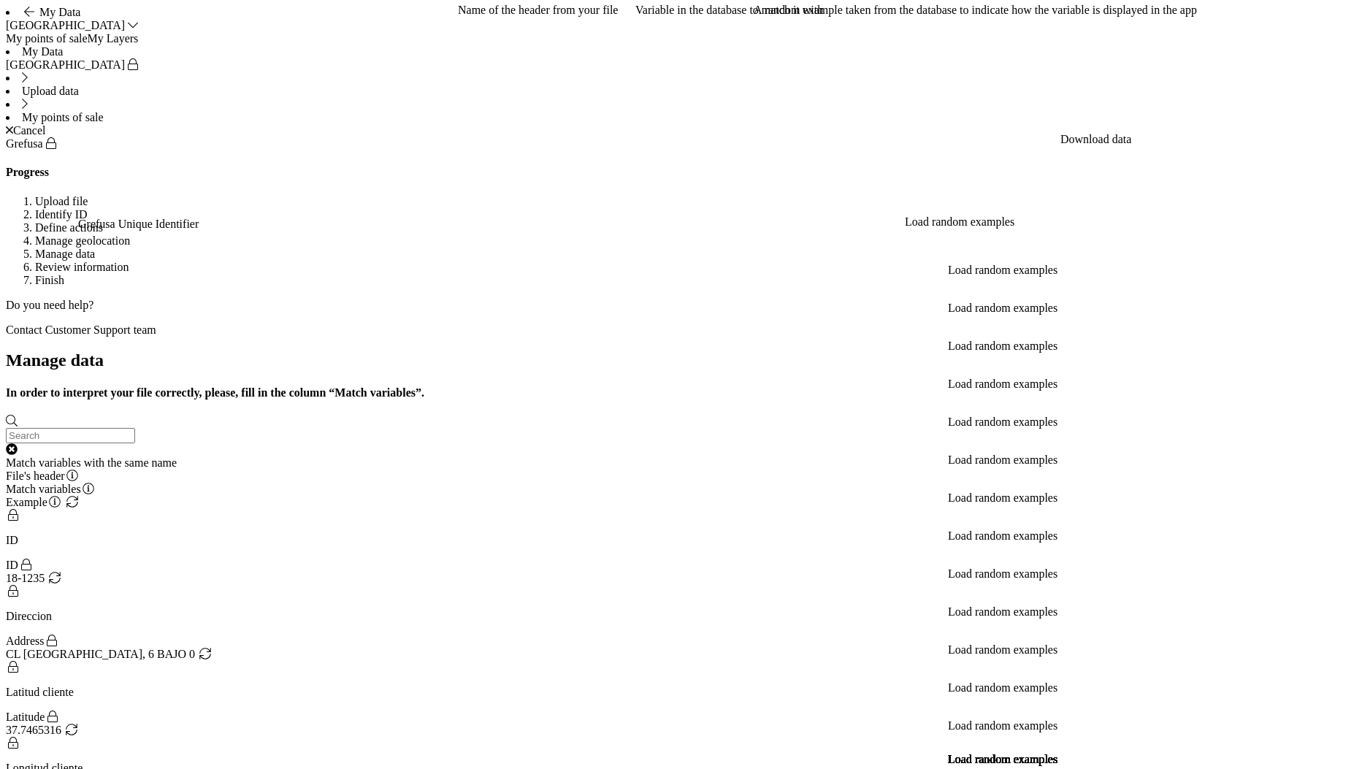
scroll to position [611, 0]
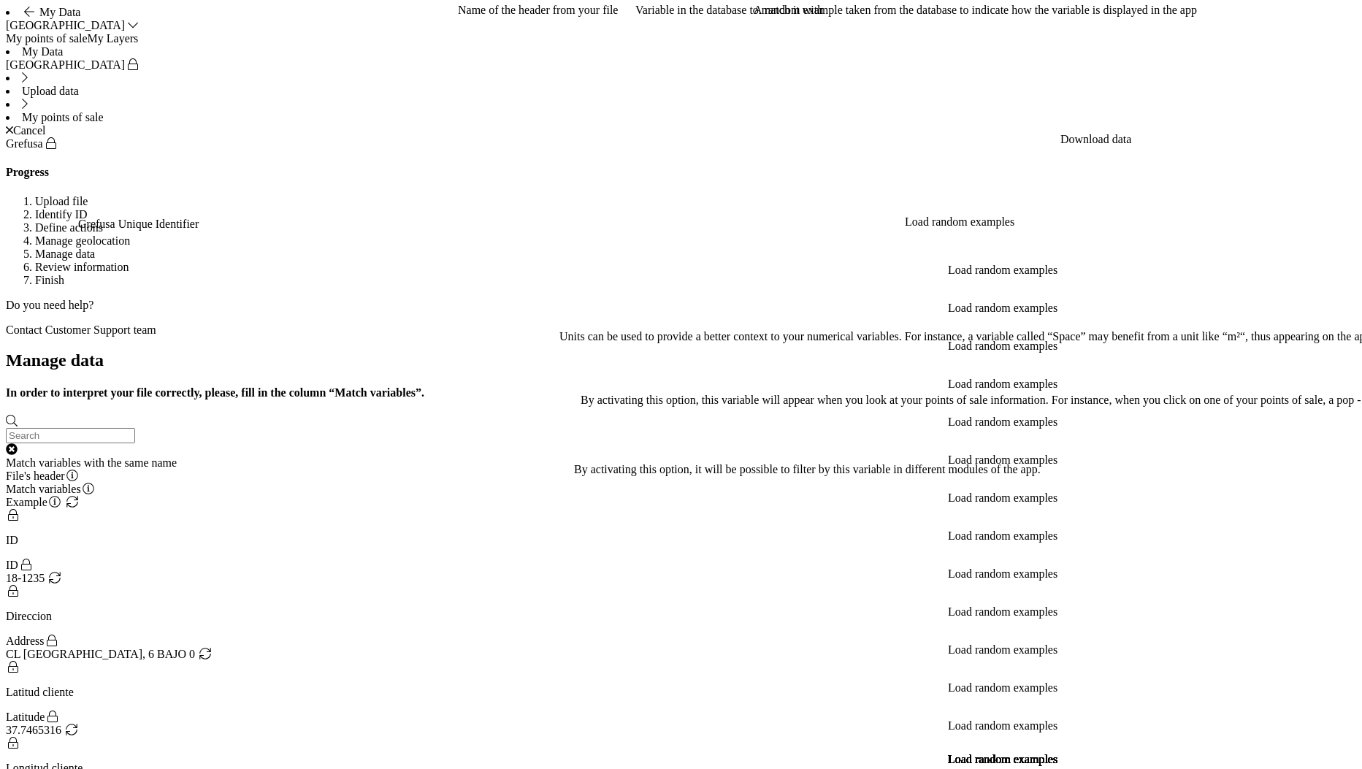
radio input "true"
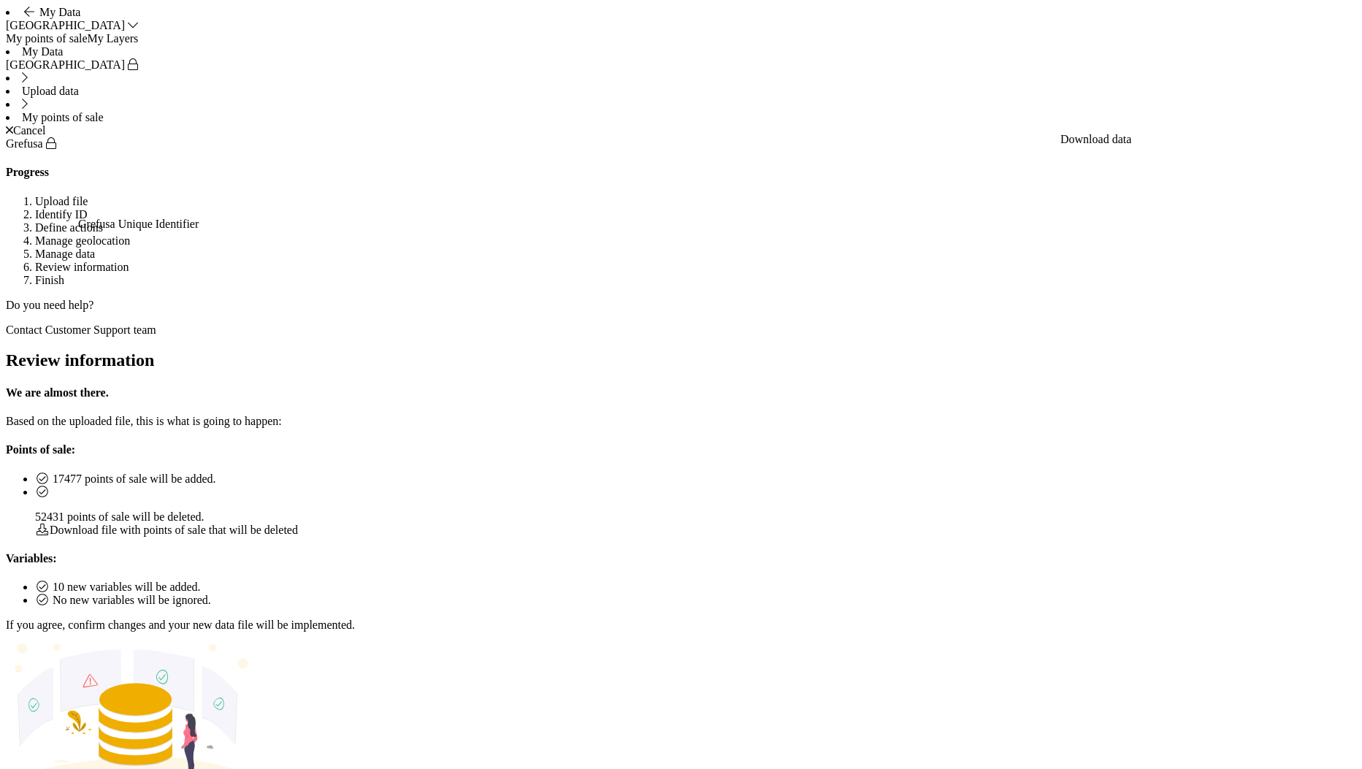
click at [569, 524] on div "Download file with points of sale that will be deleted" at bounding box center [695, 530] width 1321 height 13
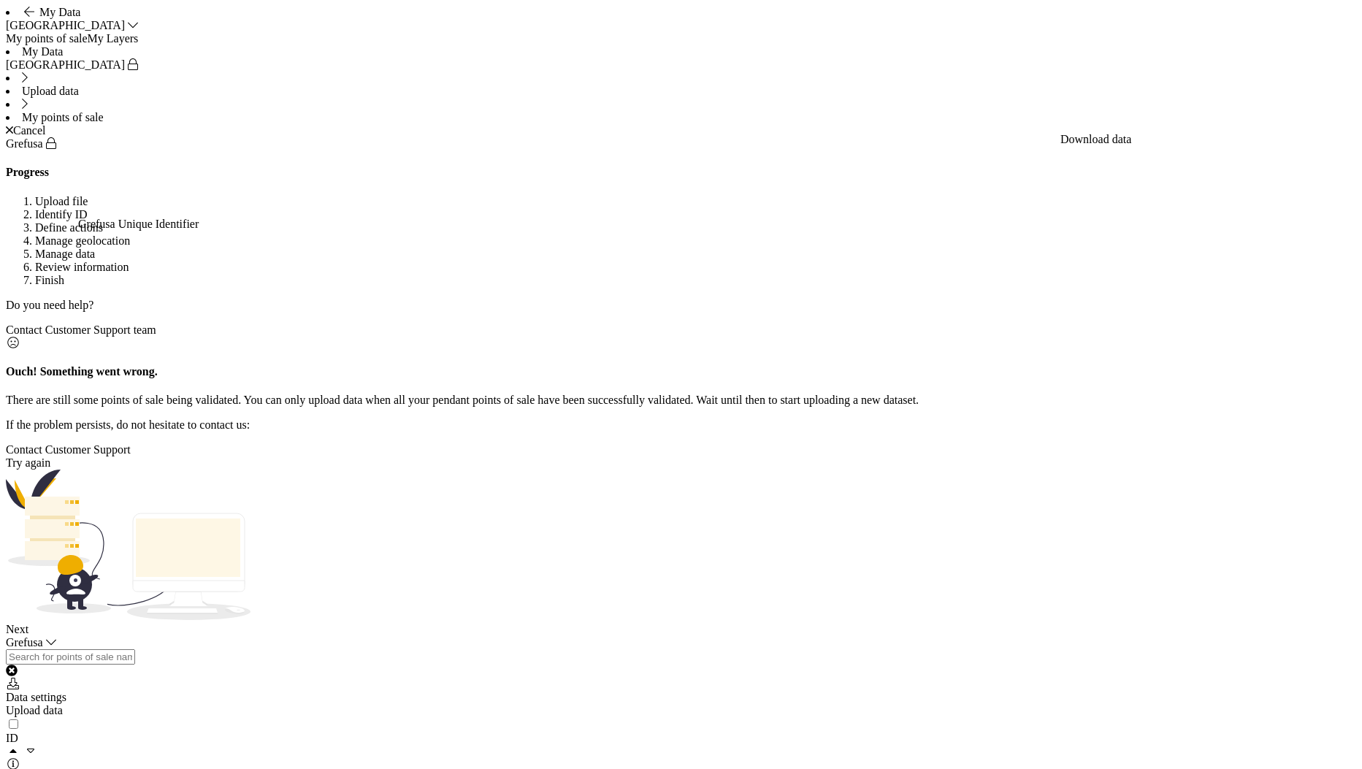
click at [355, 606] on div "Ouch! Something went wrong. There are still some points of sale being validated…" at bounding box center [681, 480] width 1351 height 287
